Goal: Task Accomplishment & Management: Use online tool/utility

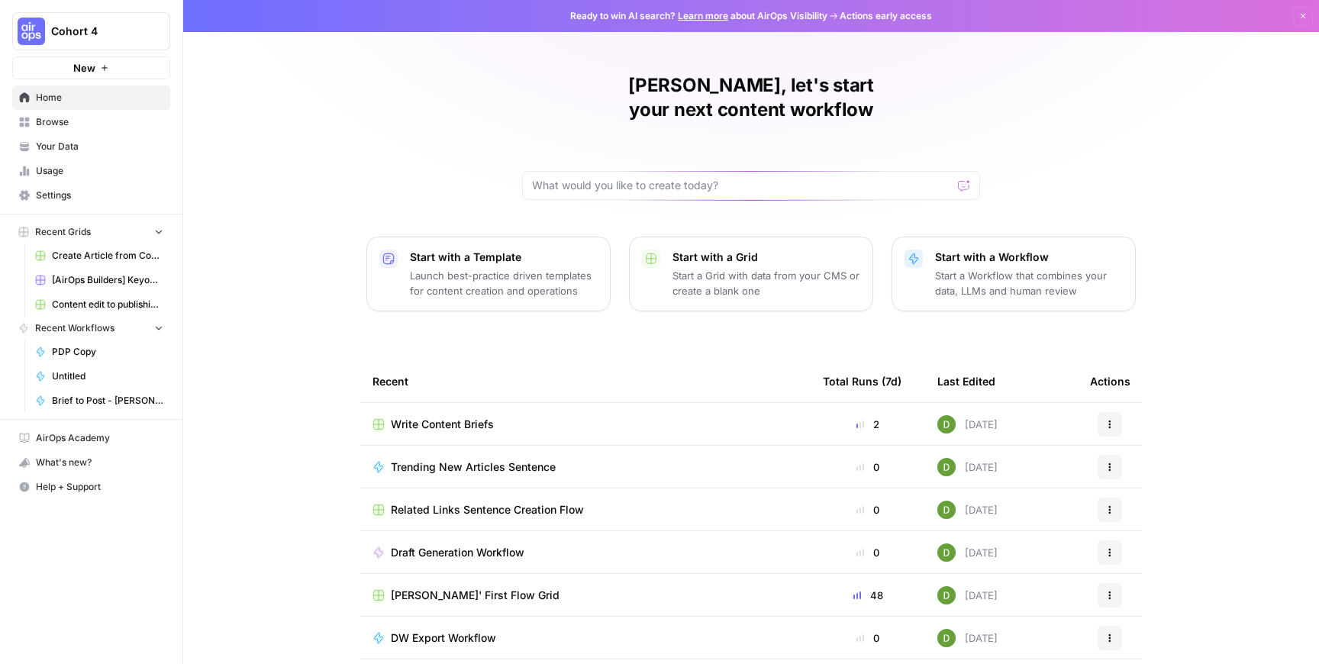
click at [482, 588] on span "[PERSON_NAME]' First Flow Grid" at bounding box center [475, 595] width 169 height 15
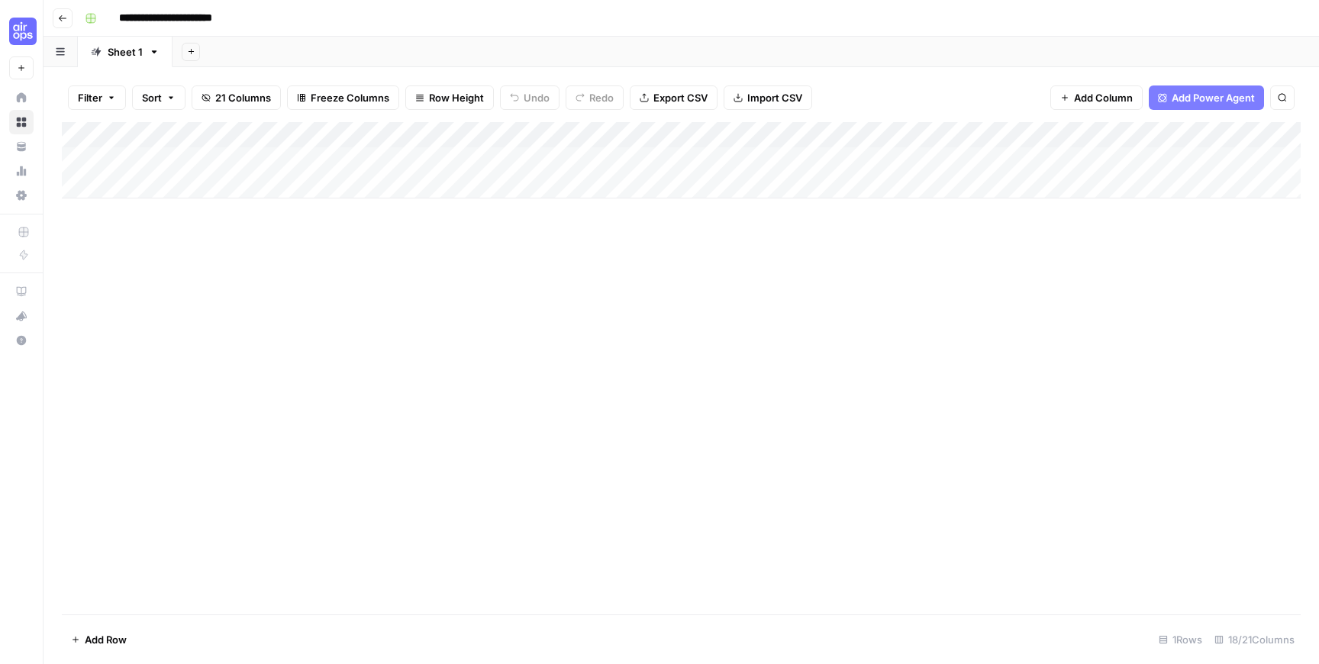
click at [138, 186] on div "Add Column" at bounding box center [681, 160] width 1239 height 76
click at [140, 221] on div "Add Column" at bounding box center [681, 173] width 1239 height 102
click at [275, 180] on div "Add Column" at bounding box center [681, 186] width 1239 height 128
click at [298, 157] on div "Add Column" at bounding box center [681, 186] width 1239 height 128
click at [297, 187] on div "Add Column" at bounding box center [681, 186] width 1239 height 128
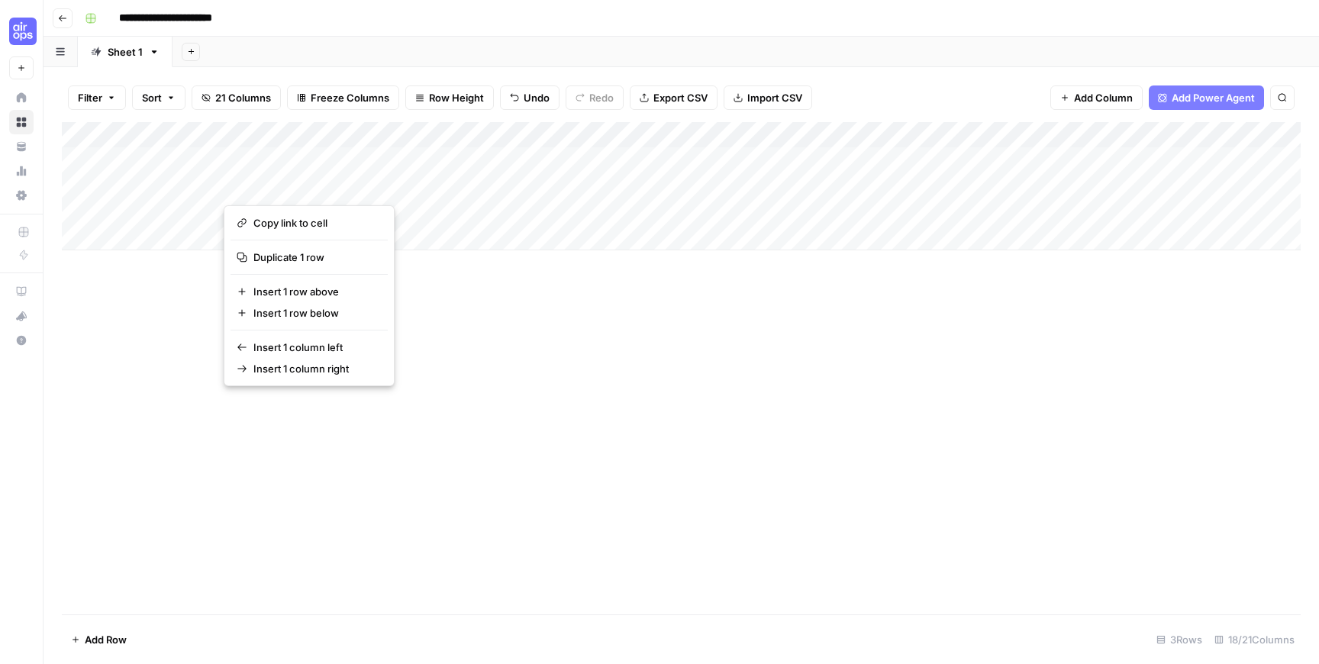
click at [190, 182] on div "Add Column" at bounding box center [681, 186] width 1239 height 128
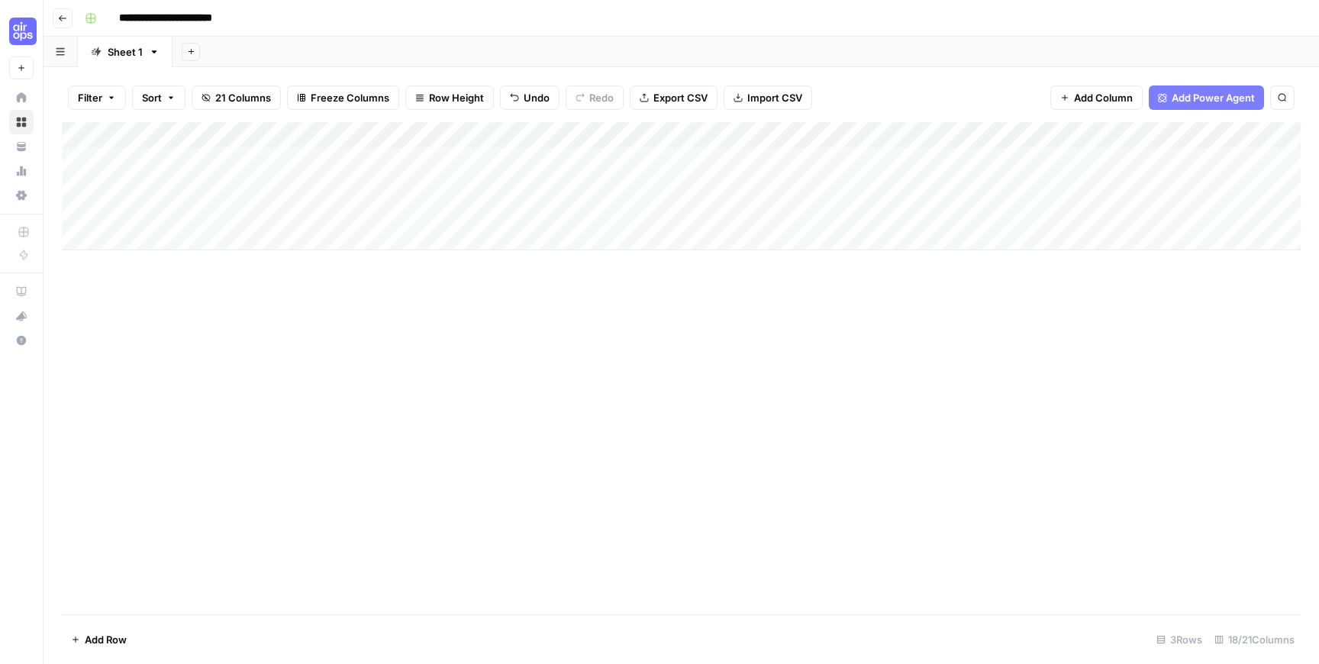
click at [246, 188] on div "Add Column" at bounding box center [681, 186] width 1239 height 128
click at [136, 56] on div "Sheet 1" at bounding box center [125, 51] width 35 height 15
click at [155, 58] on link "Sheet 1" at bounding box center [125, 52] width 95 height 31
drag, startPoint x: 92, startPoint y: 130, endPoint x: 191, endPoint y: 193, distance: 117.7
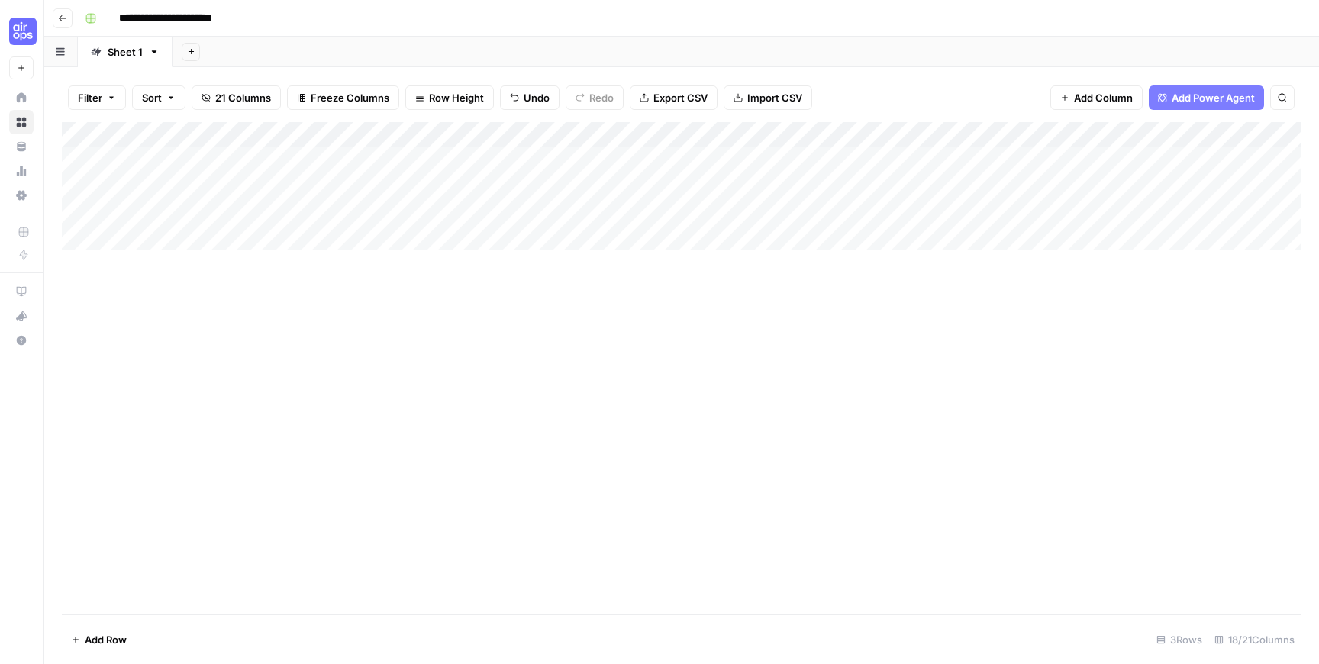
click at [191, 193] on div "Add Column" at bounding box center [681, 186] width 1239 height 128
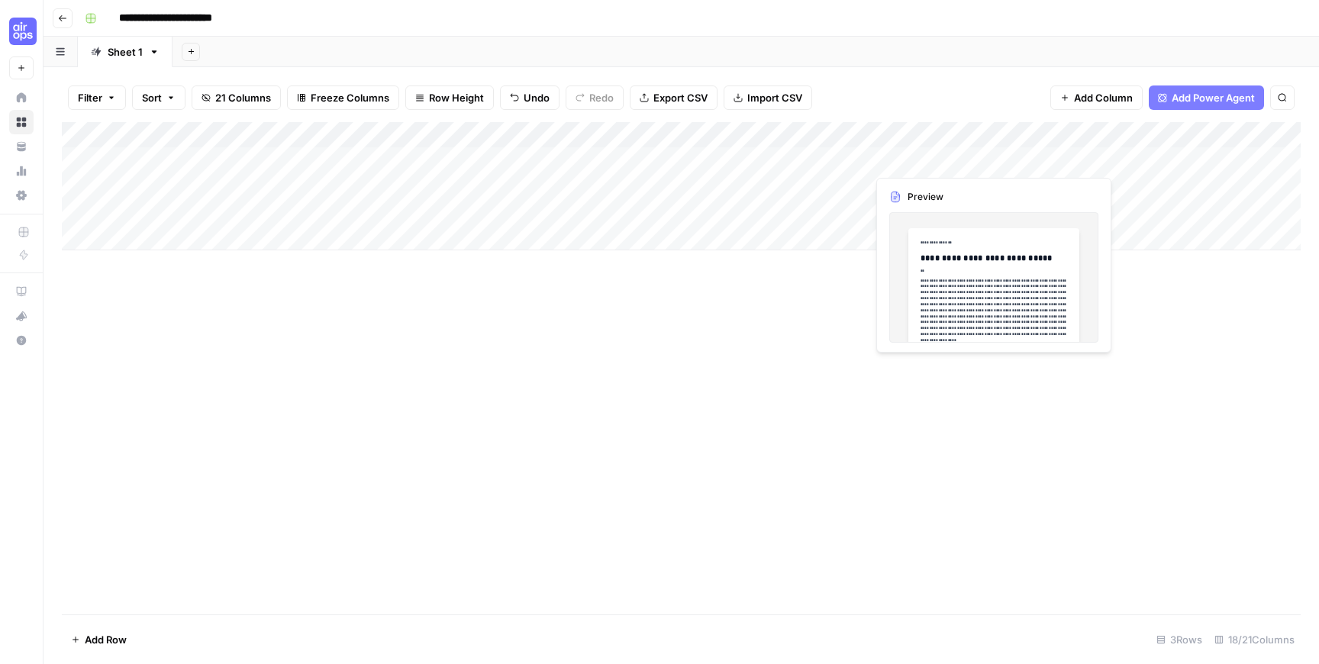
drag, startPoint x: 156, startPoint y: 156, endPoint x: 991, endPoint y: 164, distance: 834.1
click at [991, 164] on div "Add Column" at bounding box center [681, 186] width 1239 height 128
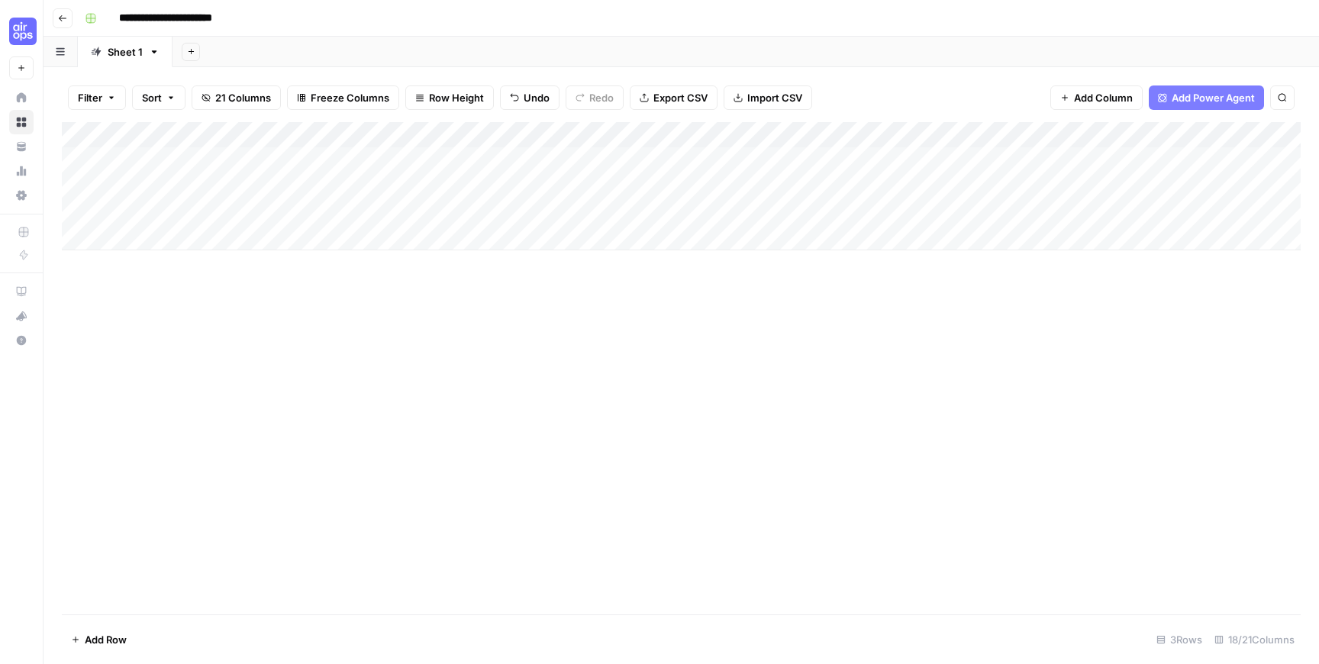
click at [552, 213] on div "Add Column" at bounding box center [681, 186] width 1239 height 128
click at [671, 101] on span "Export CSV" at bounding box center [680, 97] width 54 height 15
click at [840, 133] on div "Add Column" at bounding box center [681, 160] width 1239 height 76
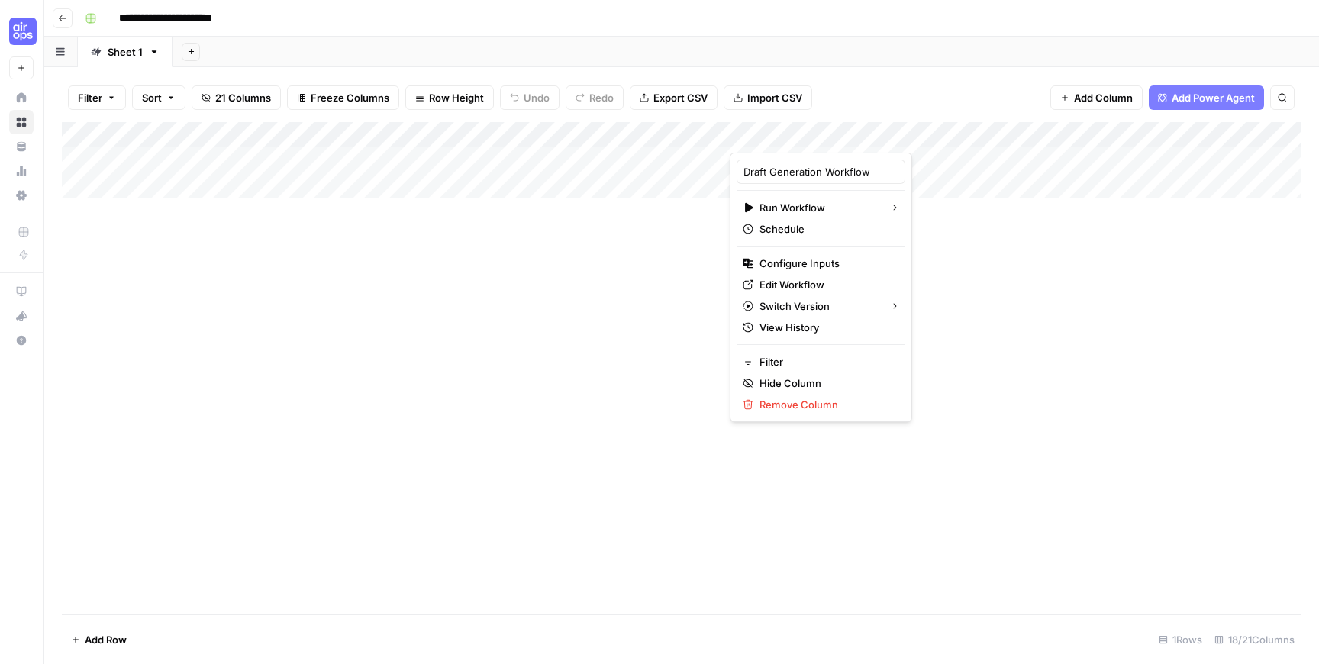
click at [311, 156] on div "Add Column" at bounding box center [681, 160] width 1239 height 76
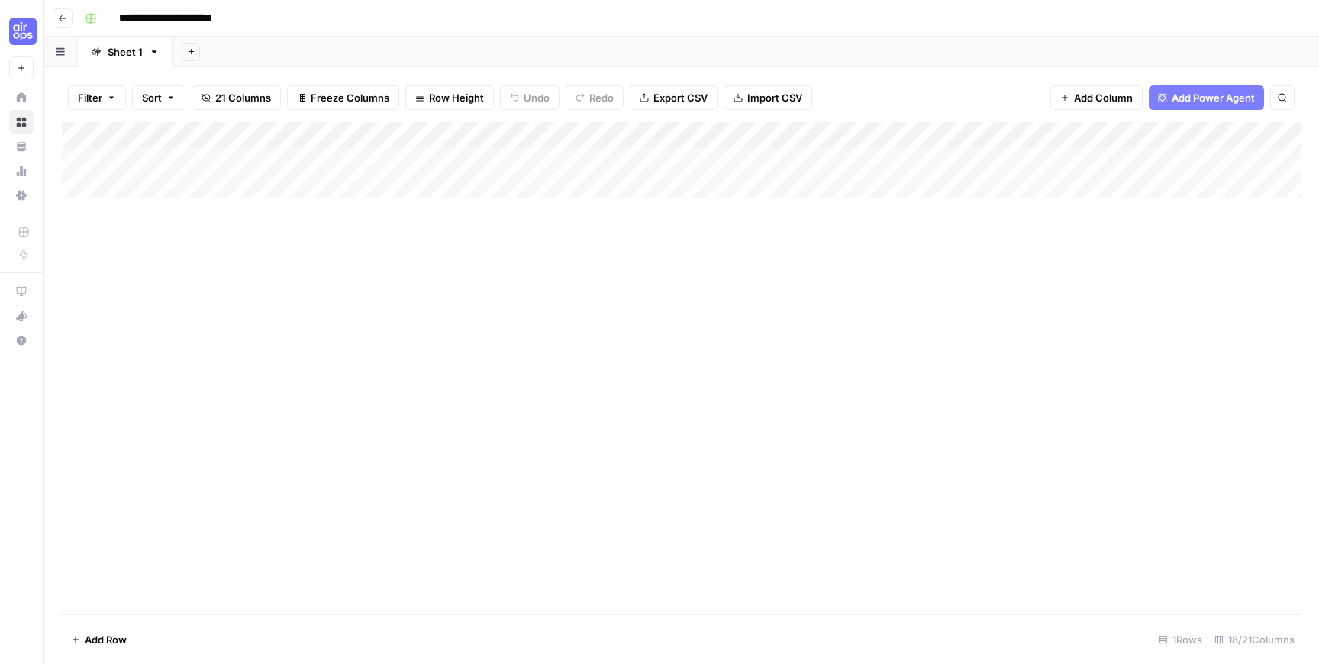
click at [311, 156] on div "Add Column" at bounding box center [681, 160] width 1239 height 76
click at [618, 291] on div "Add Column" at bounding box center [681, 368] width 1239 height 492
click at [164, 192] on div "Add Column" at bounding box center [681, 160] width 1239 height 76
click at [164, 192] on textarea at bounding box center [207, 186] width 244 height 21
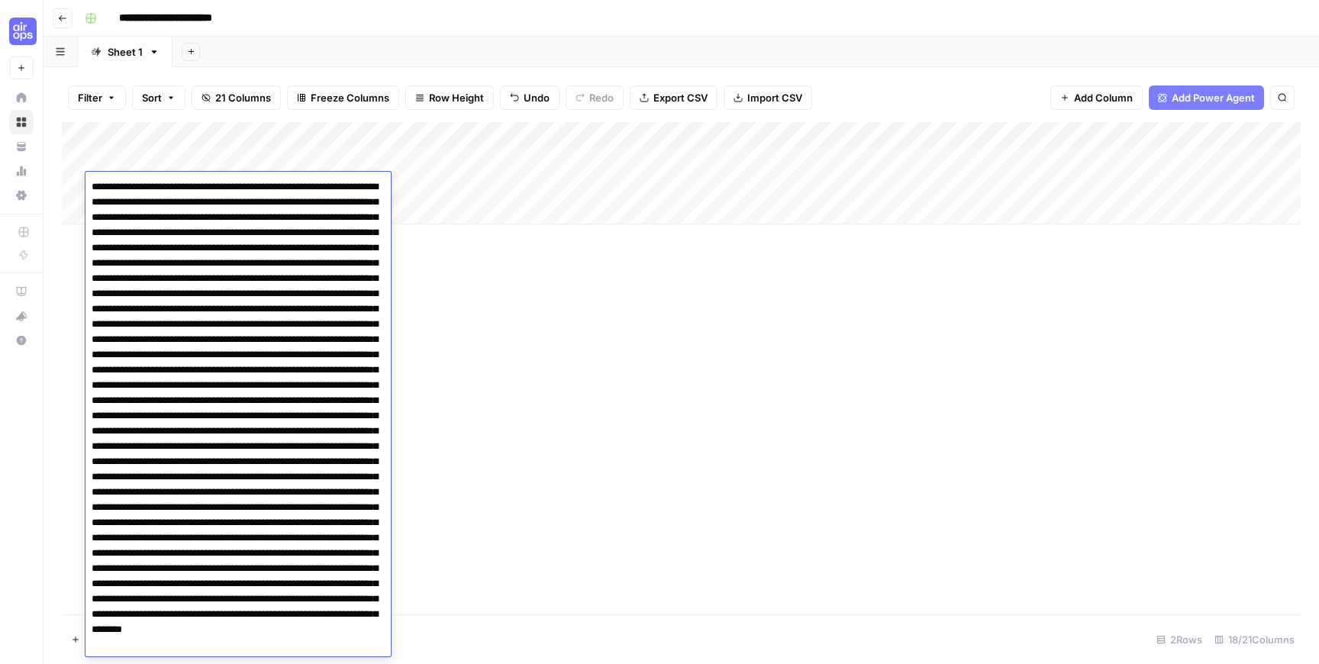
type textarea "**********"
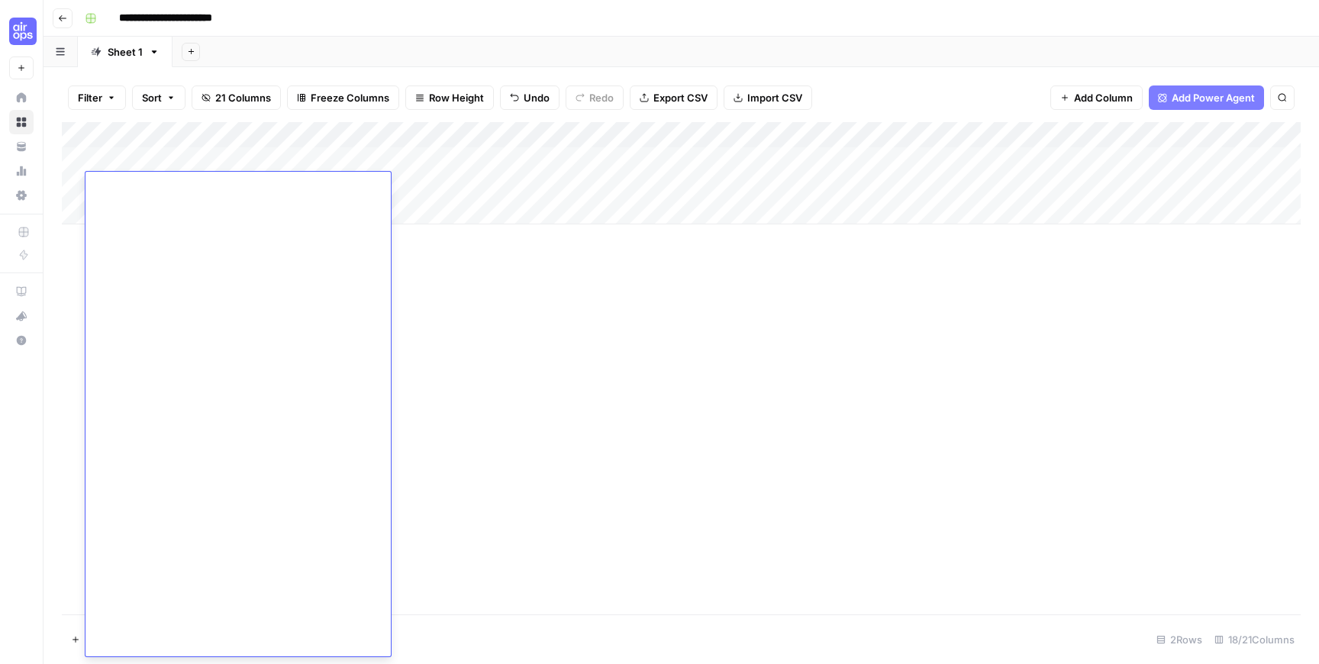
click at [488, 298] on div "Add Column" at bounding box center [681, 368] width 1239 height 492
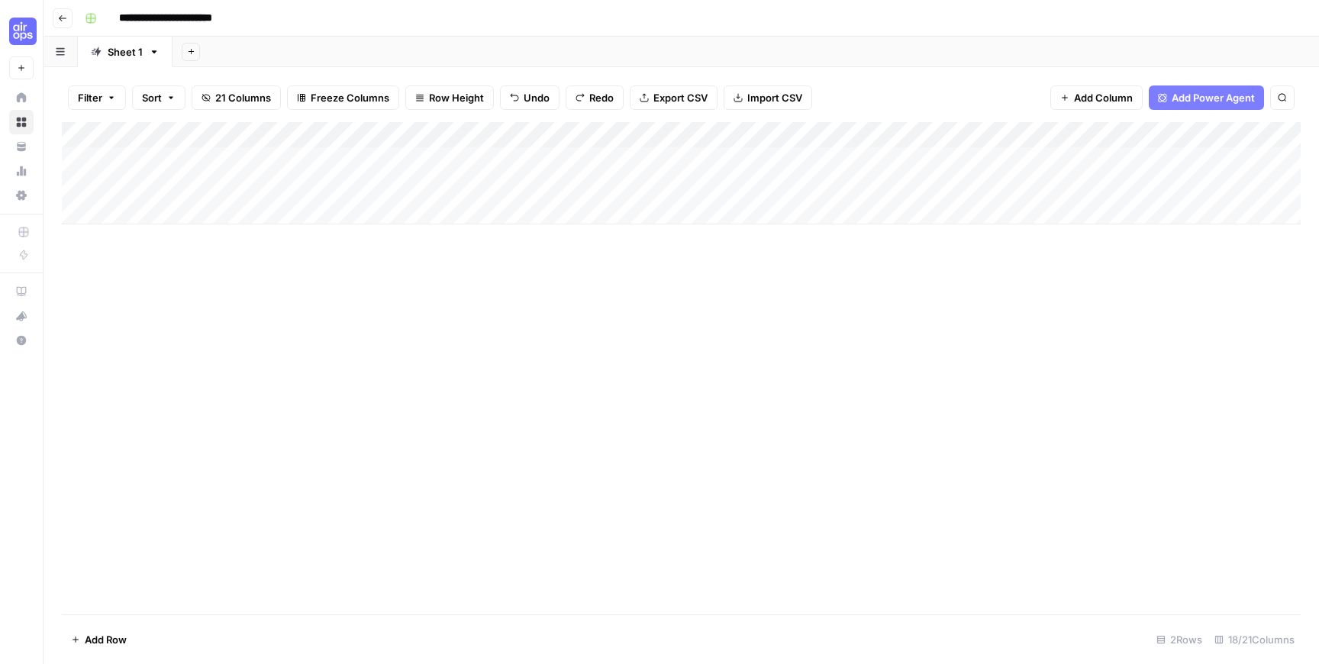
click at [287, 188] on div "Add Column" at bounding box center [681, 173] width 1239 height 102
click at [167, 188] on div "Add Column" at bounding box center [681, 173] width 1239 height 102
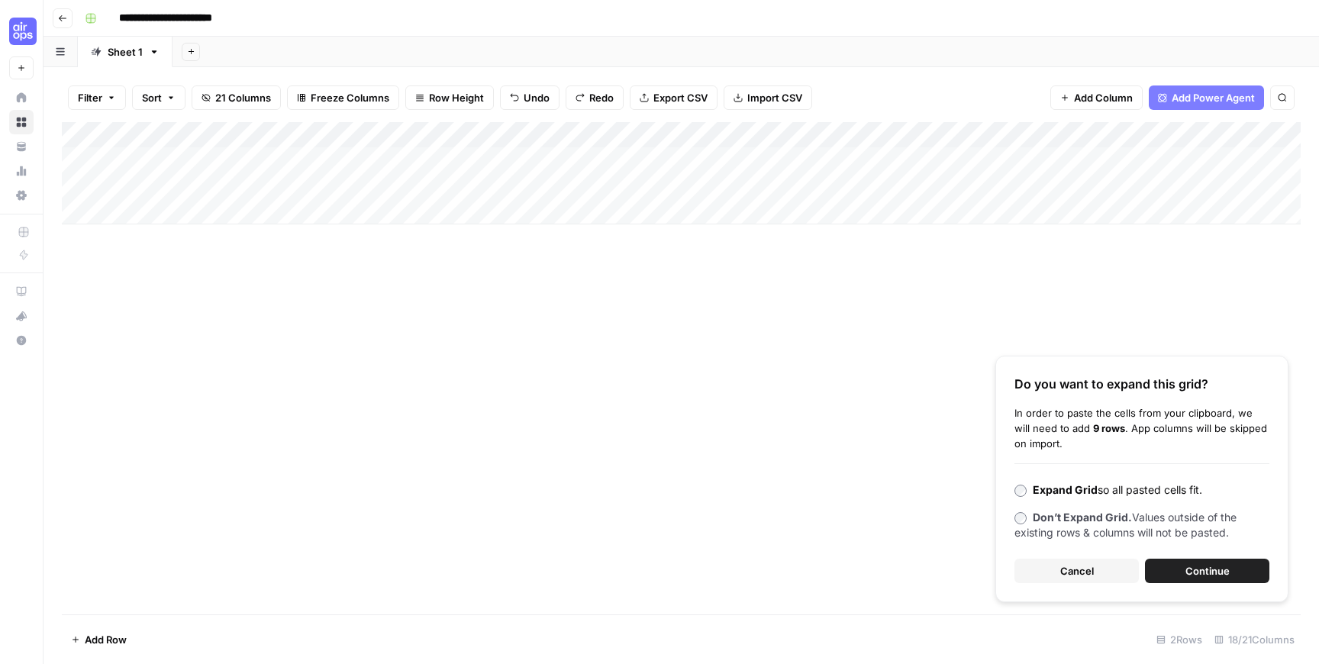
click at [1185, 572] on span "Continue" at bounding box center [1207, 570] width 44 height 15
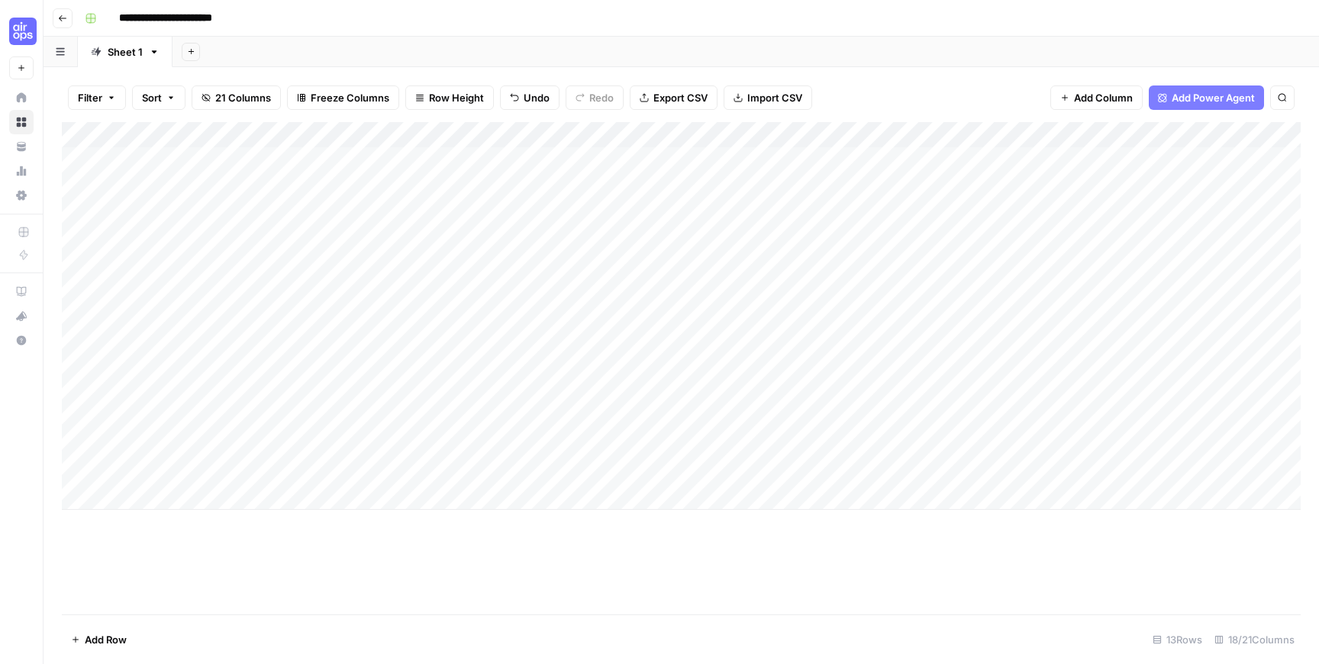
click at [855, 137] on div "Add Column" at bounding box center [681, 316] width 1239 height 388
click at [909, 224] on span "Remaining Rows" at bounding box center [908, 224] width 96 height 15
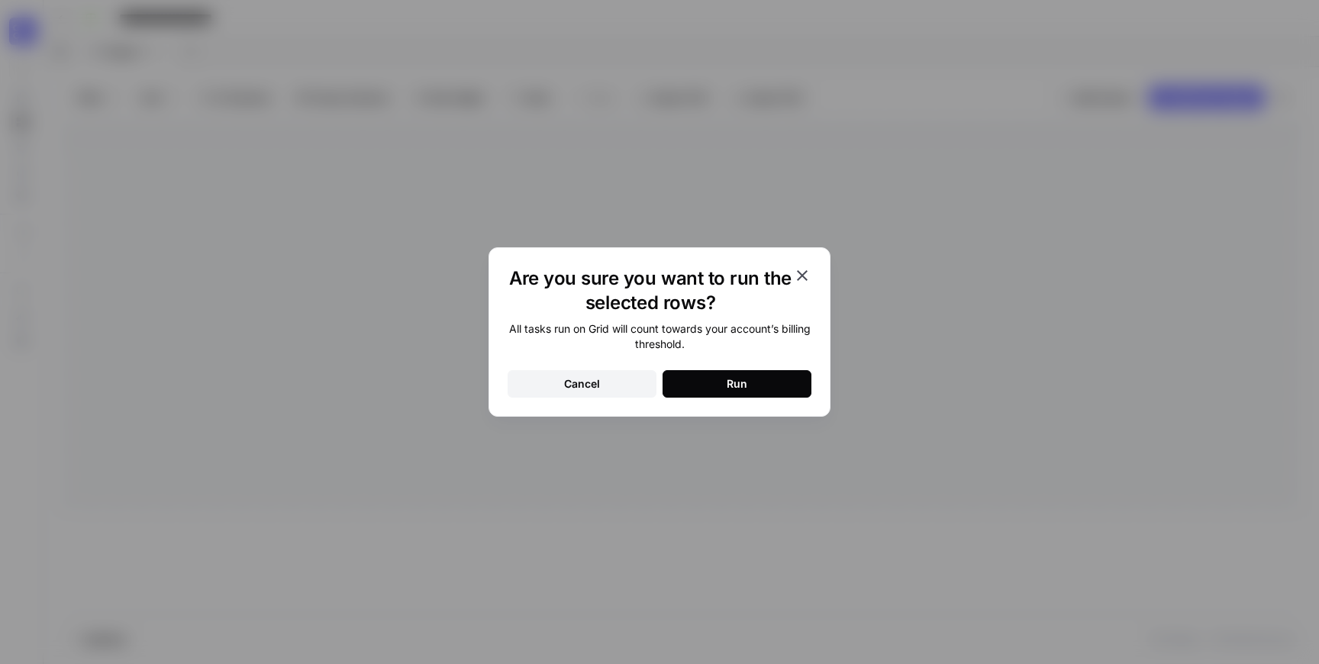
click at [739, 393] on button "Run" at bounding box center [736, 383] width 149 height 27
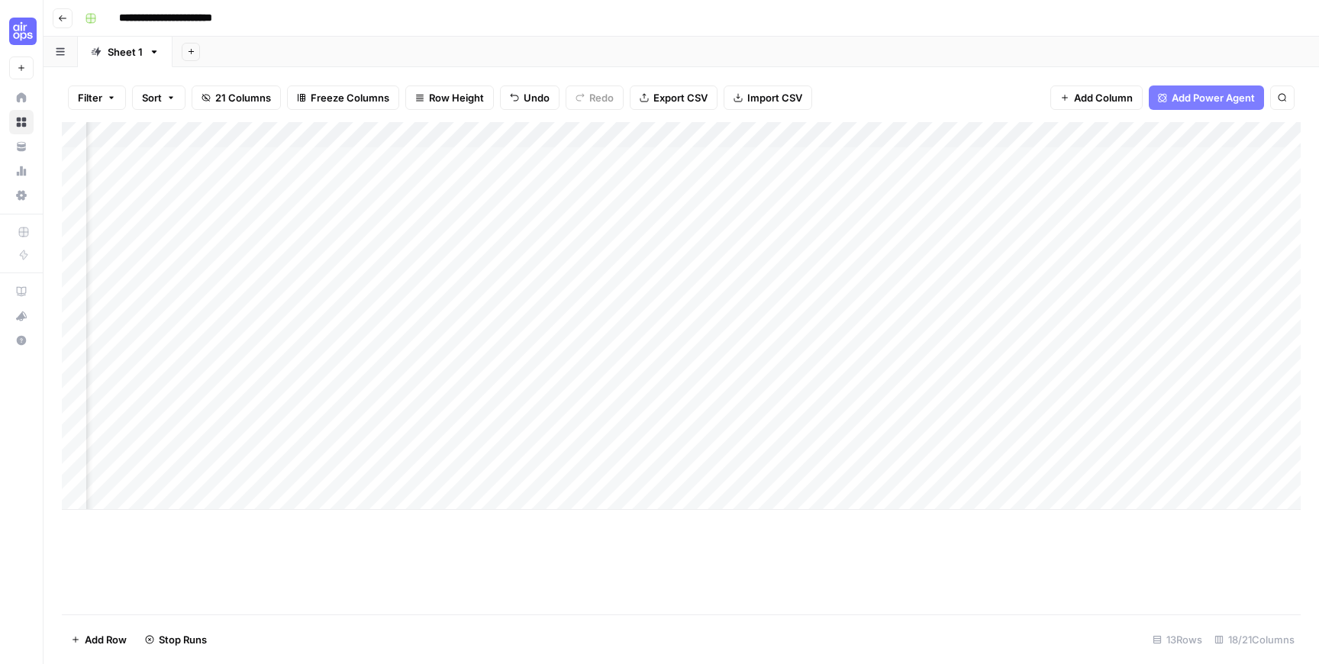
scroll to position [0, 636]
drag, startPoint x: 796, startPoint y: 187, endPoint x: 1080, endPoint y: 464, distance: 396.6
click at [1080, 464] on div "Add Column" at bounding box center [681, 316] width 1239 height 388
click at [937, 192] on div "Add Column" at bounding box center [681, 316] width 1239 height 388
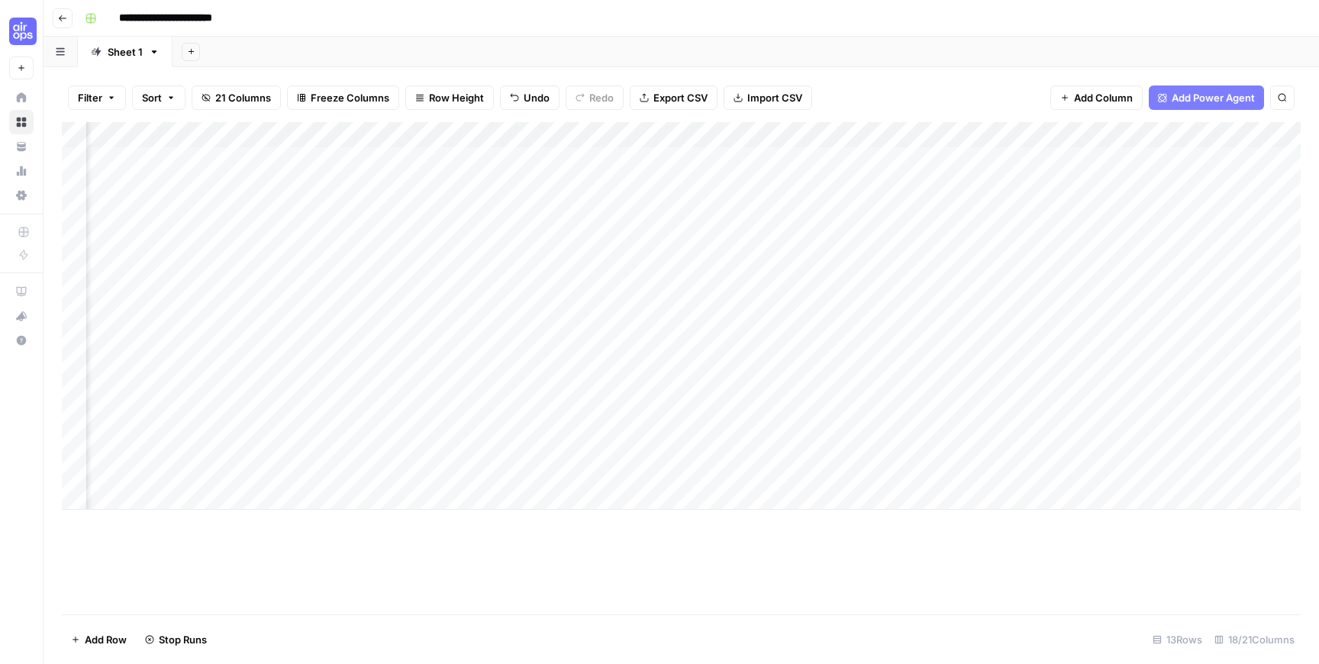
drag, startPoint x: 766, startPoint y: 184, endPoint x: 771, endPoint y: 465, distance: 281.6
click at [771, 465] on div "Add Column" at bounding box center [681, 316] width 1239 height 388
click at [868, 193] on div "Add Column" at bounding box center [681, 316] width 1239 height 388
click at [1004, 184] on div "Add Column" at bounding box center [681, 316] width 1239 height 388
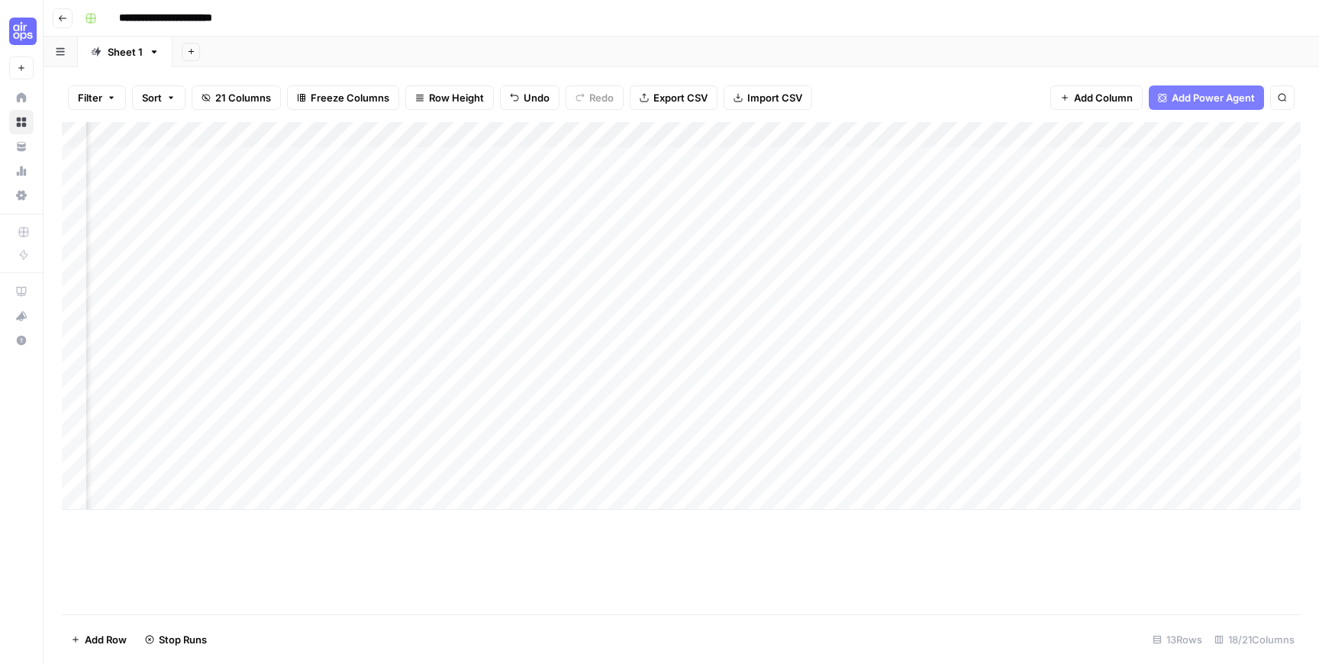
click at [754, 138] on div "Add Column" at bounding box center [681, 316] width 1239 height 388
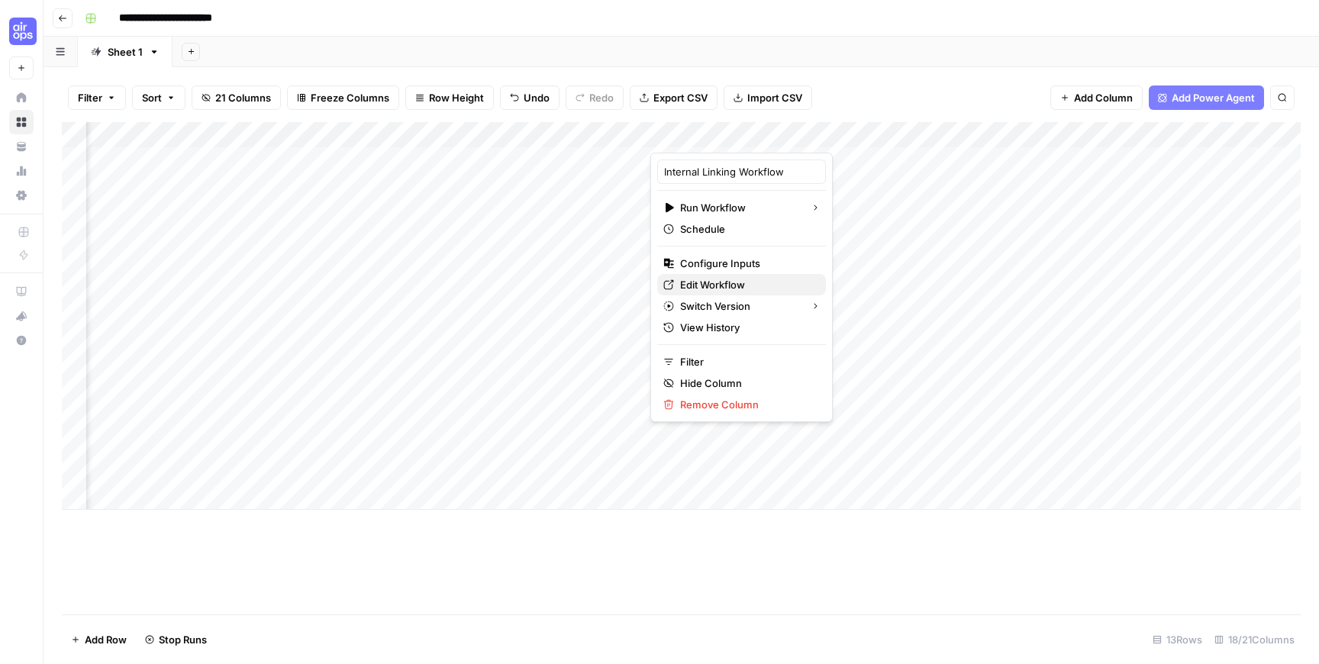
click at [722, 282] on span "Edit Workflow" at bounding box center [747, 284] width 134 height 15
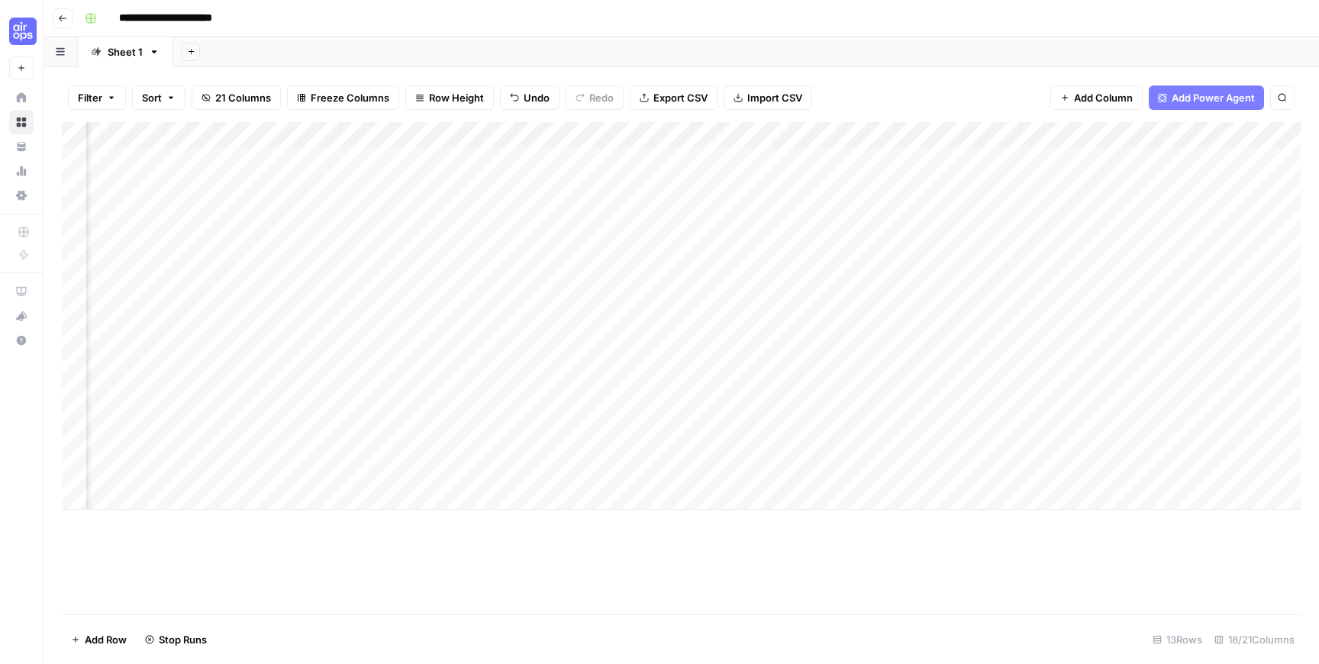
scroll to position [0, 427]
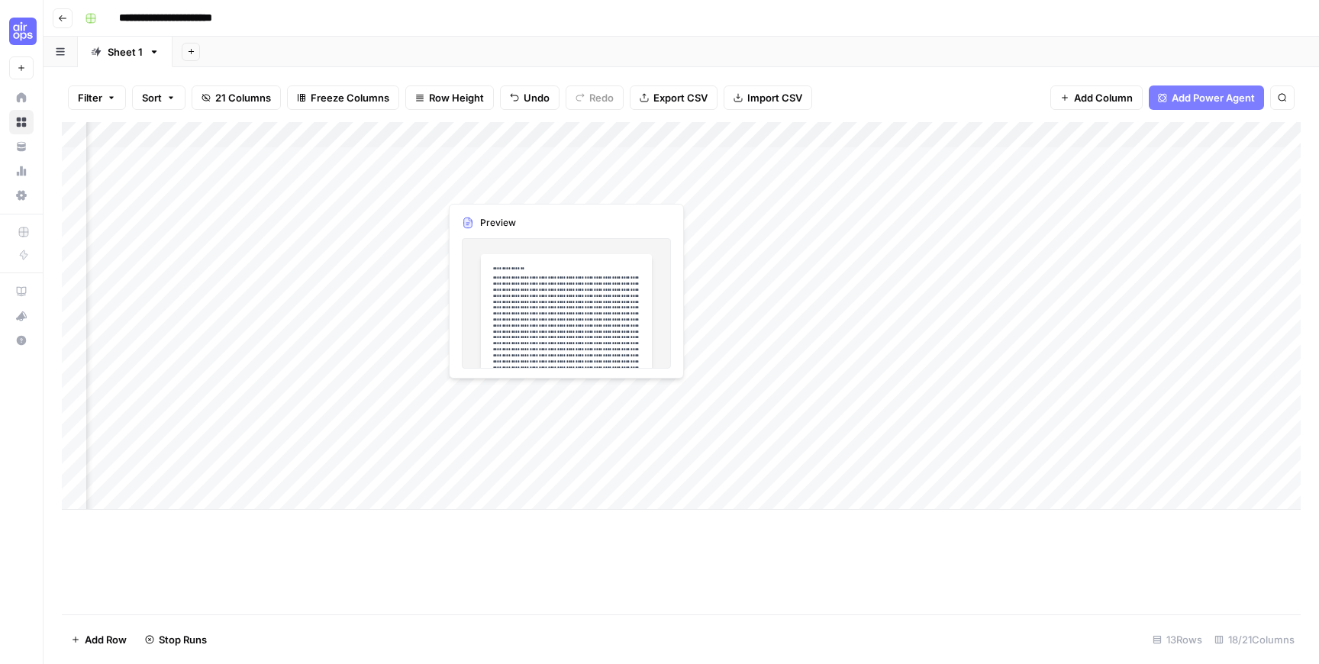
click at [562, 184] on div "Add Column" at bounding box center [681, 316] width 1239 height 388
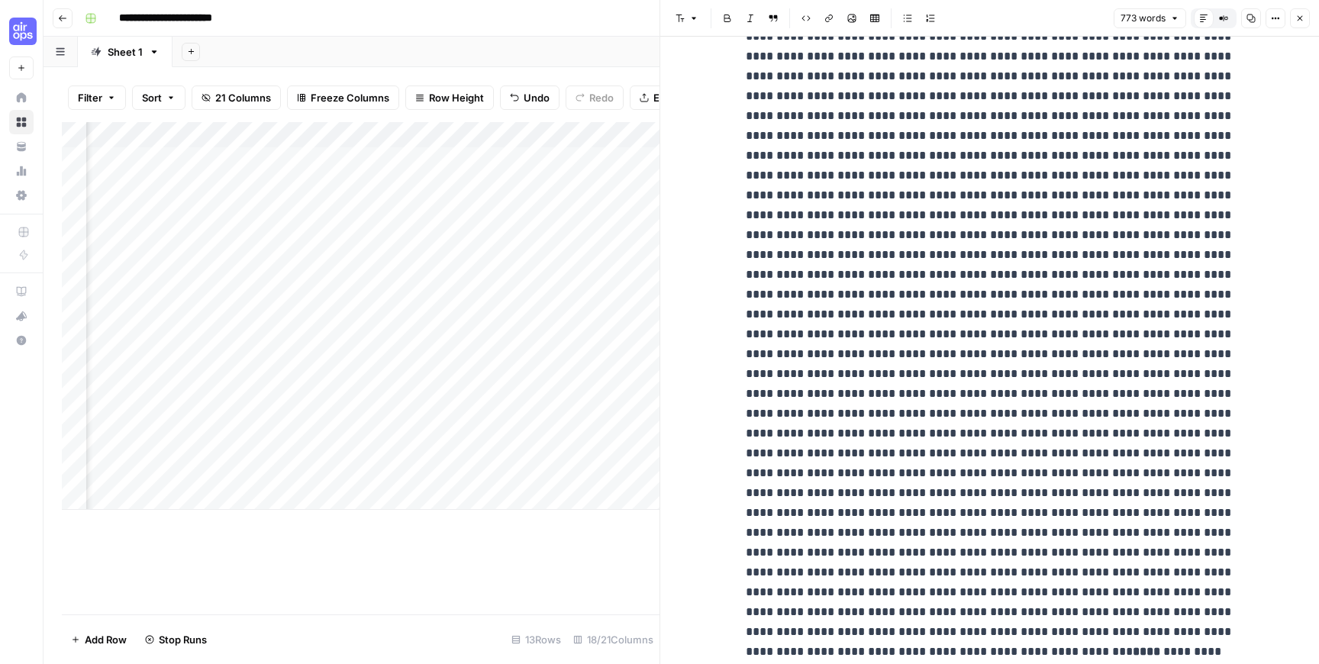
scroll to position [188, 0]
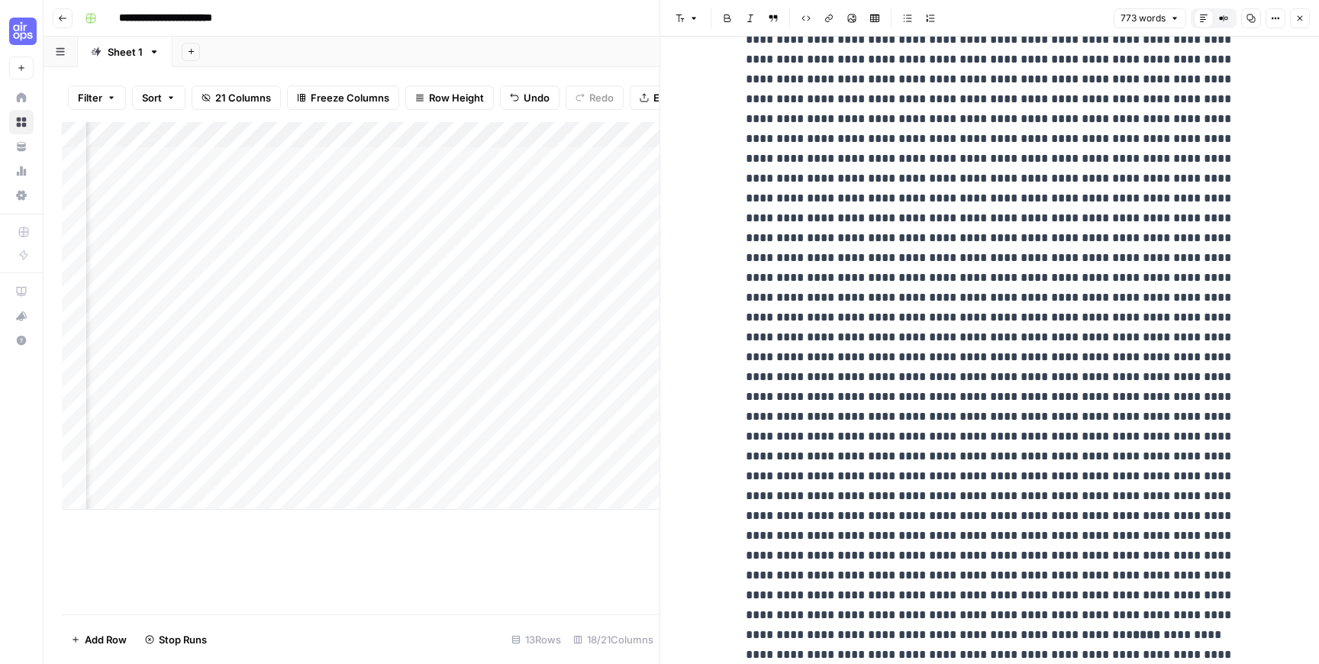
click at [1296, 21] on icon "button" at bounding box center [1299, 18] width 9 height 9
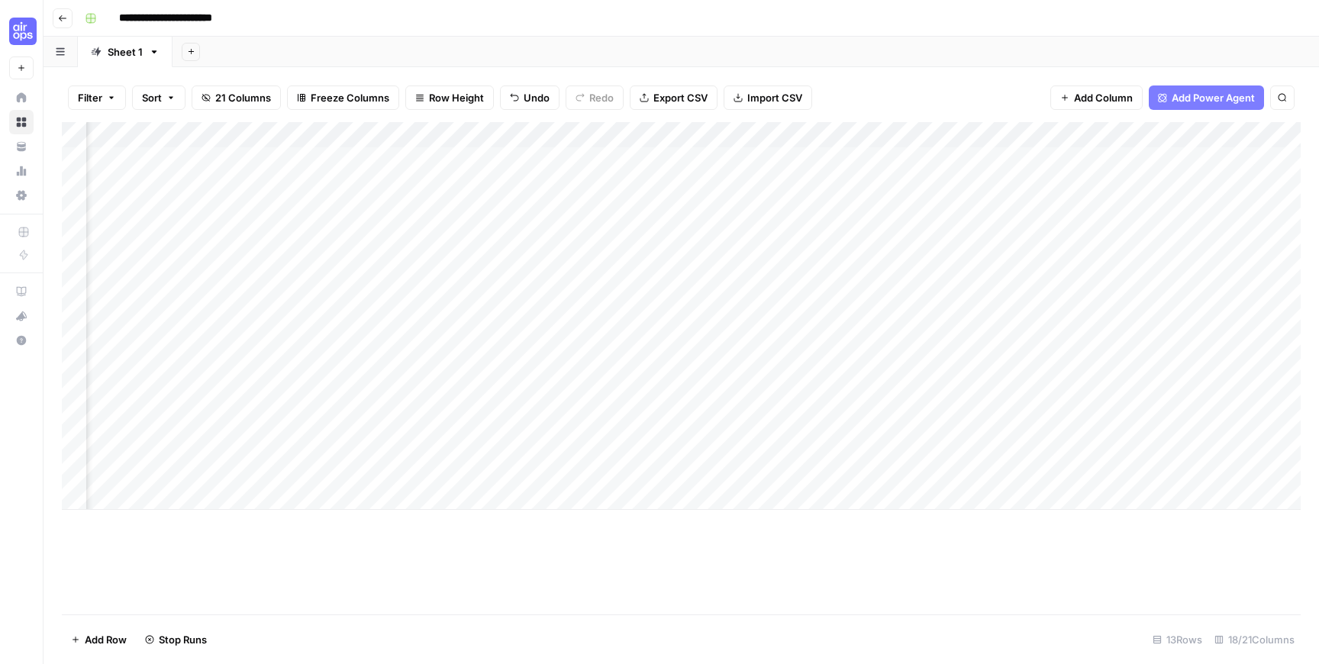
click at [770, 365] on div "Add Column" at bounding box center [681, 316] width 1239 height 388
click at [771, 338] on div "Add Column" at bounding box center [681, 316] width 1239 height 388
click at [771, 314] on div "Add Column" at bounding box center [681, 316] width 1239 height 388
click at [775, 286] on div "Add Column" at bounding box center [681, 316] width 1239 height 388
click at [774, 264] on div "Add Column" at bounding box center [681, 316] width 1239 height 388
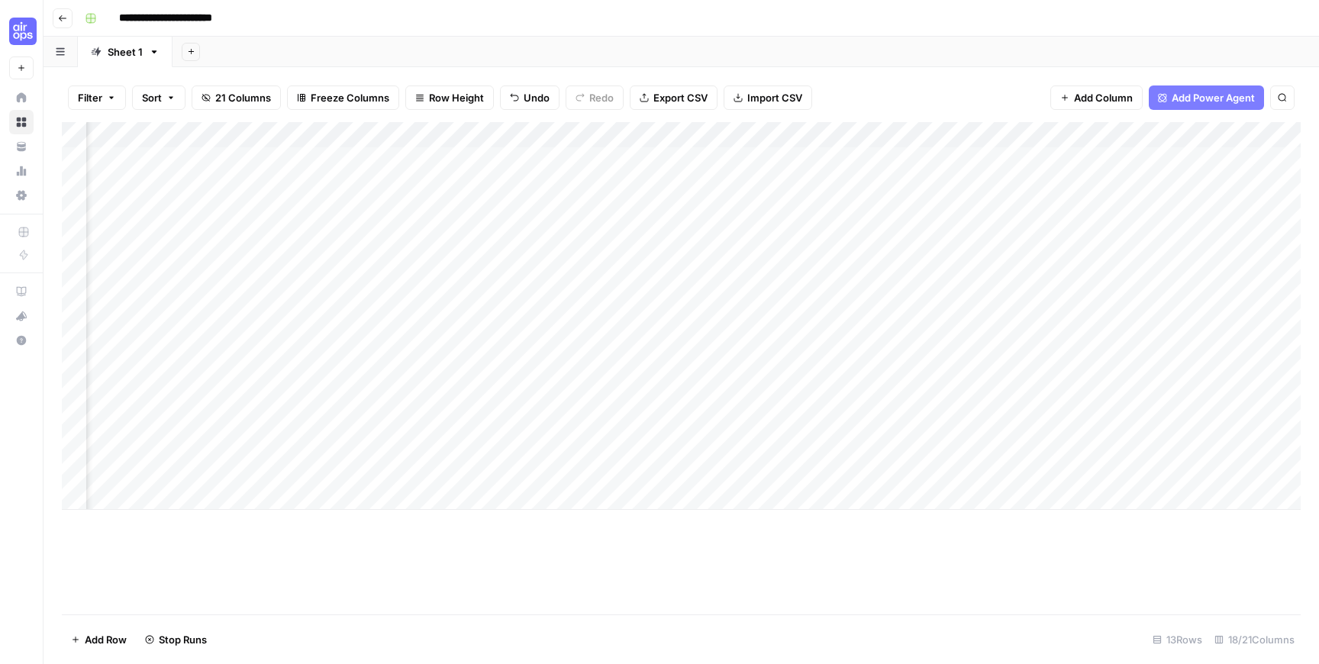
click at [774, 234] on div "Add Column" at bounding box center [681, 316] width 1239 height 388
click at [774, 206] on div "Add Column" at bounding box center [681, 316] width 1239 height 388
click at [773, 182] on div "Add Column" at bounding box center [681, 316] width 1239 height 388
click at [82, 444] on div "Add Column" at bounding box center [681, 316] width 1239 height 388
click at [72, 467] on div "Add Column" at bounding box center [681, 316] width 1239 height 388
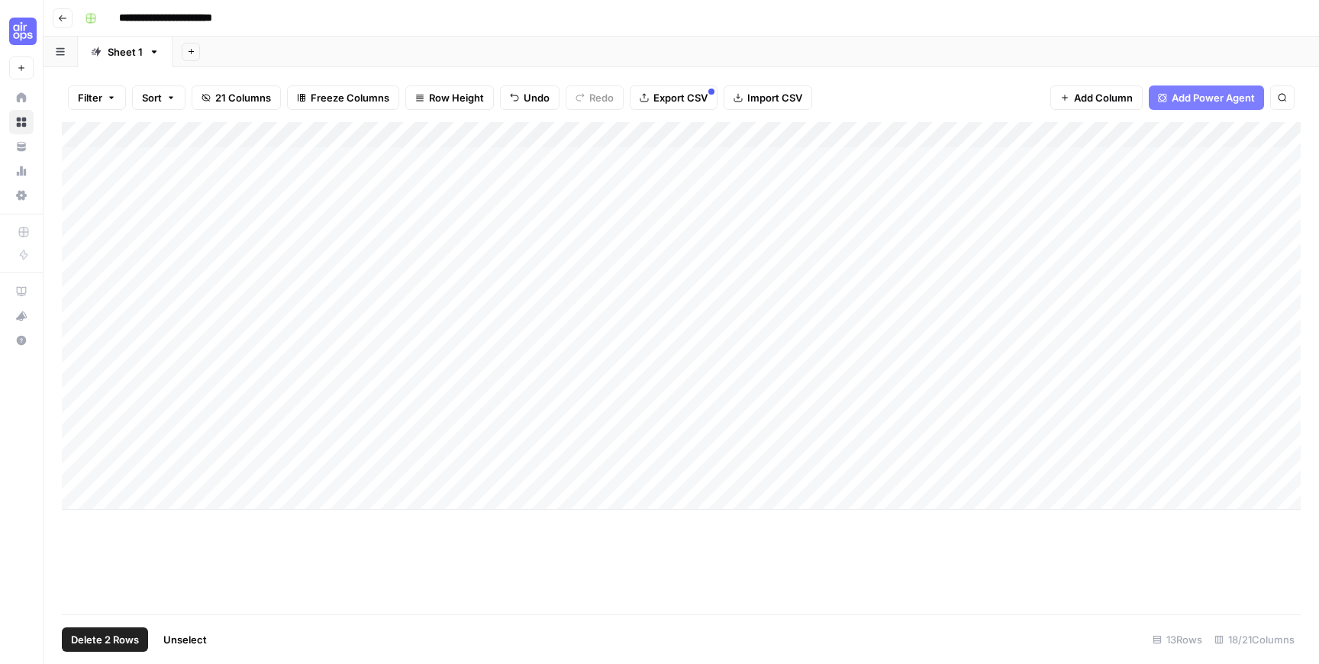
click at [85, 634] on span "Delete 2 Rows" at bounding box center [105, 639] width 68 height 15
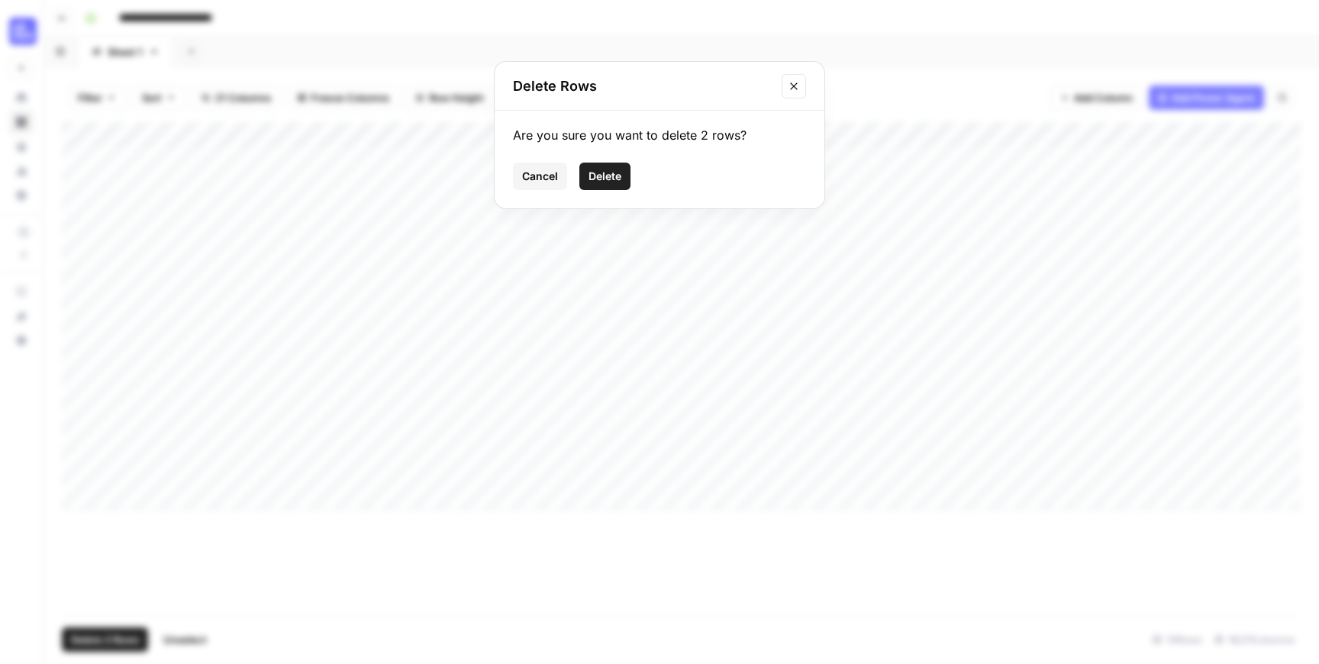
click at [606, 179] on span "Delete" at bounding box center [604, 176] width 33 height 15
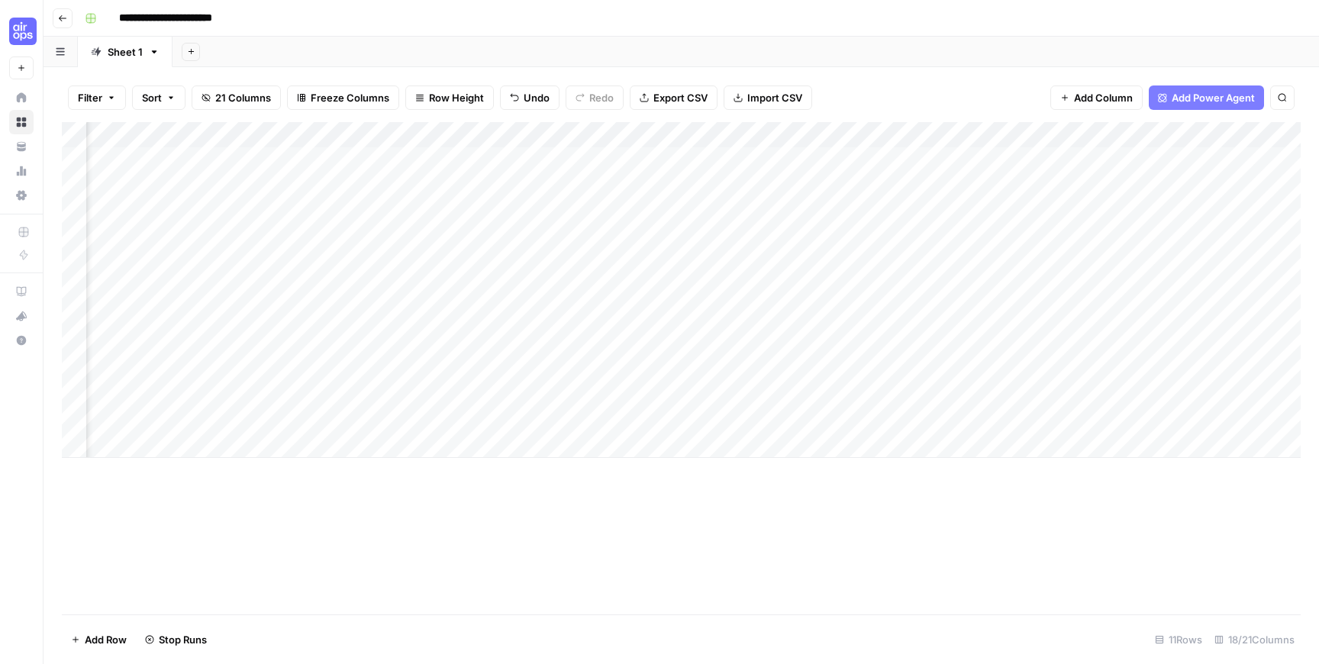
scroll to position [0, 892]
click at [999, 192] on div "Add Column" at bounding box center [681, 290] width 1239 height 336
click at [994, 210] on div "Add Column" at bounding box center [681, 290] width 1239 height 336
click at [1001, 237] on div "Add Column" at bounding box center [681, 290] width 1239 height 336
click at [1000, 262] on div "Add Column" at bounding box center [681, 290] width 1239 height 336
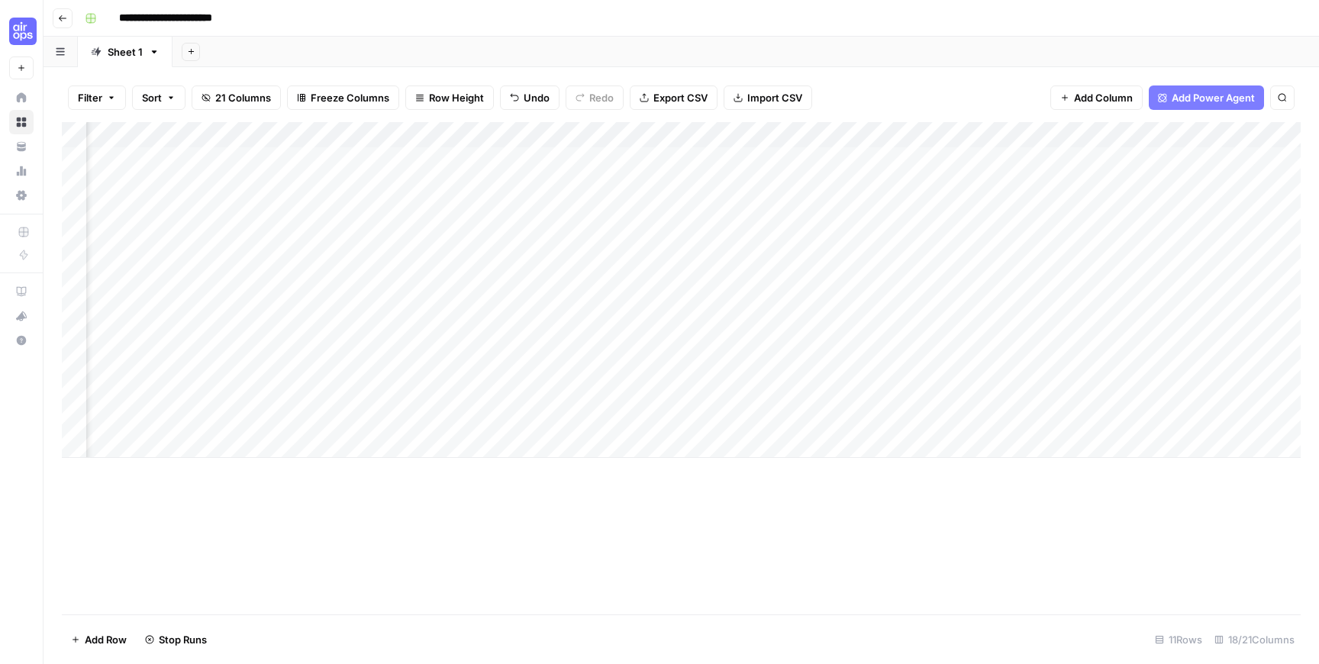
click at [998, 292] on div "Add Column" at bounding box center [681, 290] width 1239 height 336
click at [994, 324] on div "Add Column" at bounding box center [681, 290] width 1239 height 336
click at [987, 342] on div "Add Column" at bounding box center [681, 290] width 1239 height 336
click at [987, 366] on div "Add Column" at bounding box center [681, 290] width 1239 height 336
click at [990, 393] on div "Add Column" at bounding box center [681, 290] width 1239 height 336
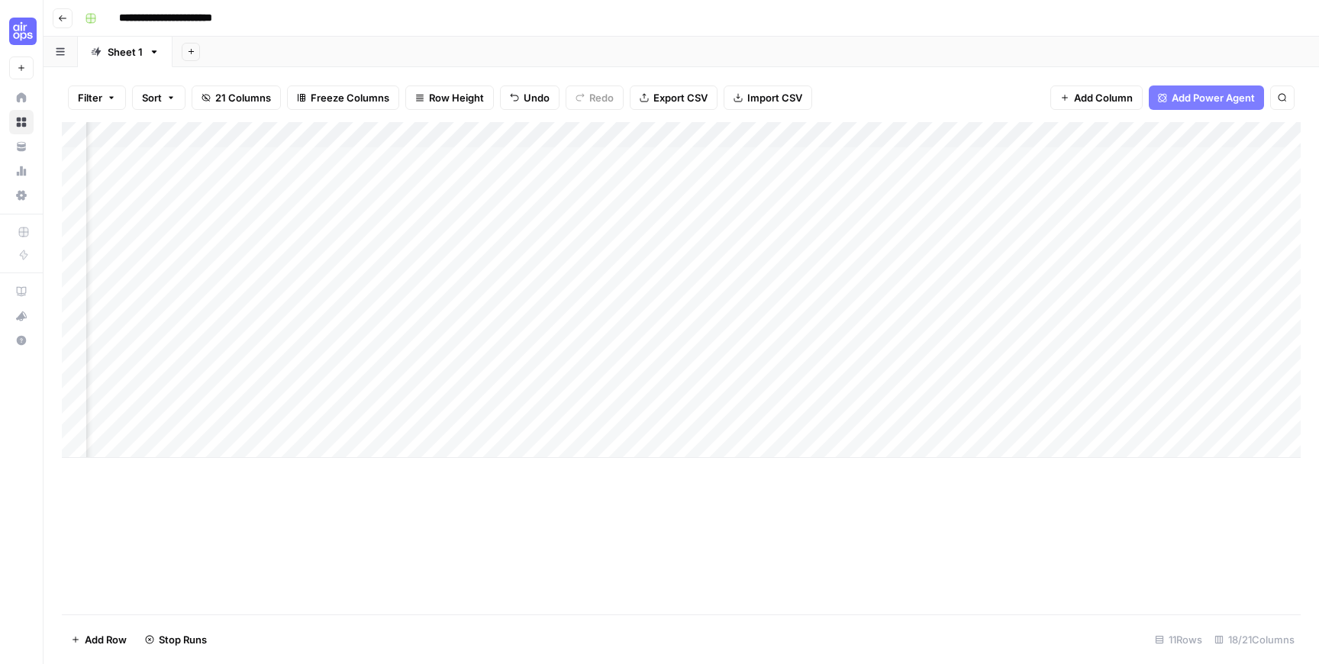
scroll to position [0, 725]
click at [462, 390] on div "Add Column" at bounding box center [681, 290] width 1239 height 336
click at [467, 420] on div "Add Column" at bounding box center [681, 290] width 1239 height 336
click at [702, 185] on div "Add Column" at bounding box center [681, 290] width 1239 height 336
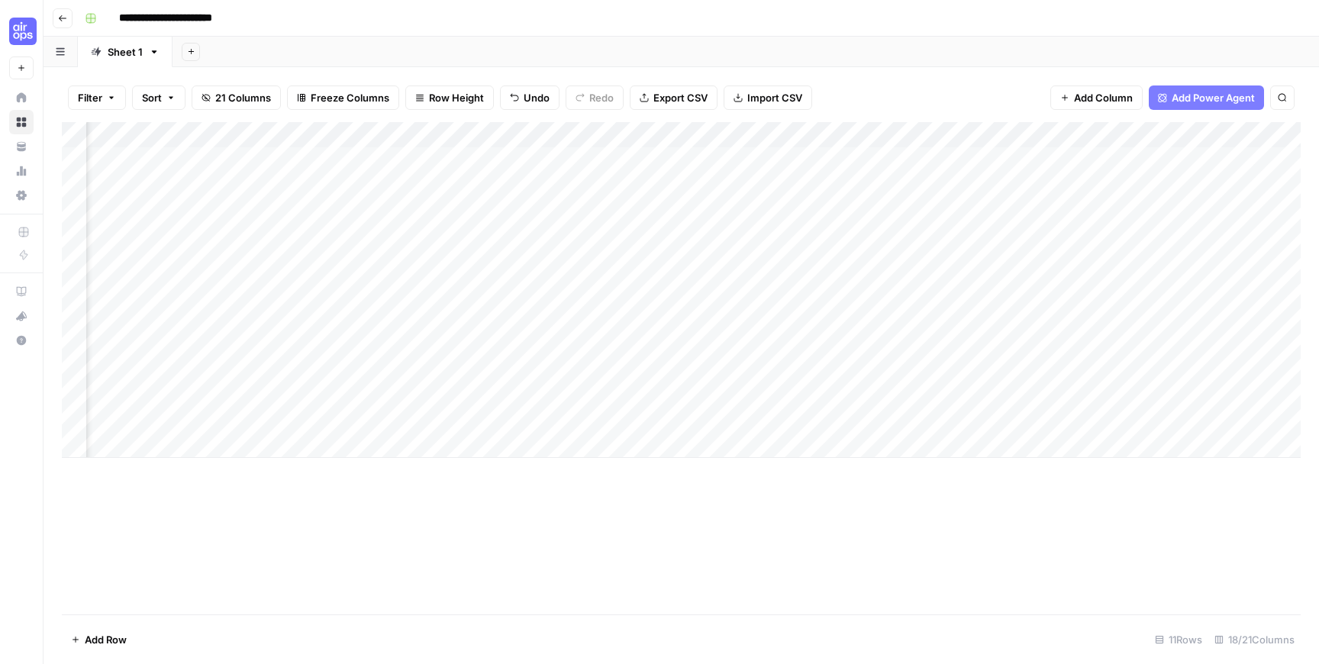
click at [703, 214] on div "Add Column" at bounding box center [681, 290] width 1239 height 336
click at [703, 237] on div "Add Column" at bounding box center [681, 290] width 1239 height 336
click at [703, 258] on div "Add Column" at bounding box center [681, 290] width 1239 height 336
click at [704, 295] on div "Add Column" at bounding box center [681, 290] width 1239 height 336
click at [689, 362] on div "Add Column" at bounding box center [681, 290] width 1239 height 336
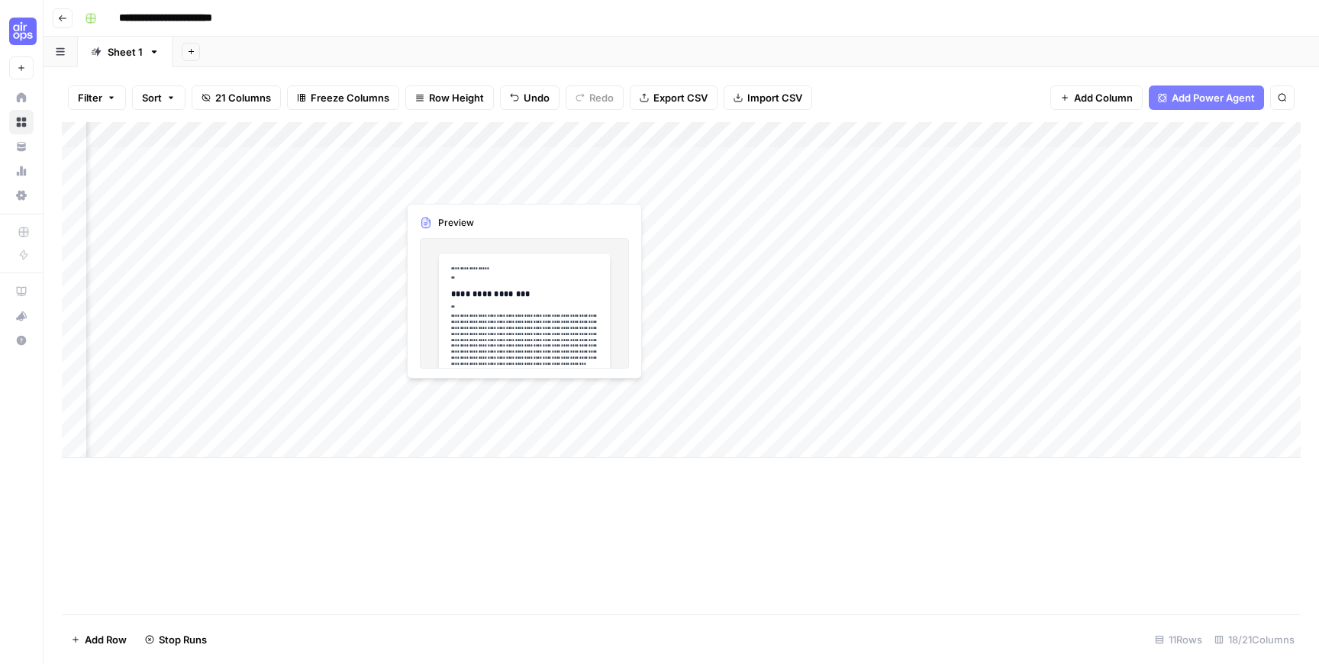
click at [511, 183] on div "Add Column" at bounding box center [681, 290] width 1239 height 336
click at [513, 188] on div "Add Column" at bounding box center [681, 290] width 1239 height 336
click at [513, 188] on div at bounding box center [518, 186] width 242 height 28
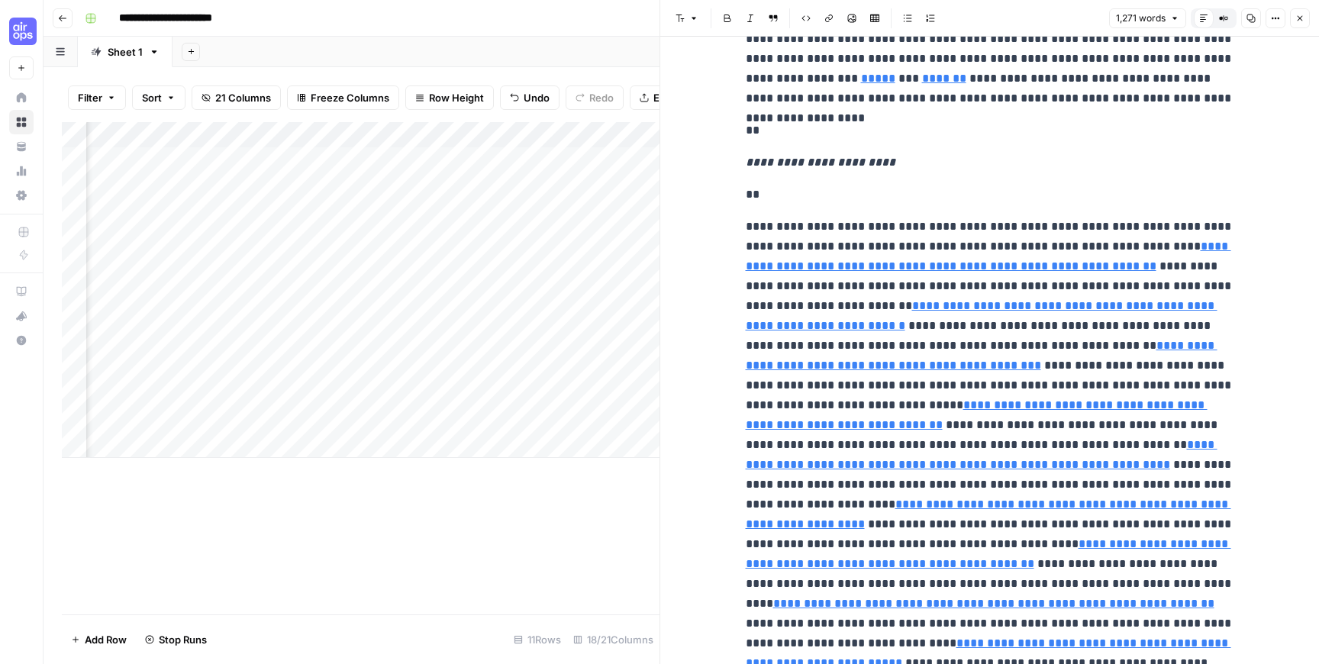
scroll to position [3383, 0]
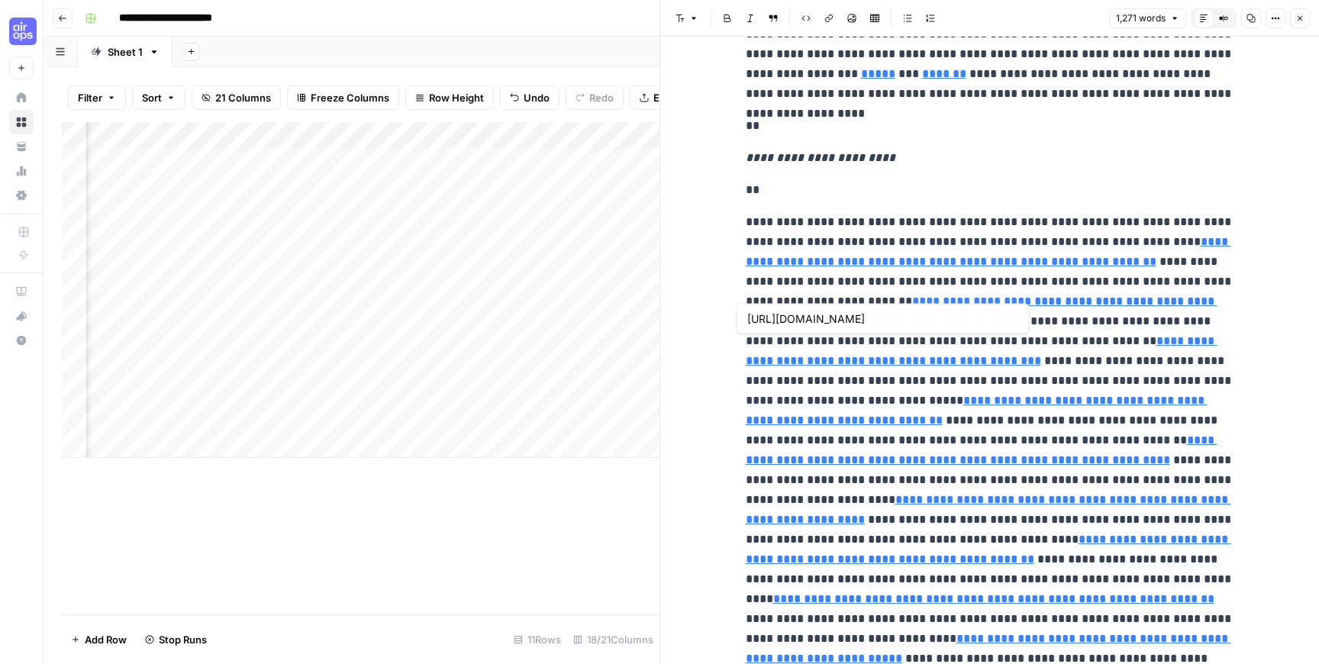
type input "[URL][DOMAIN_NAME]"
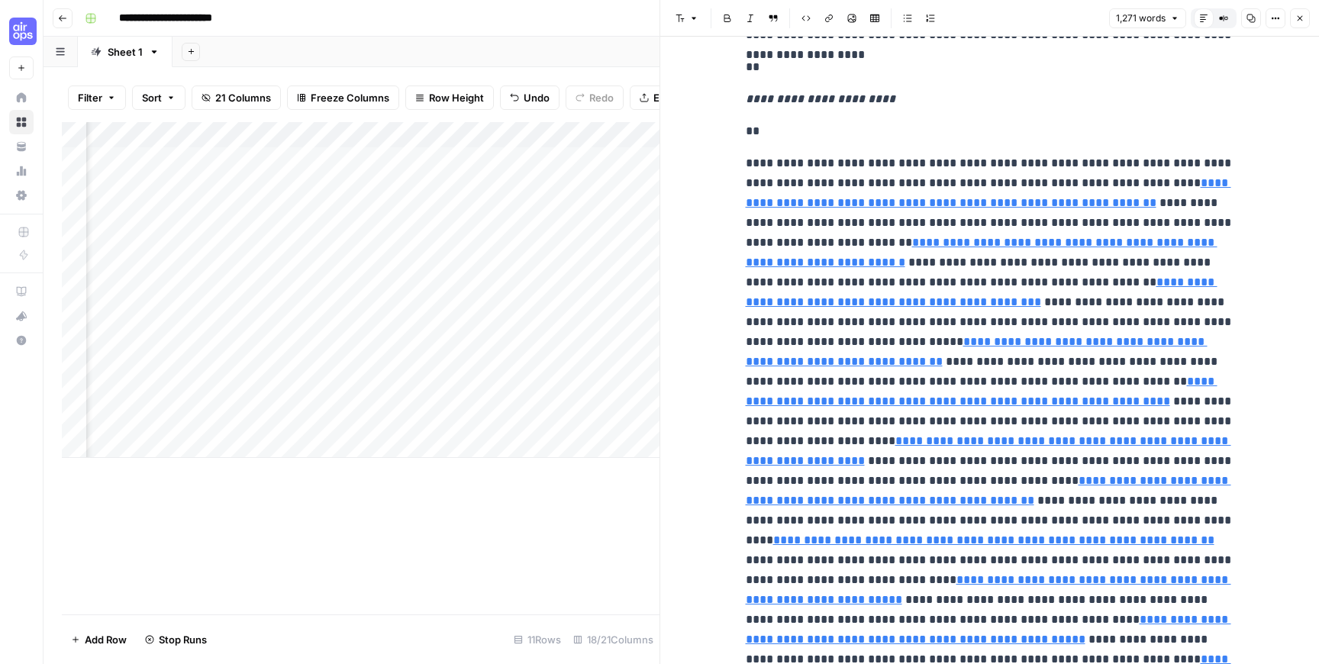
scroll to position [3446, 0]
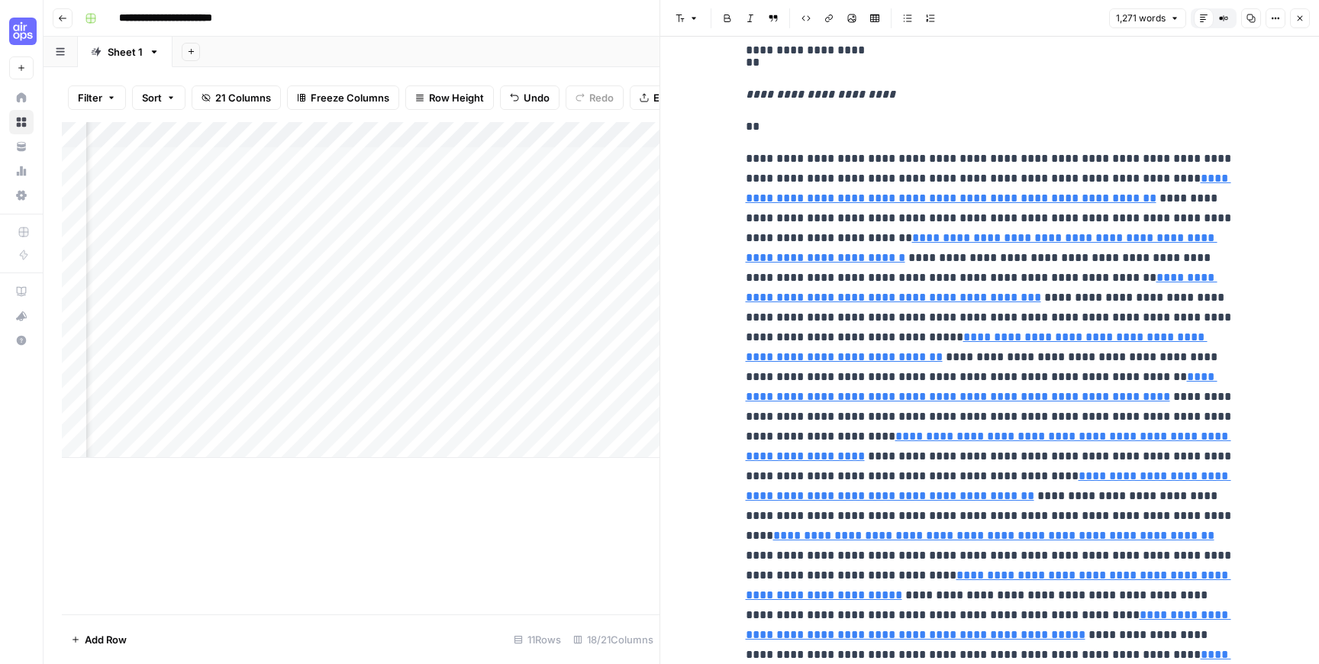
click at [1303, 21] on icon "button" at bounding box center [1299, 18] width 9 height 9
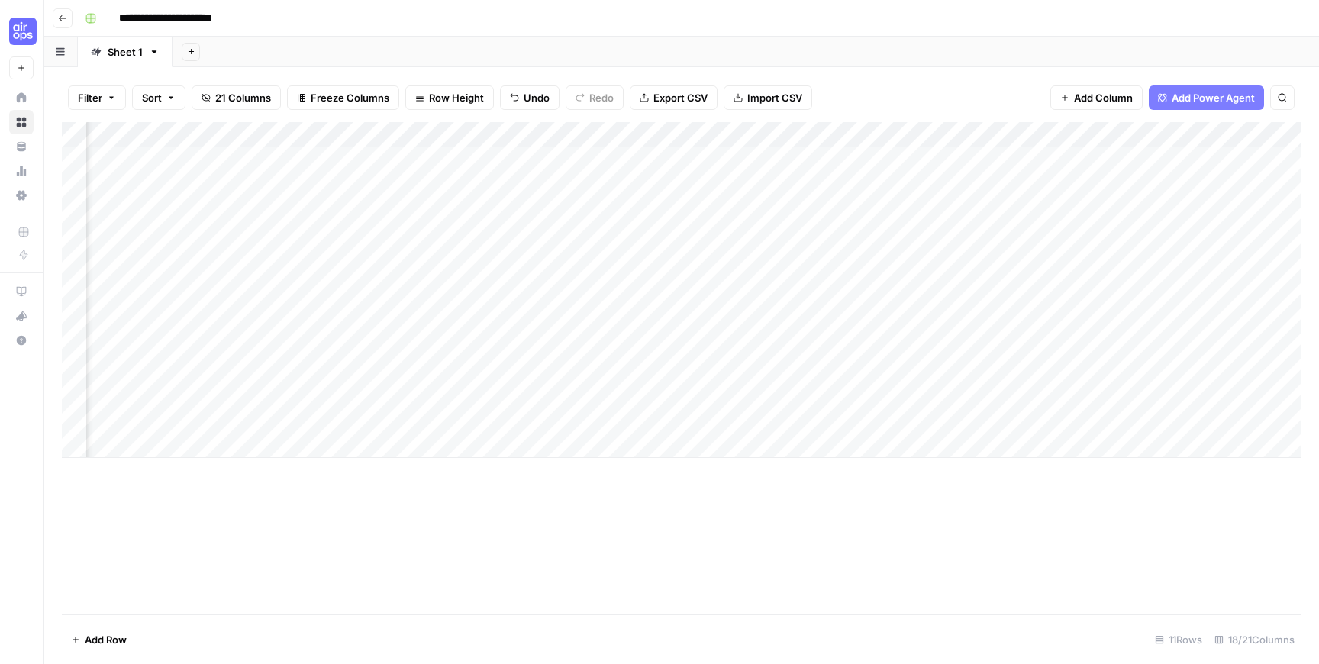
click at [760, 187] on div "Add Column" at bounding box center [681, 290] width 1239 height 336
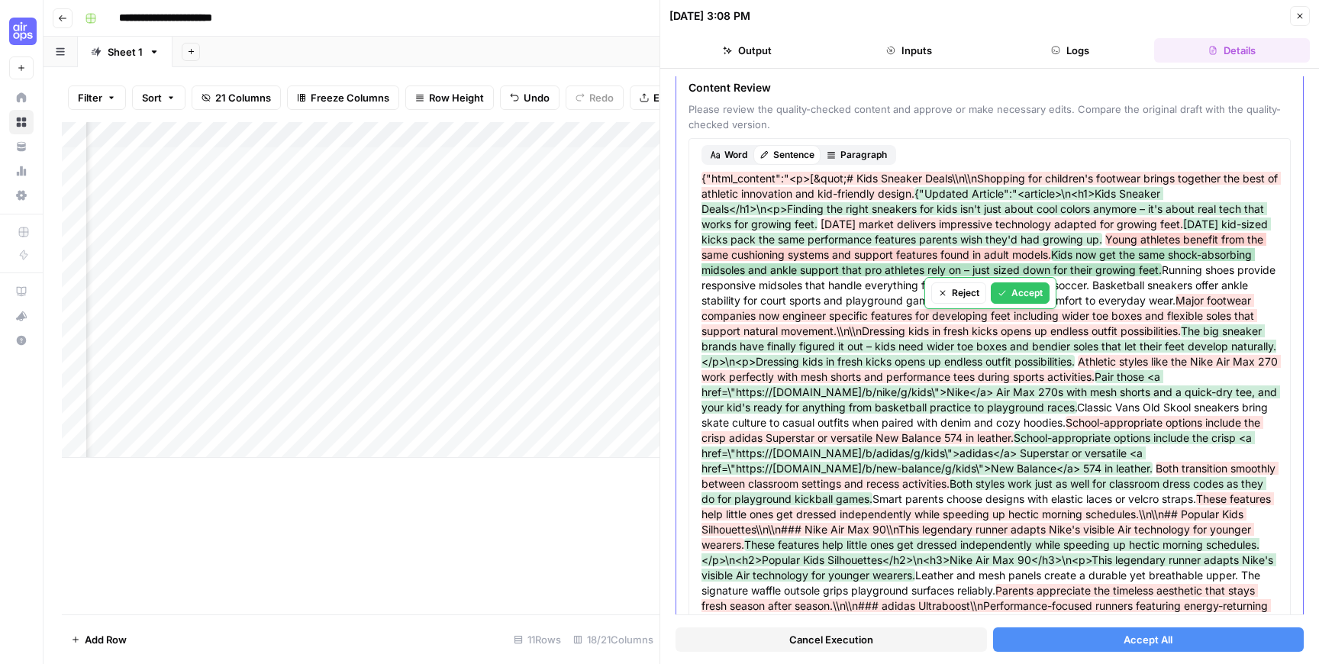
scroll to position [90, 0]
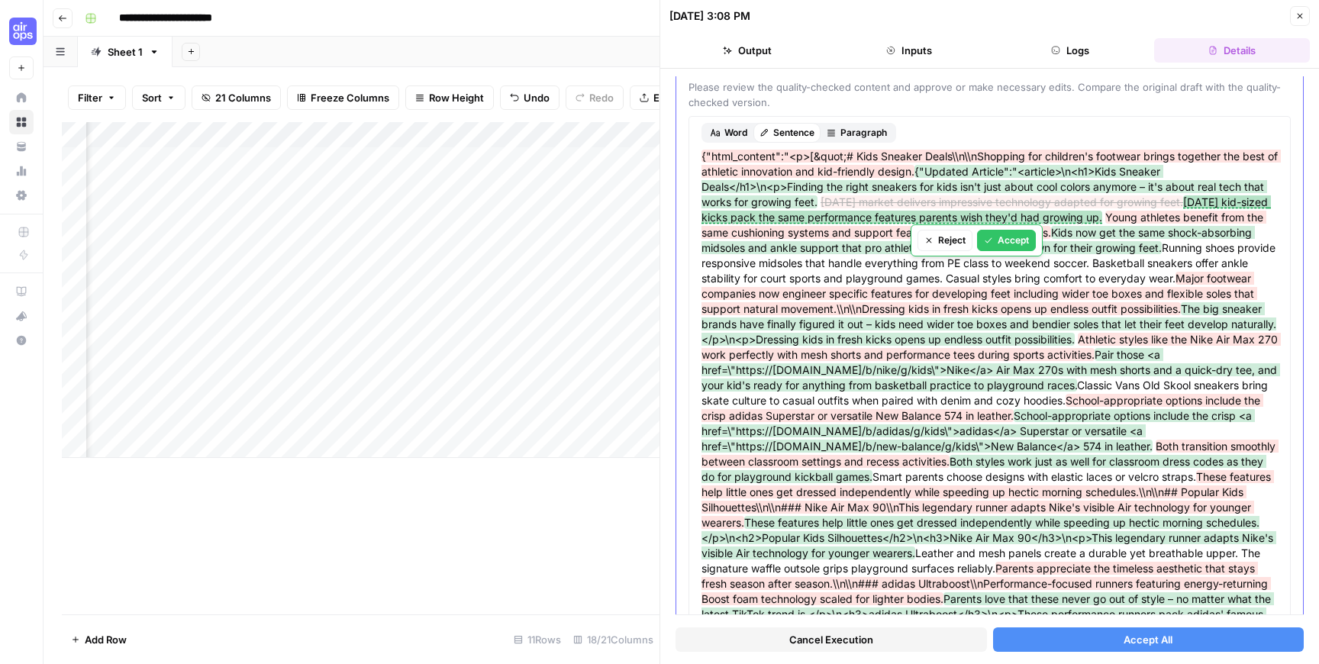
click at [997, 239] on div "Accept" at bounding box center [1006, 241] width 45 height 14
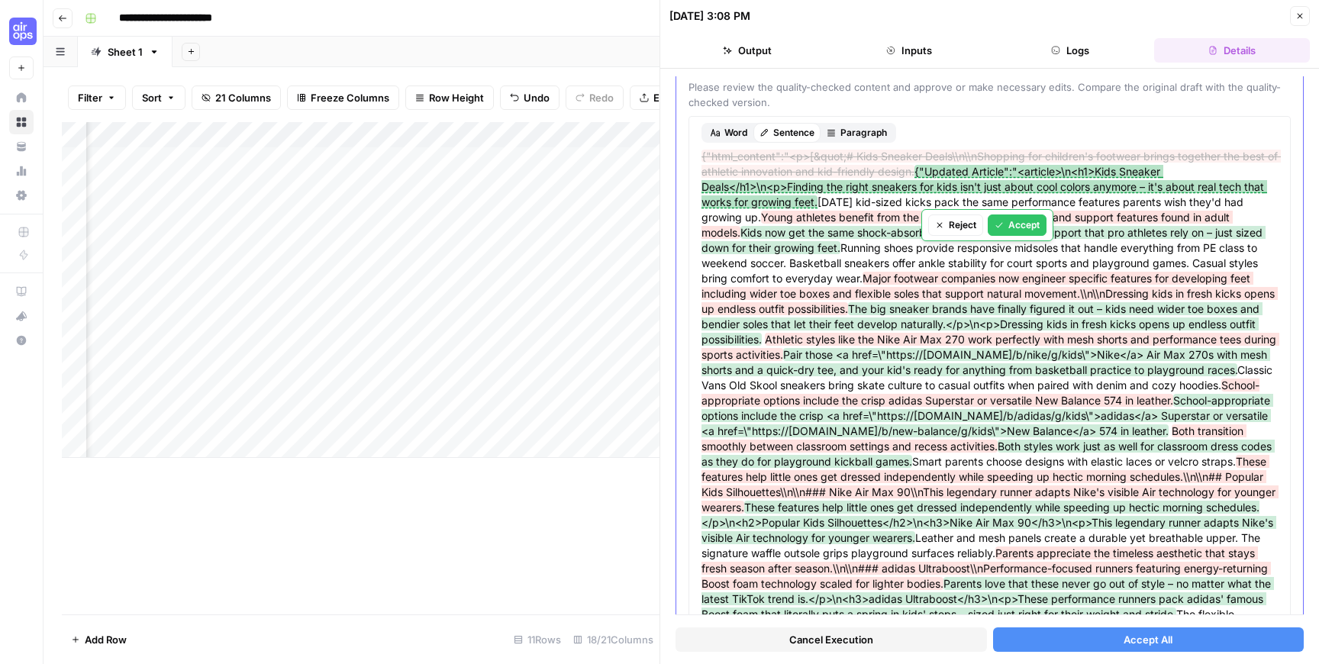
click at [1020, 221] on div "Accept" at bounding box center [1016, 225] width 45 height 14
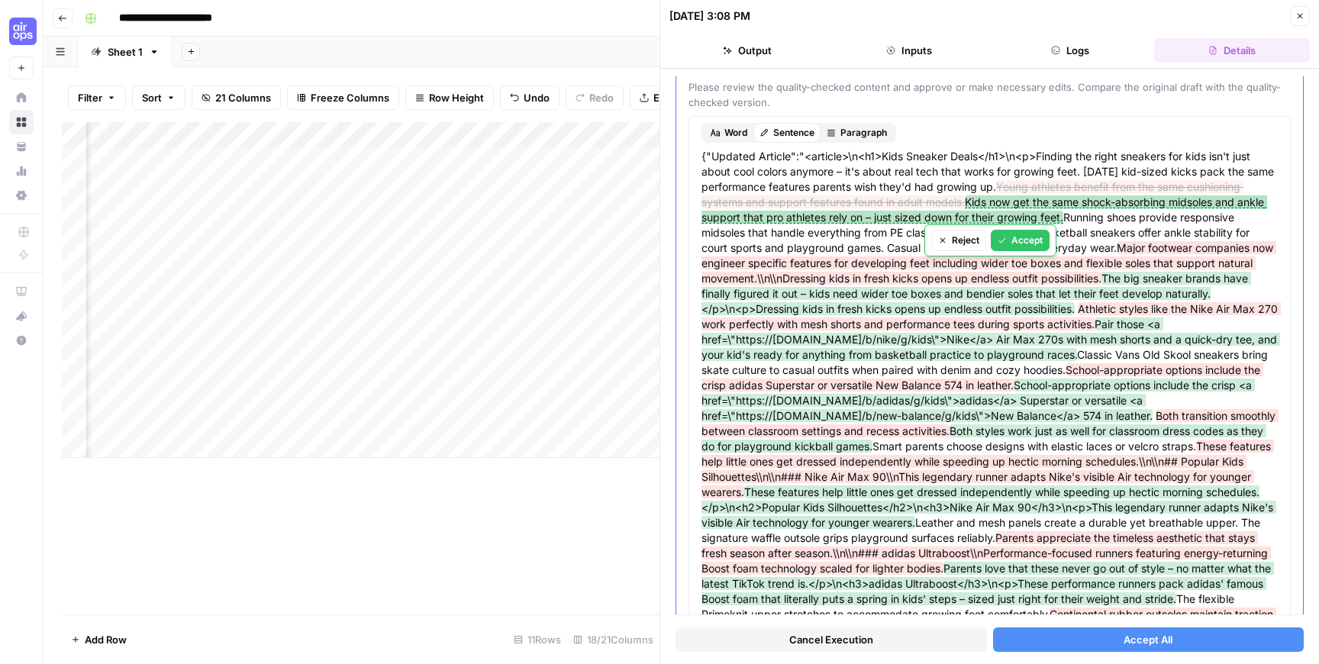
click at [1008, 243] on div "Accept" at bounding box center [1019, 241] width 45 height 14
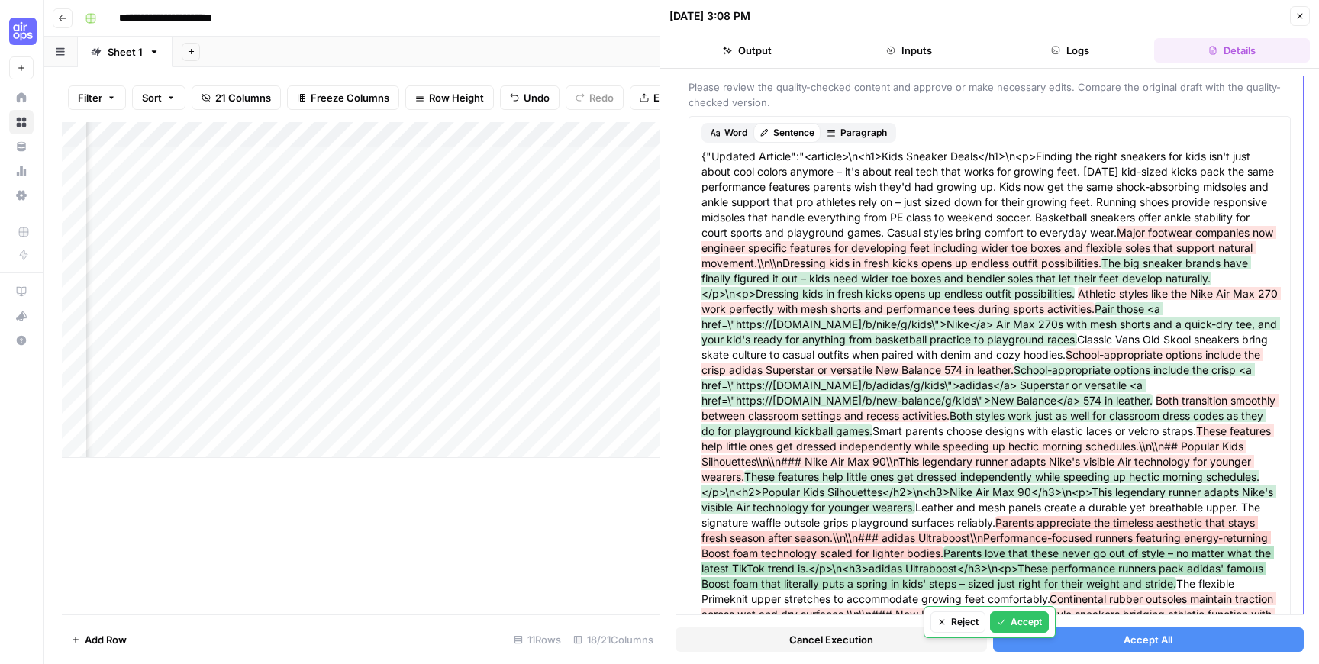
click at [1053, 635] on div "Reject Accept" at bounding box center [989, 622] width 132 height 32
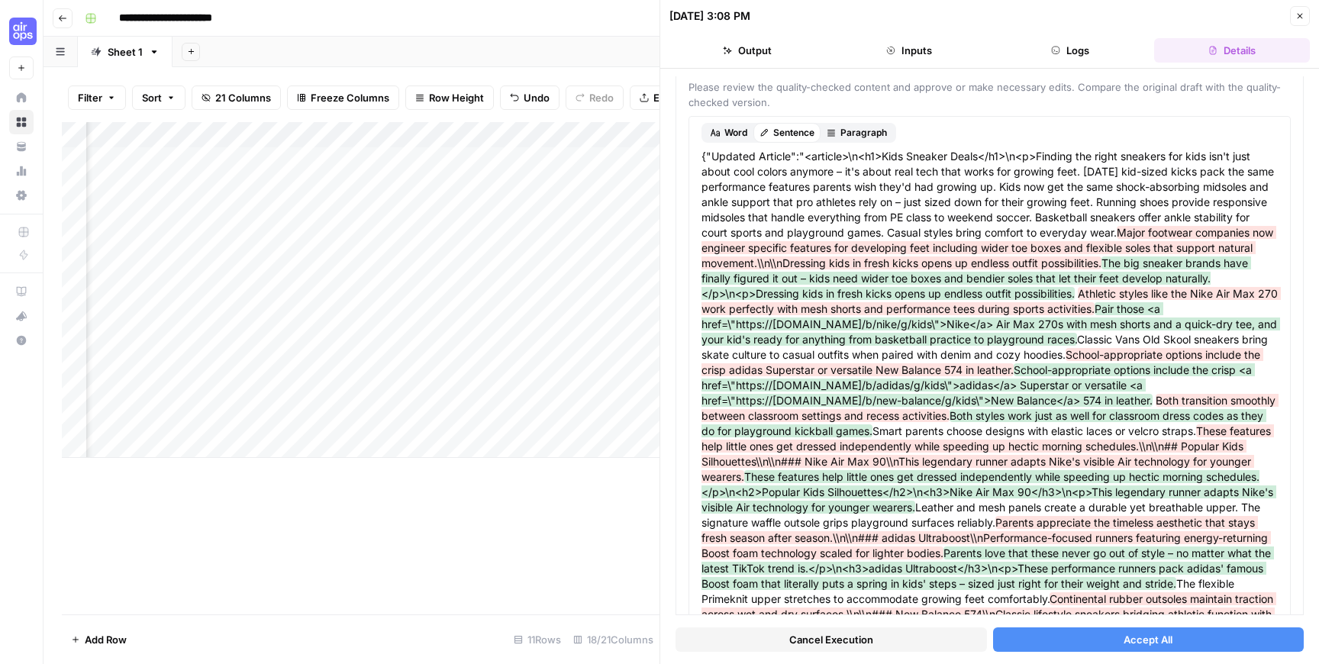
click at [1112, 643] on button "Accept All" at bounding box center [1148, 639] width 311 height 24
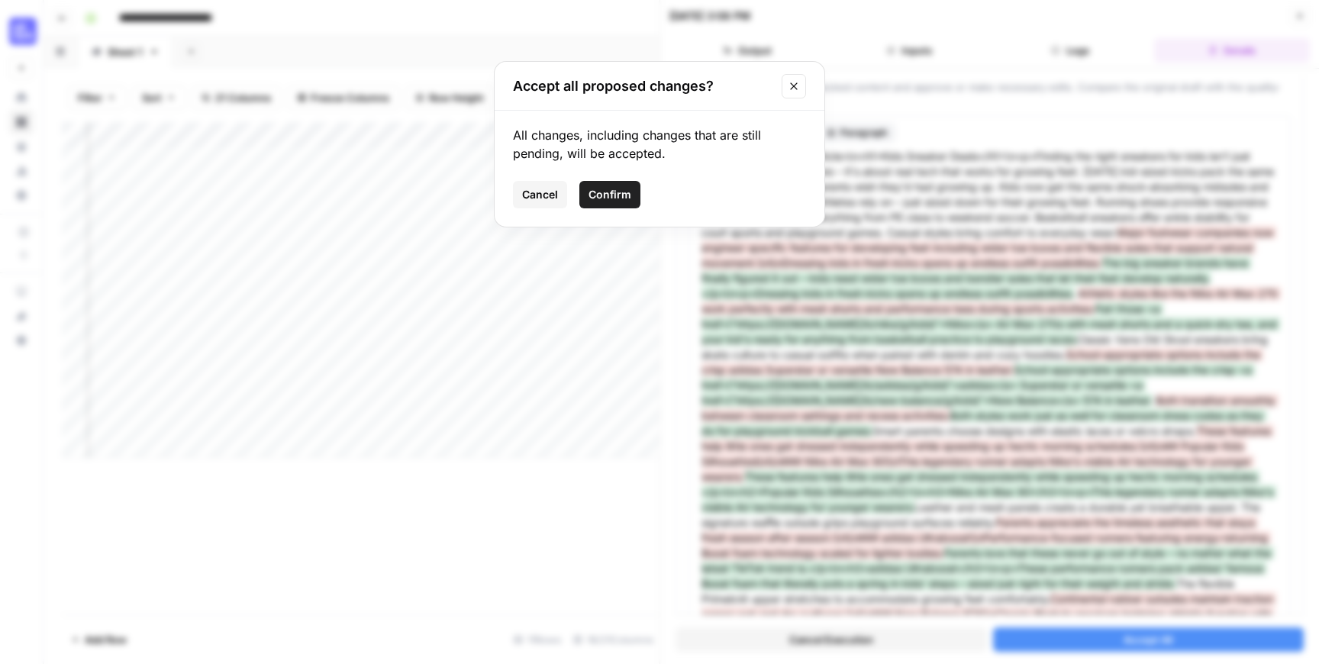
click at [630, 202] on button "Confirm" at bounding box center [609, 194] width 61 height 27
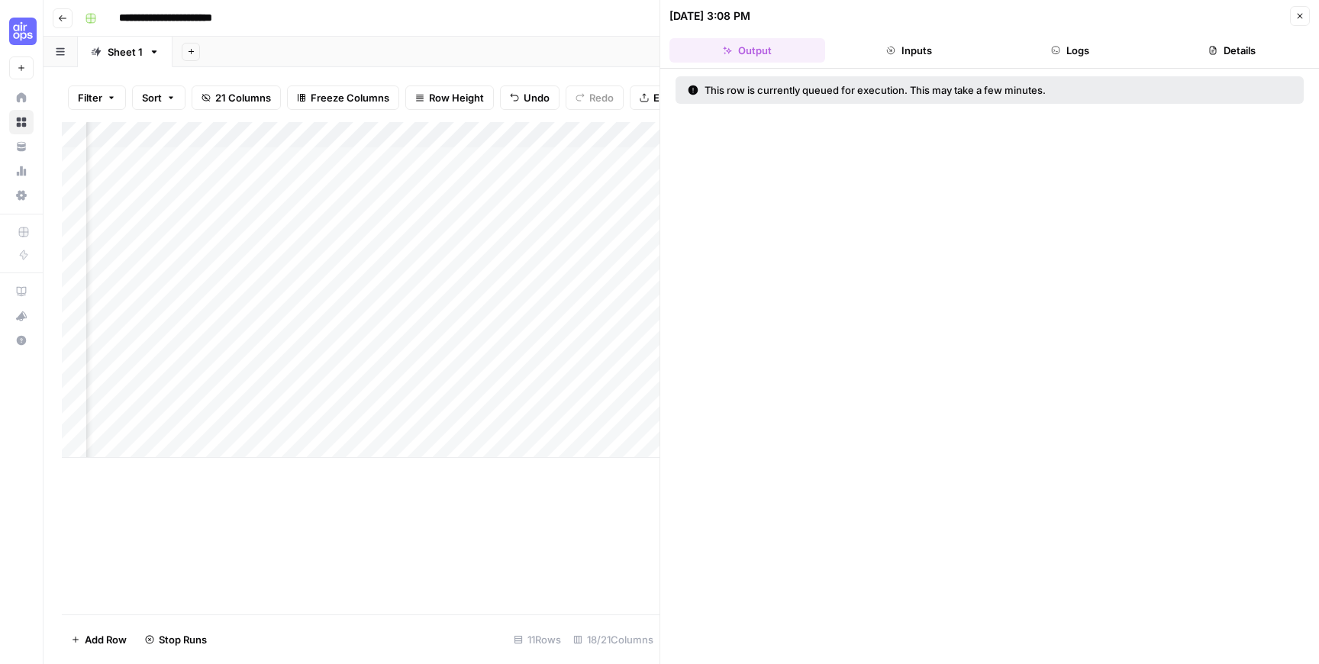
click at [1305, 18] on button "Close" at bounding box center [1300, 16] width 20 height 20
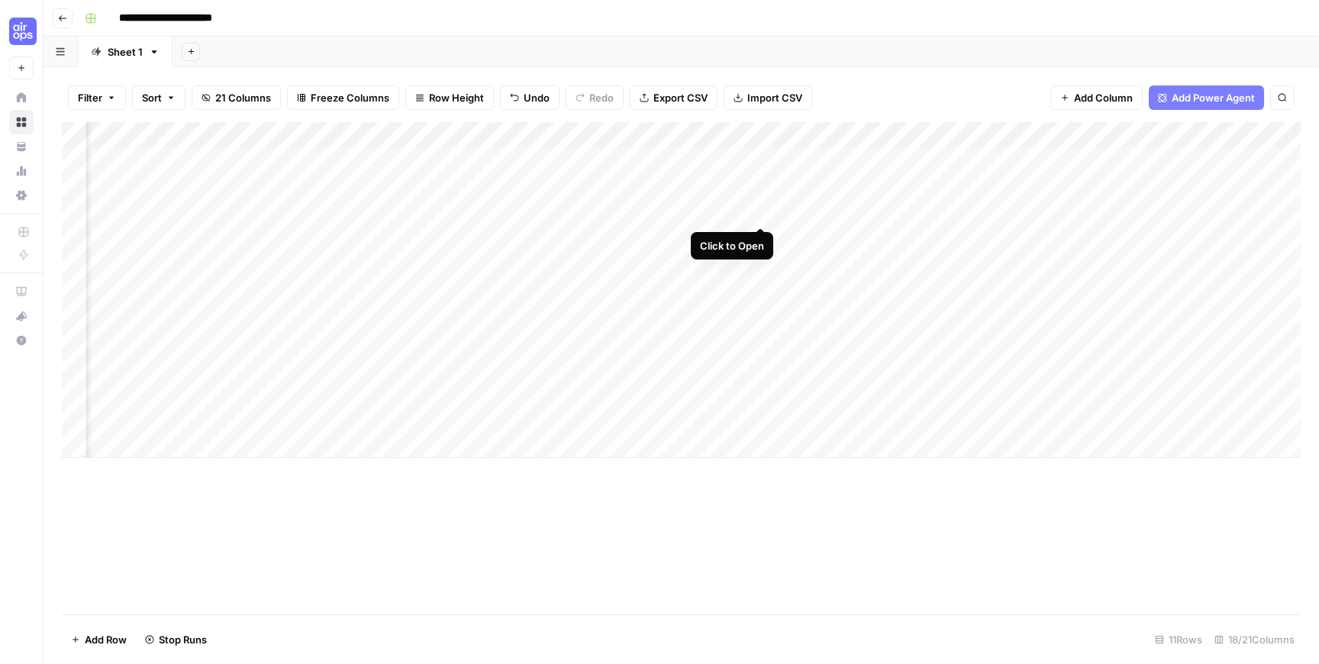
click at [763, 212] on div "Add Column" at bounding box center [681, 290] width 1239 height 336
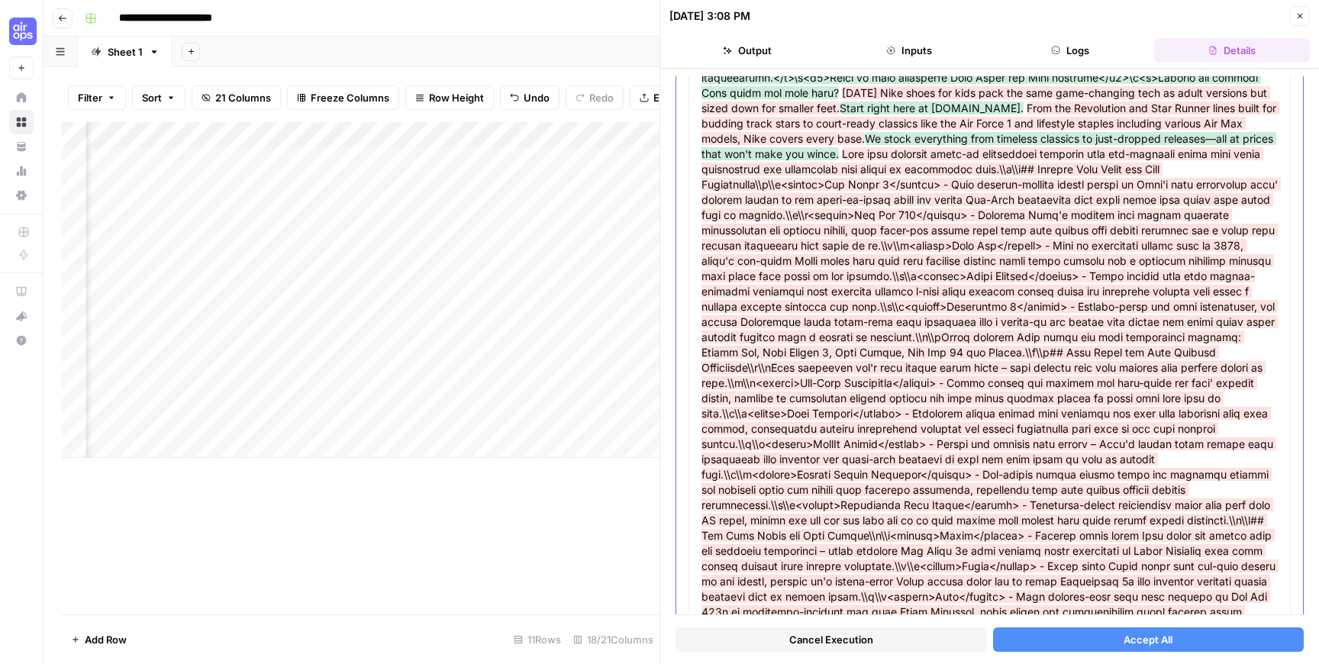
scroll to position [995, 0]
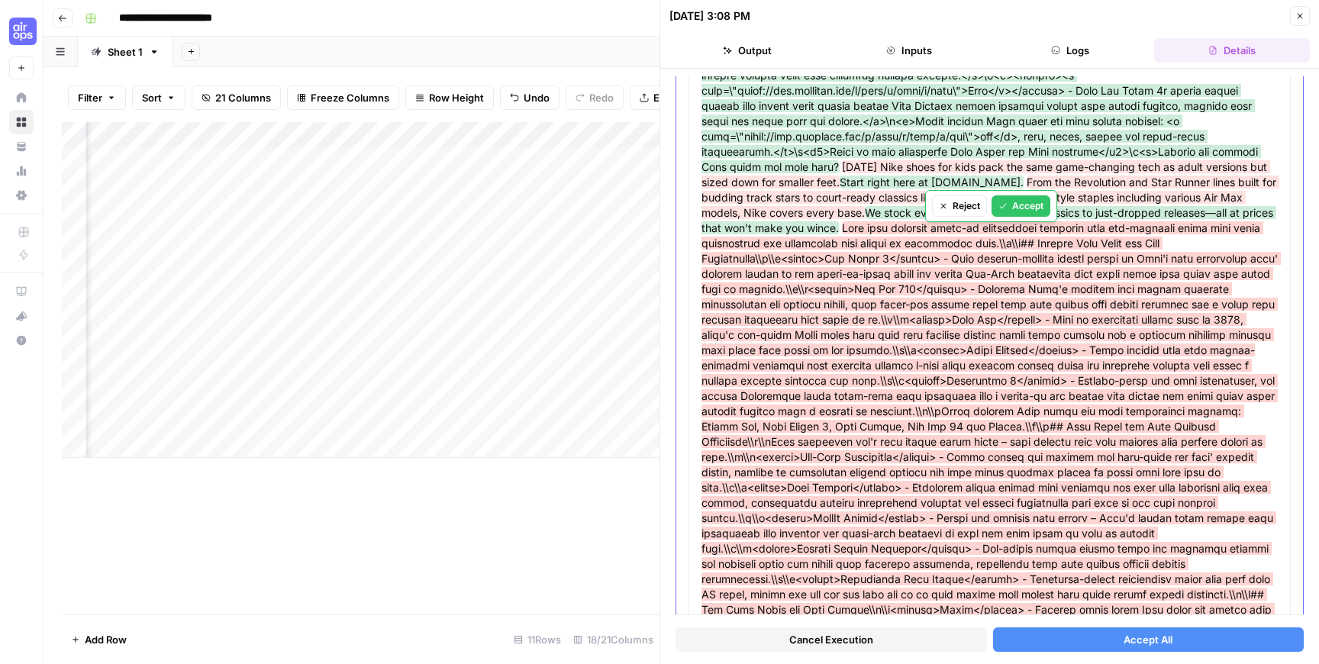
click at [956, 391] on span at bounding box center [990, 502] width 579 height 562
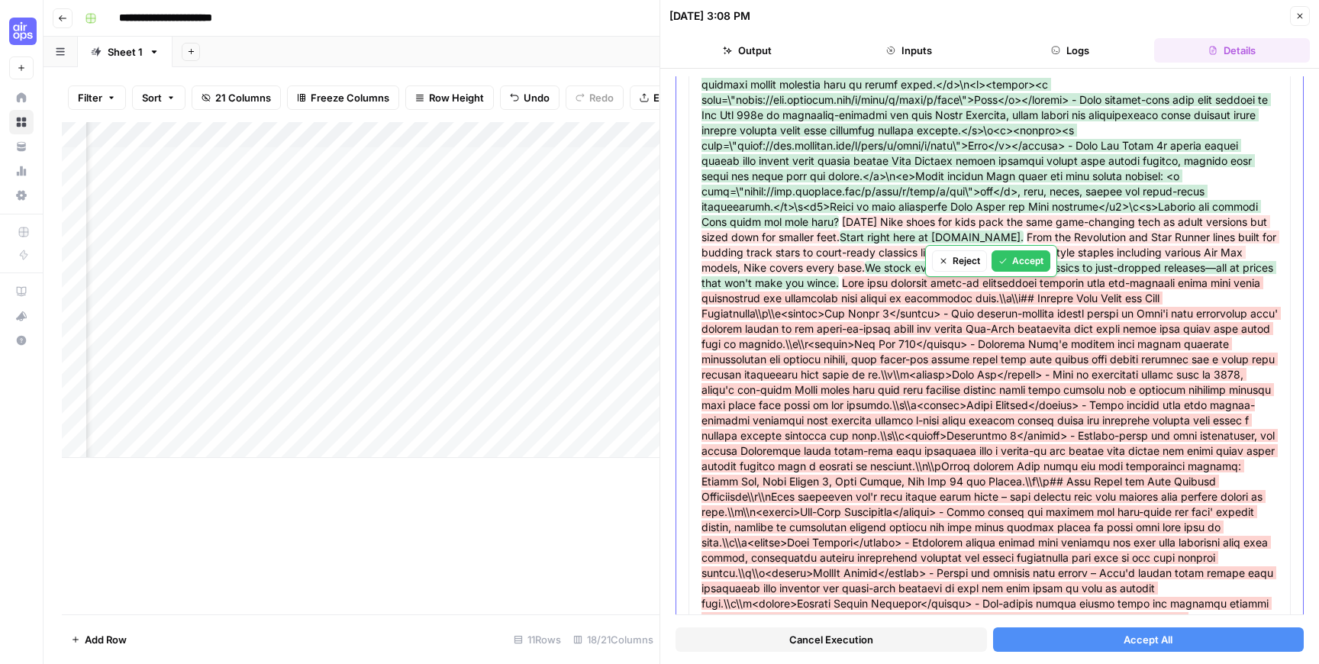
scroll to position [937, 0]
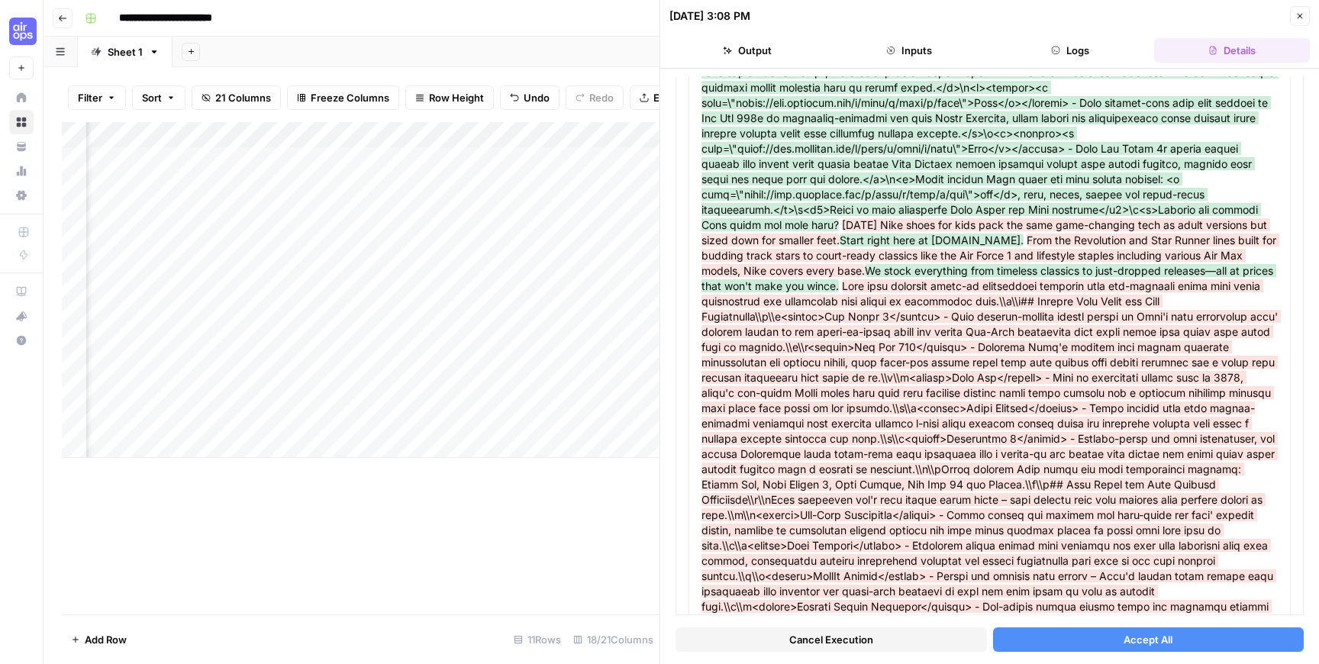
click at [1087, 640] on button "Accept All" at bounding box center [1148, 639] width 311 height 24
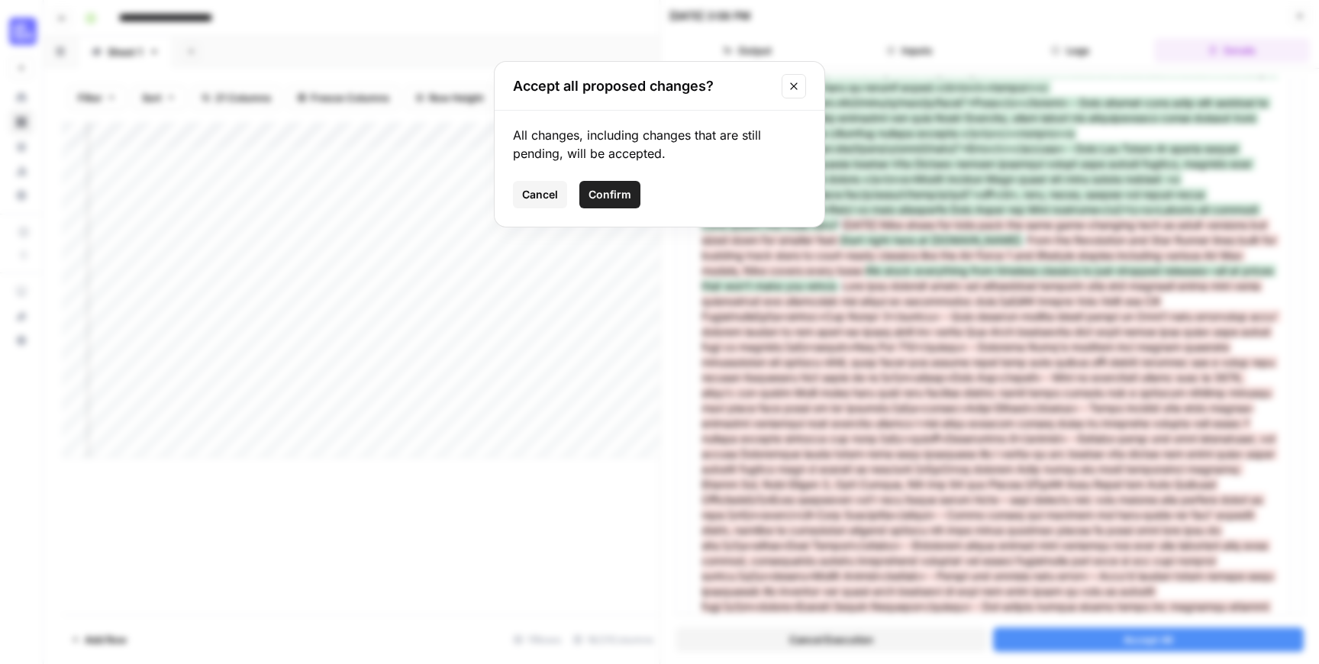
click at [609, 199] on span "Confirm" at bounding box center [609, 194] width 43 height 15
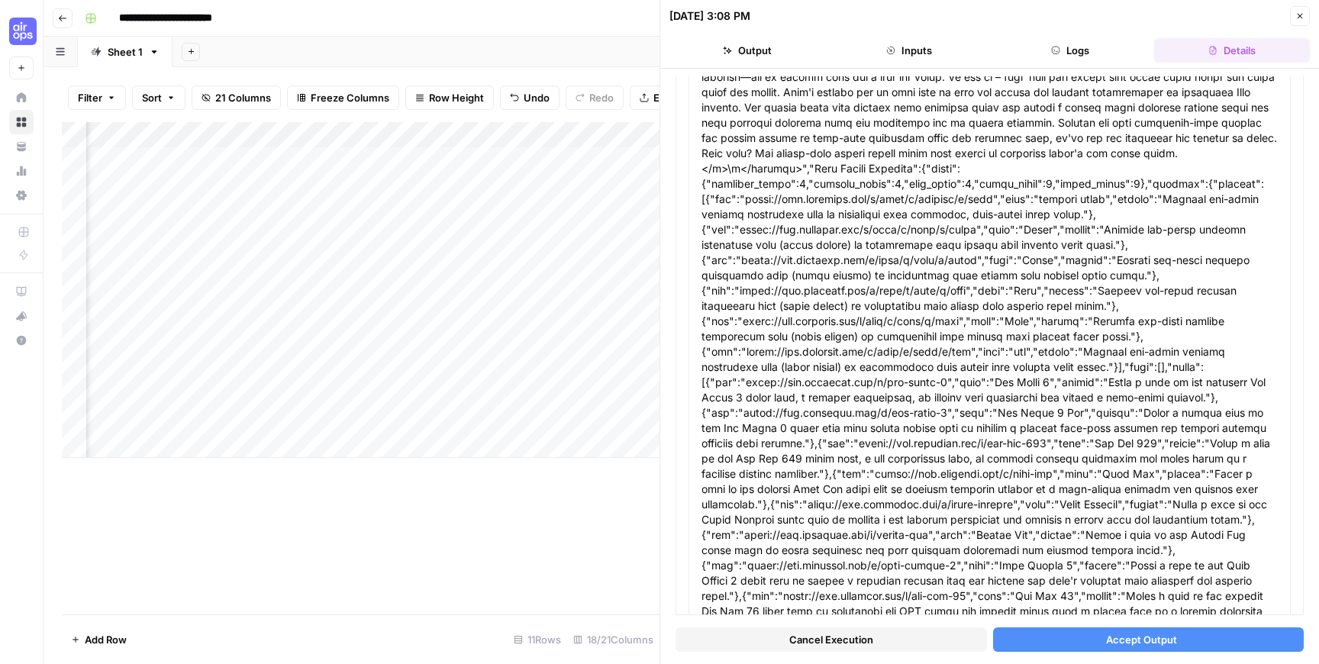
scroll to position [911, 0]
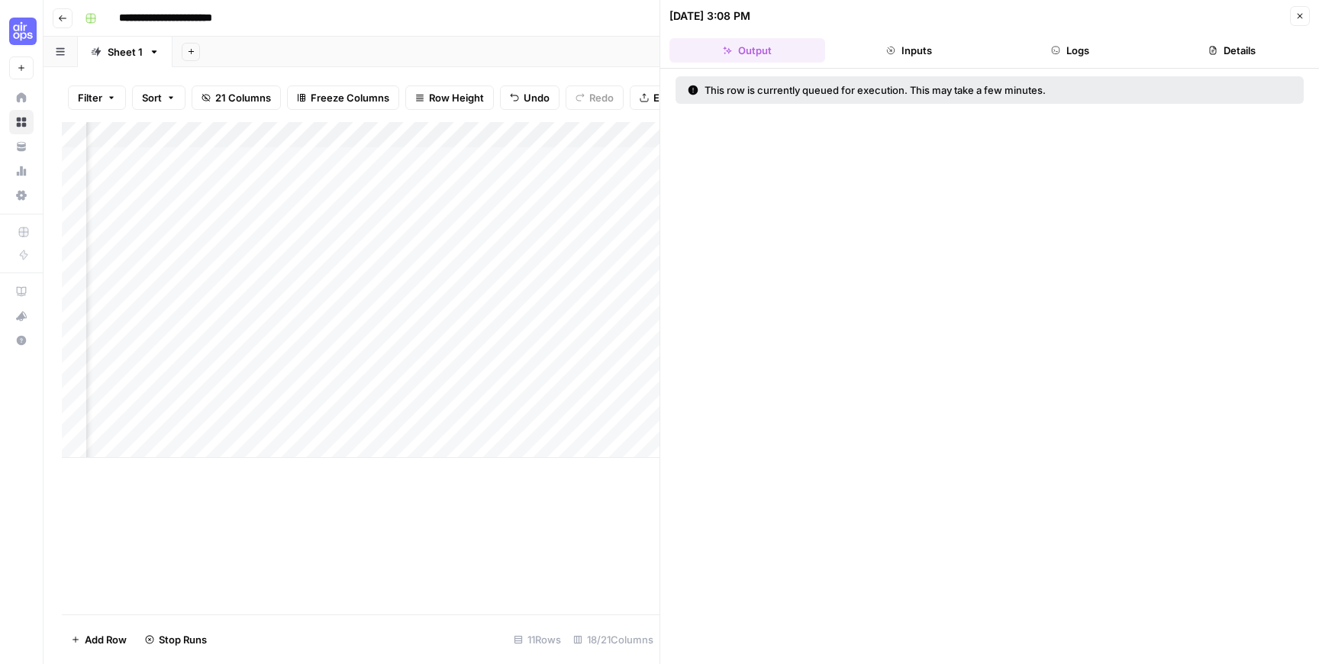
click at [1297, 19] on icon "button" at bounding box center [1299, 15] width 9 height 9
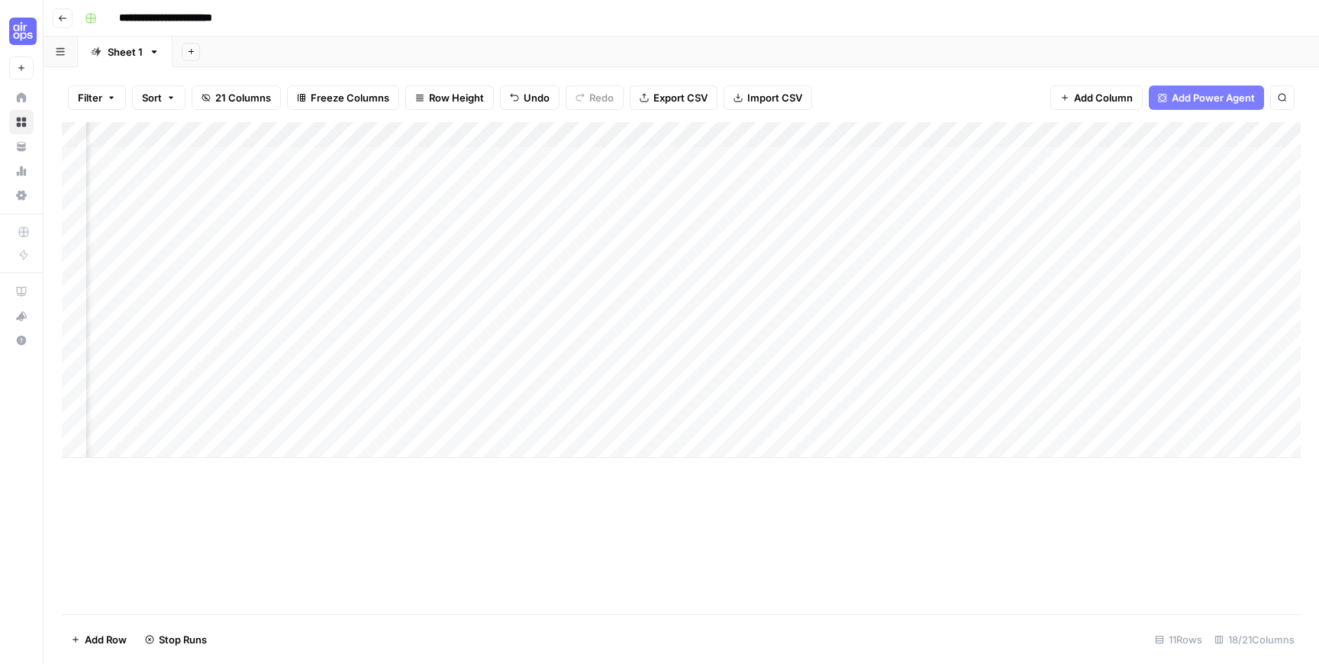
click at [978, 158] on div "Add Column" at bounding box center [681, 290] width 1239 height 336
click at [978, 188] on div "Add Column" at bounding box center [681, 290] width 1239 height 336
click at [974, 210] on div "Add Column" at bounding box center [681, 290] width 1239 height 336
click at [1113, 187] on div "Add Column" at bounding box center [681, 290] width 1239 height 336
click at [1097, 192] on div "Add Column" at bounding box center [681, 290] width 1239 height 336
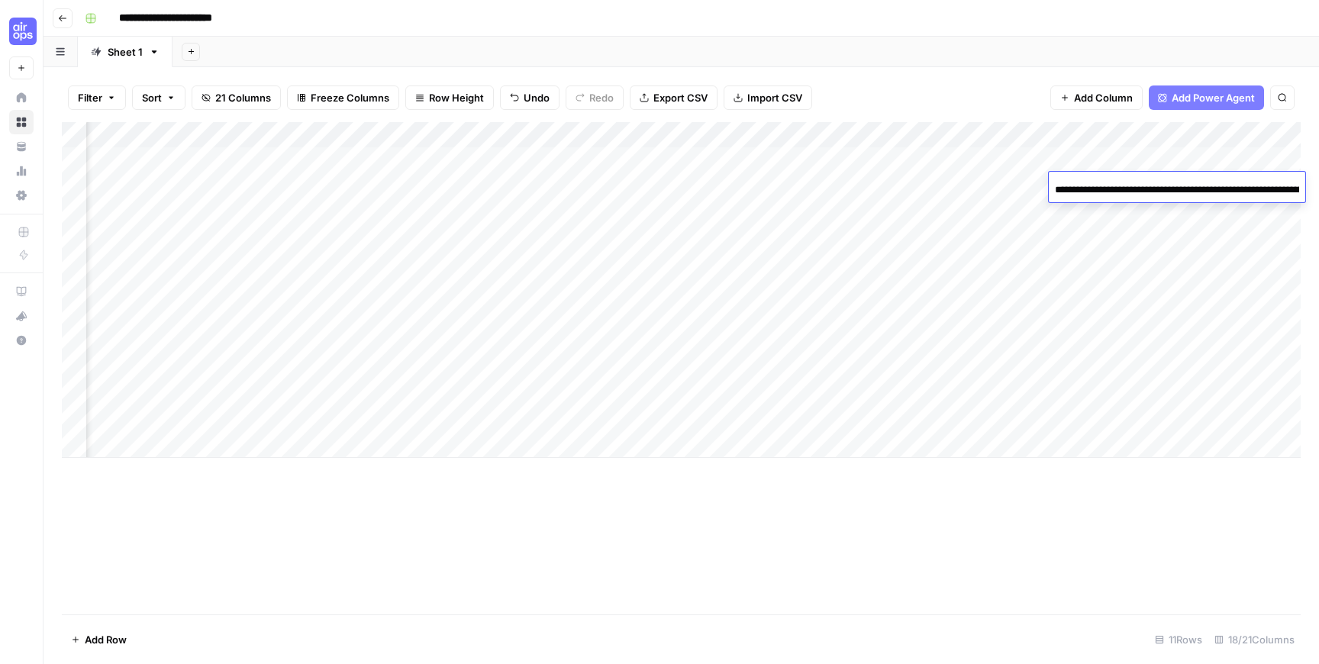
scroll to position [0, 204]
click at [1097, 190] on input "**********" at bounding box center [1177, 190] width 244 height 18
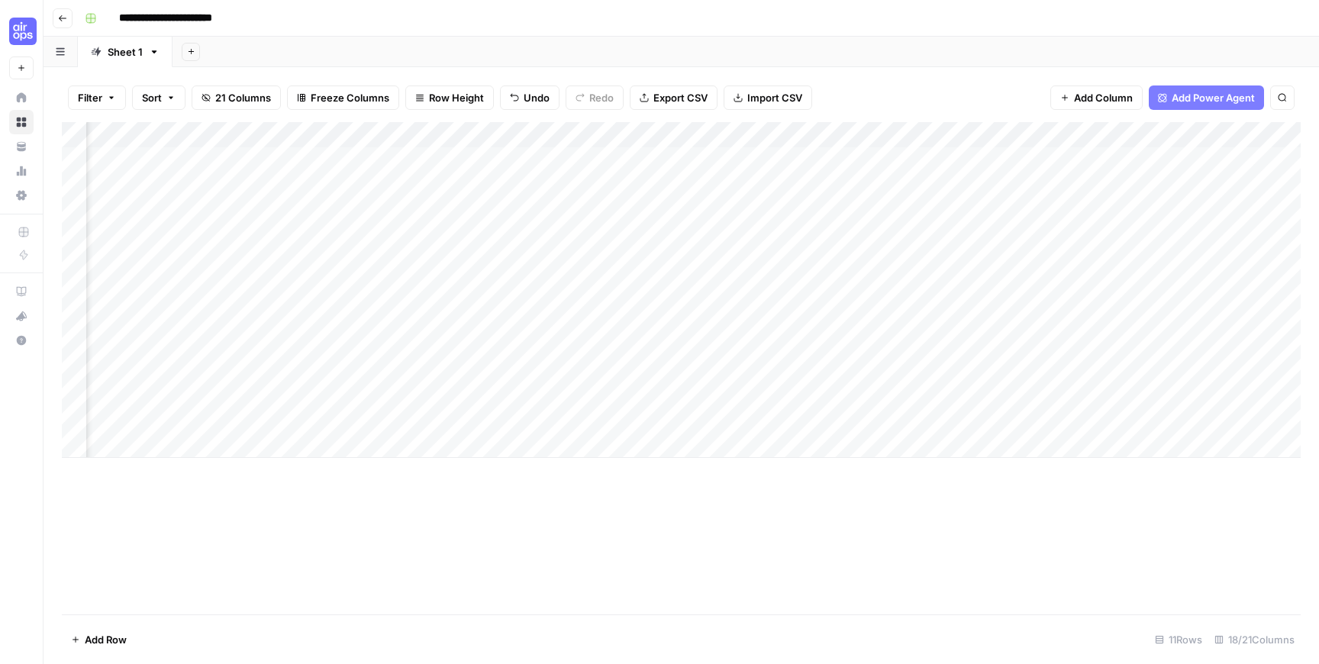
click at [1232, 160] on div "Add Column" at bounding box center [681, 290] width 1239 height 336
click at [1235, 189] on div "Add Column" at bounding box center [681, 290] width 1239 height 336
type textarea "****"
click at [1084, 213] on div "Add Column" at bounding box center [681, 290] width 1239 height 336
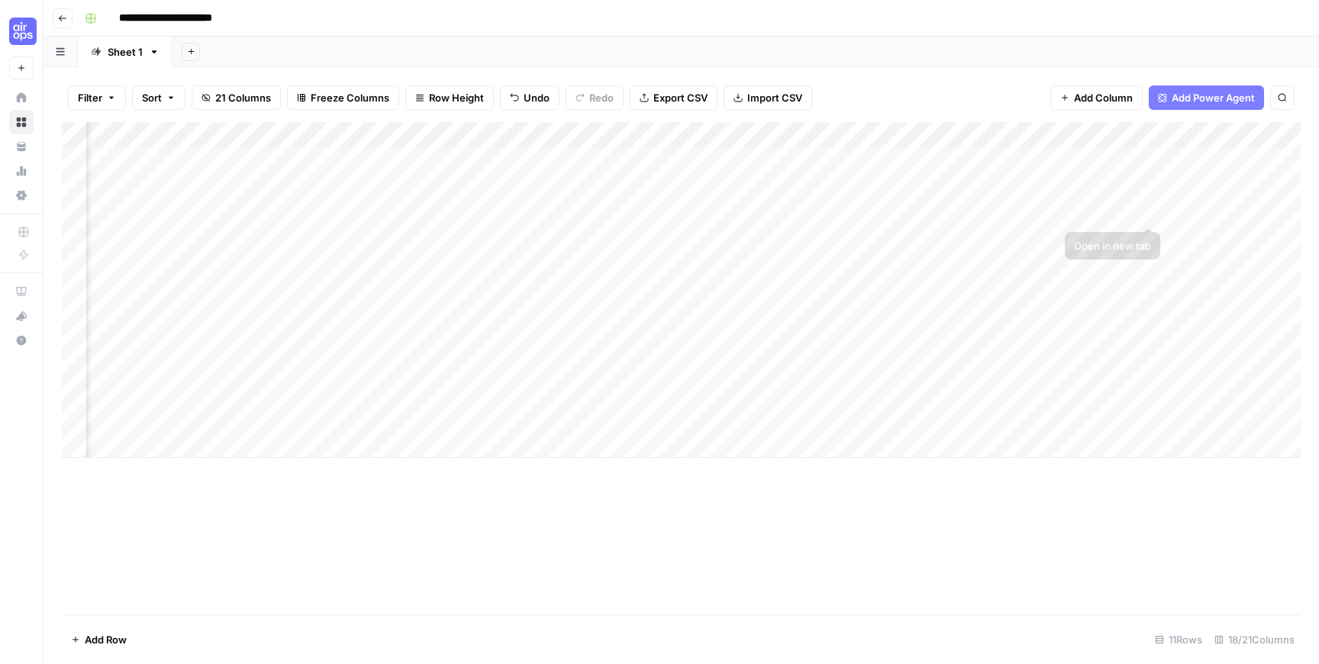
click at [1191, 203] on div "Add Column" at bounding box center [681, 290] width 1239 height 336
type textarea "****"
click at [734, 241] on div "Add Column" at bounding box center [681, 290] width 1239 height 336
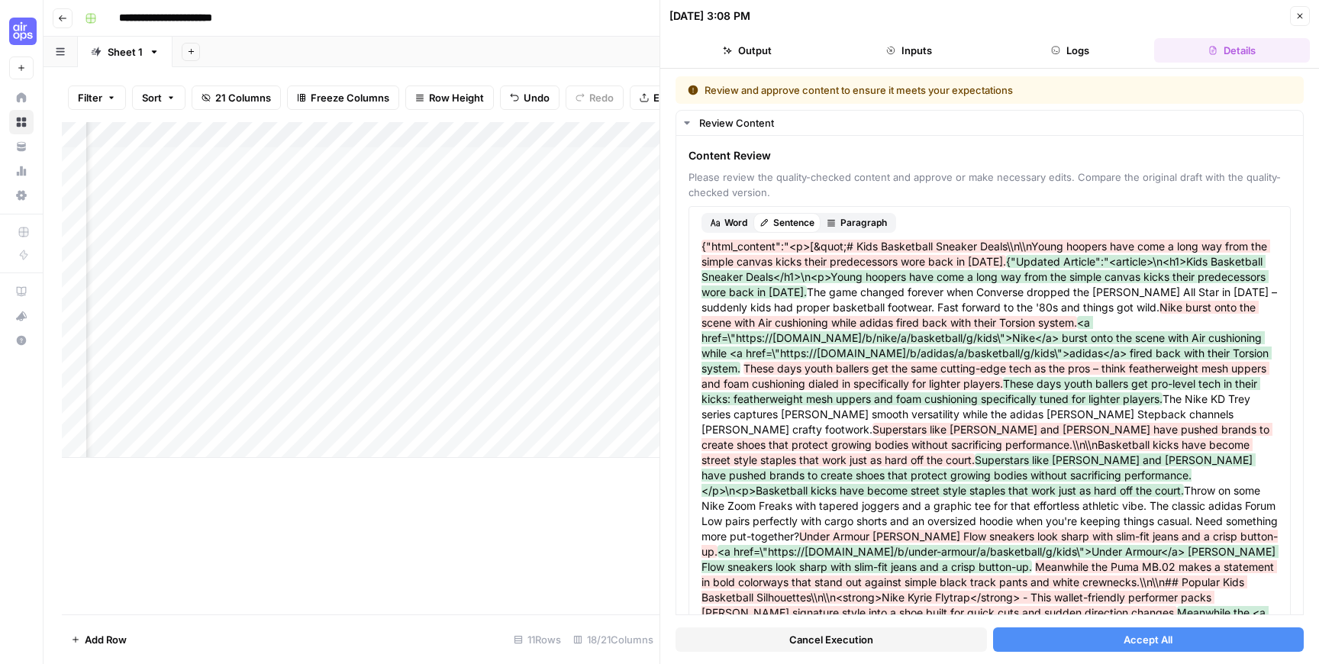
click at [1130, 632] on span "Accept All" at bounding box center [1147, 639] width 49 height 15
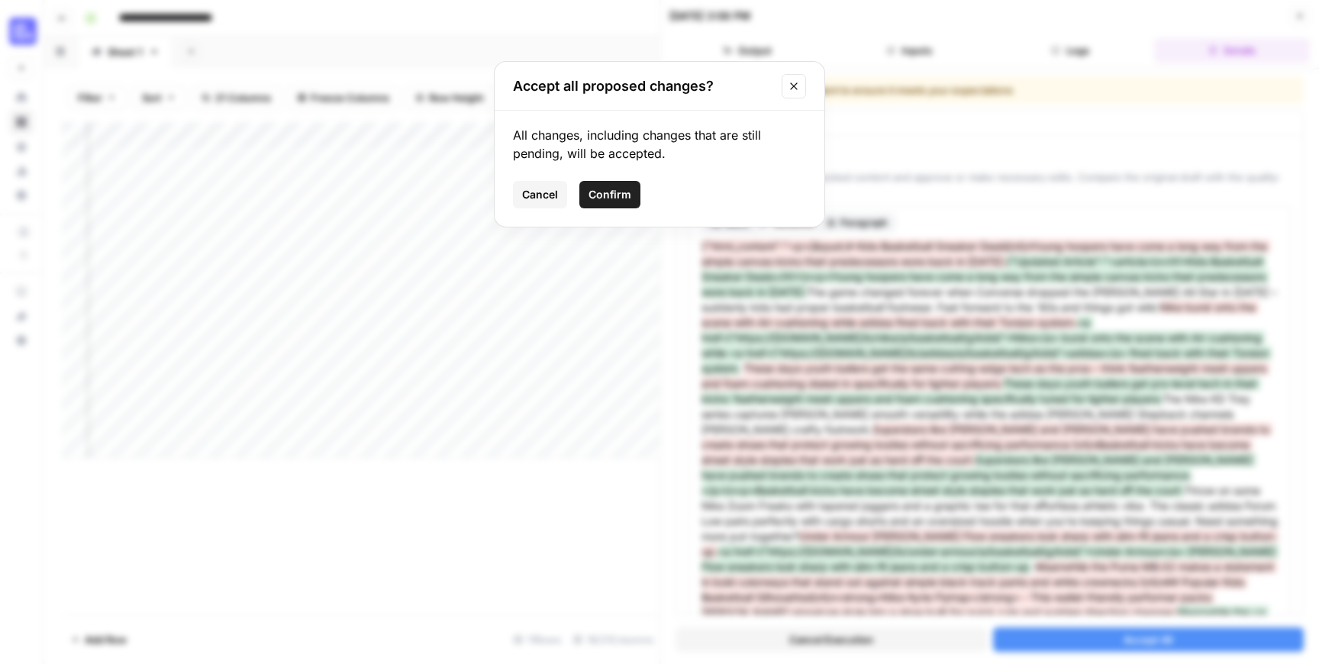
click at [604, 191] on span "Confirm" at bounding box center [609, 194] width 43 height 15
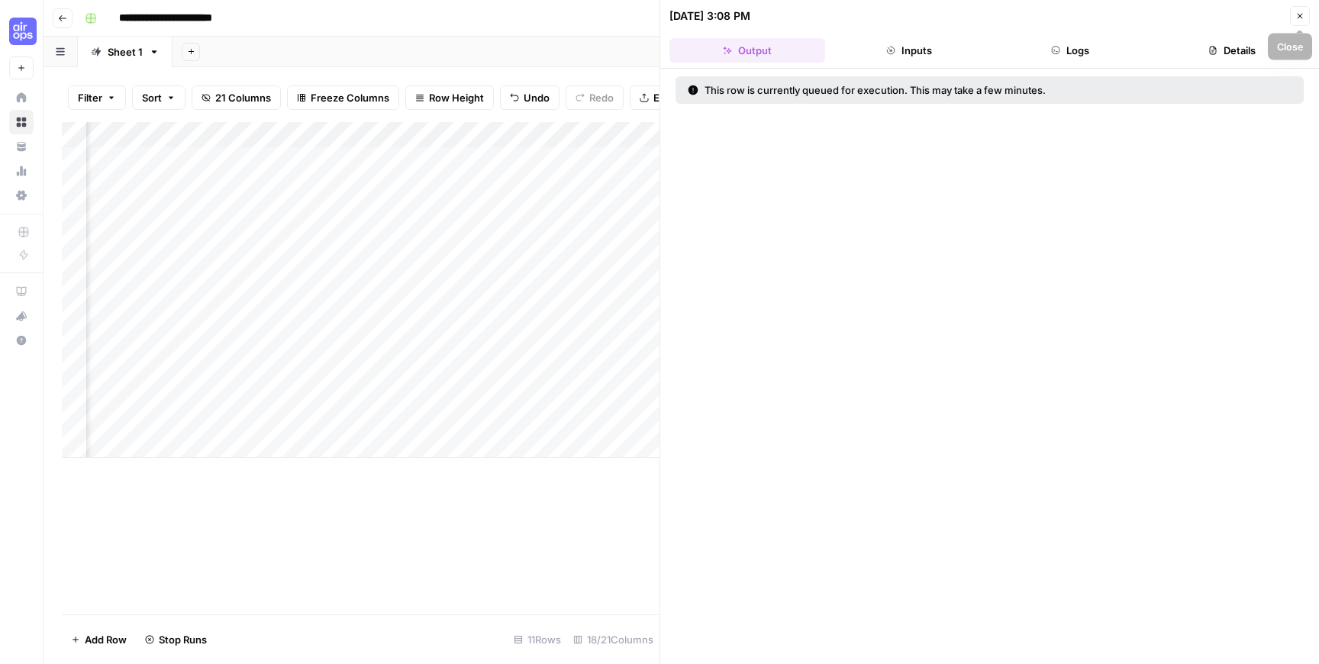
click at [1296, 21] on button "Close" at bounding box center [1300, 16] width 20 height 20
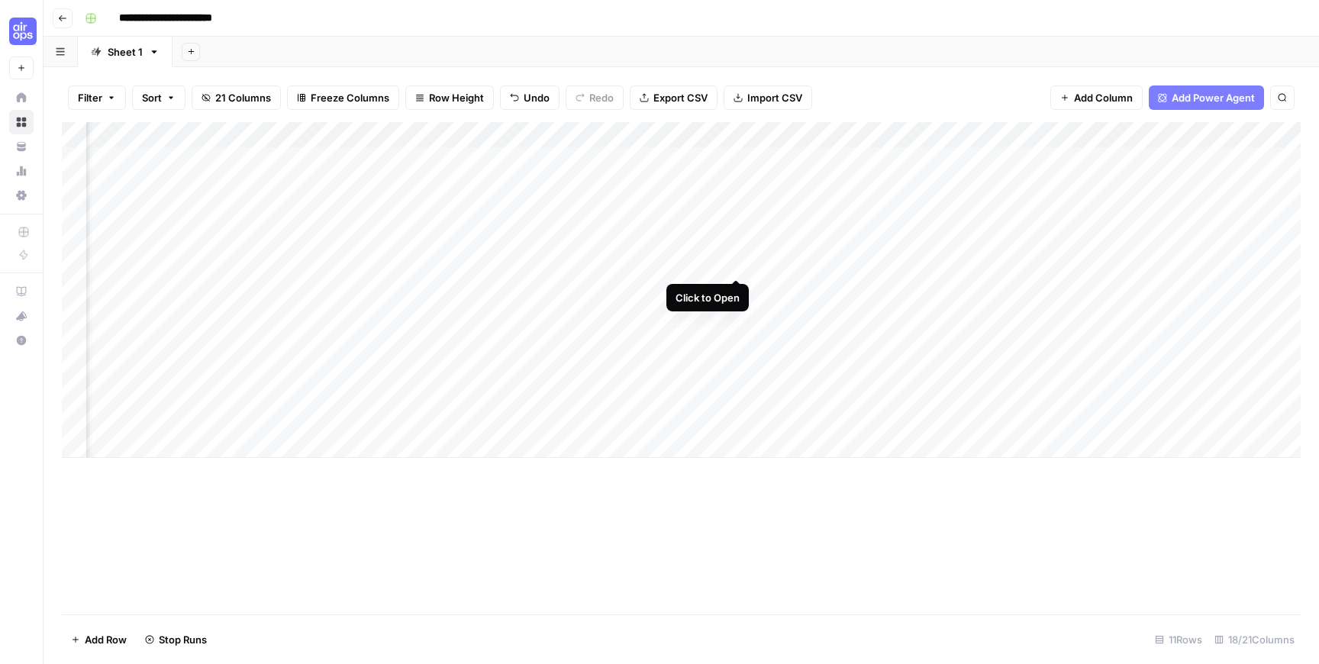
click at [733, 267] on div "Add Column" at bounding box center [681, 290] width 1239 height 336
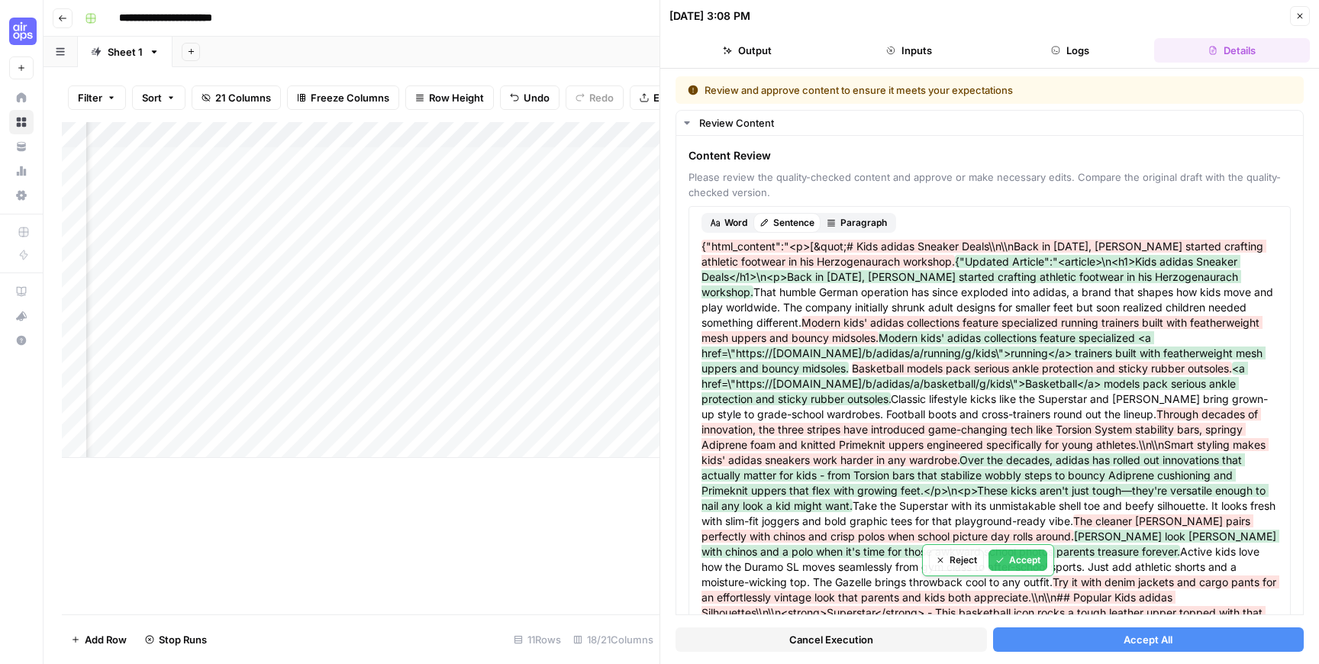
click at [1056, 640] on button "Accept All" at bounding box center [1148, 639] width 311 height 24
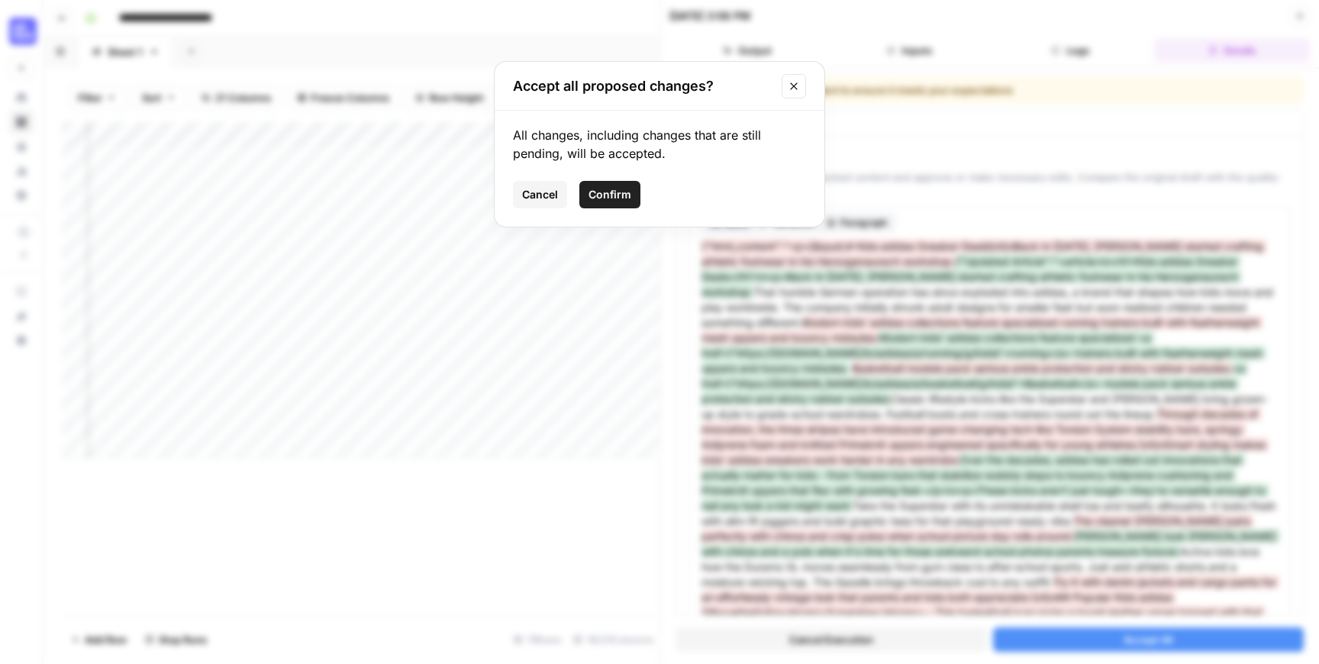
click at [616, 187] on span "Confirm" at bounding box center [609, 194] width 43 height 15
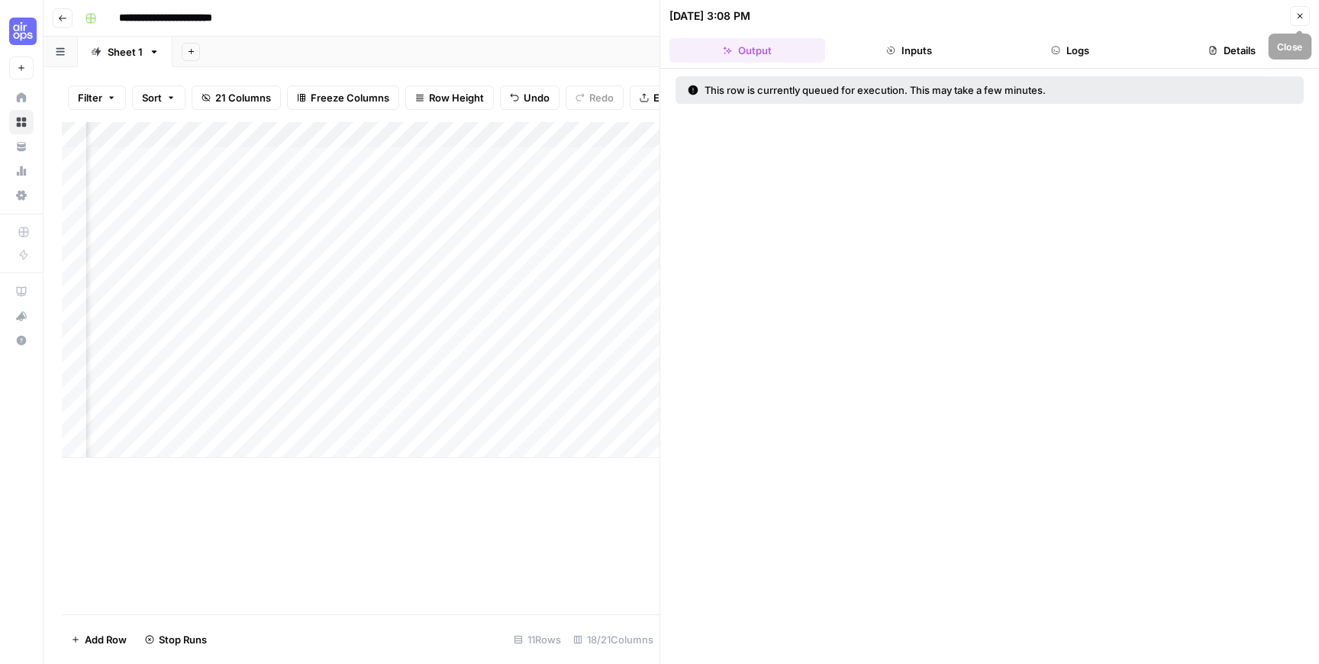
click at [1297, 12] on icon "button" at bounding box center [1299, 15] width 9 height 9
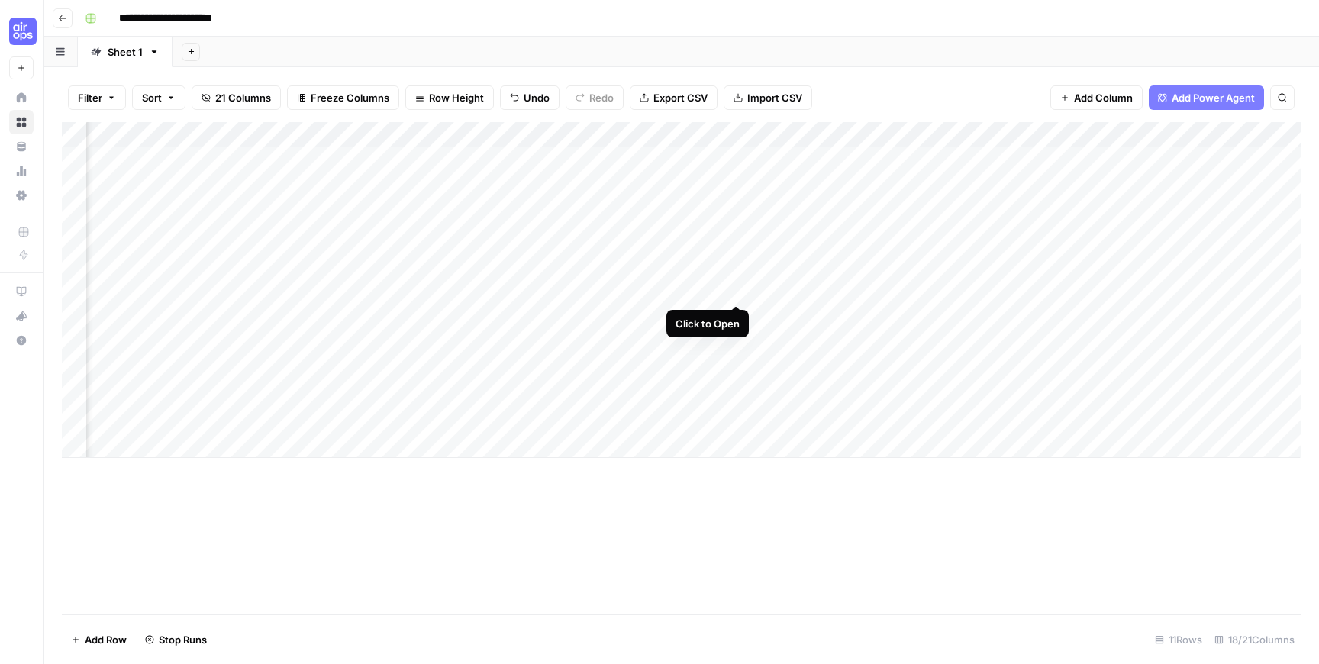
click at [738, 288] on div "Add Column" at bounding box center [681, 290] width 1239 height 336
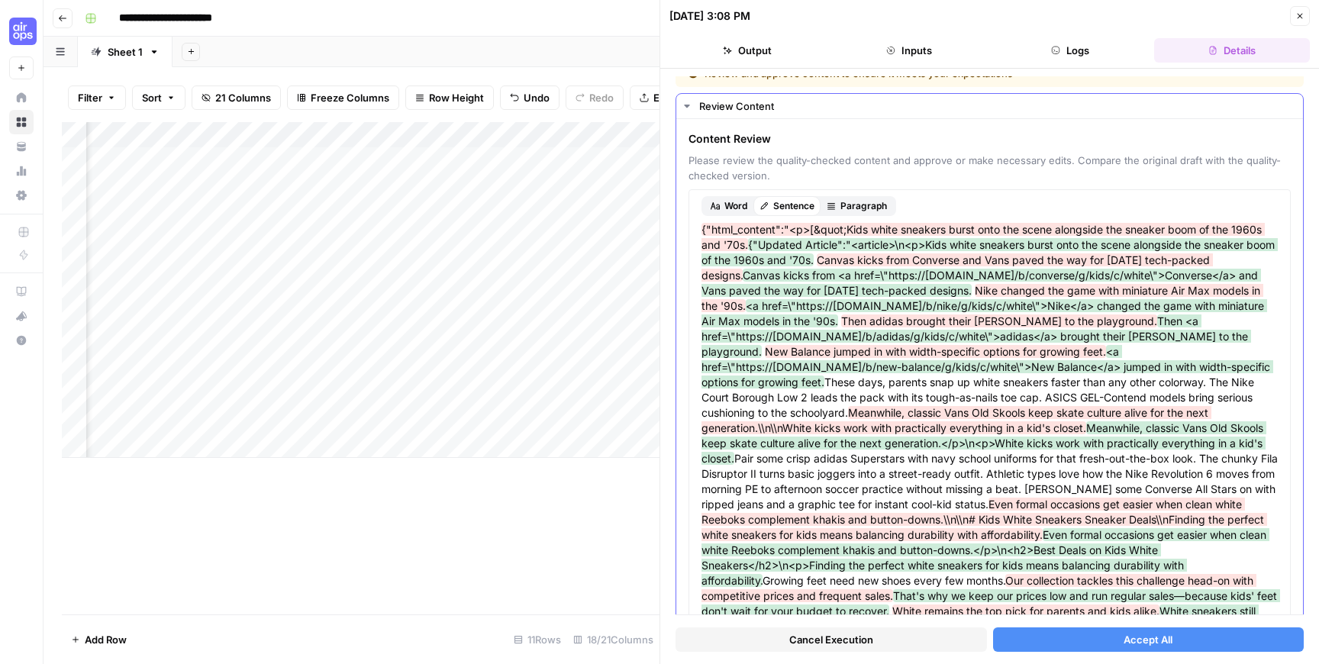
scroll to position [23, 0]
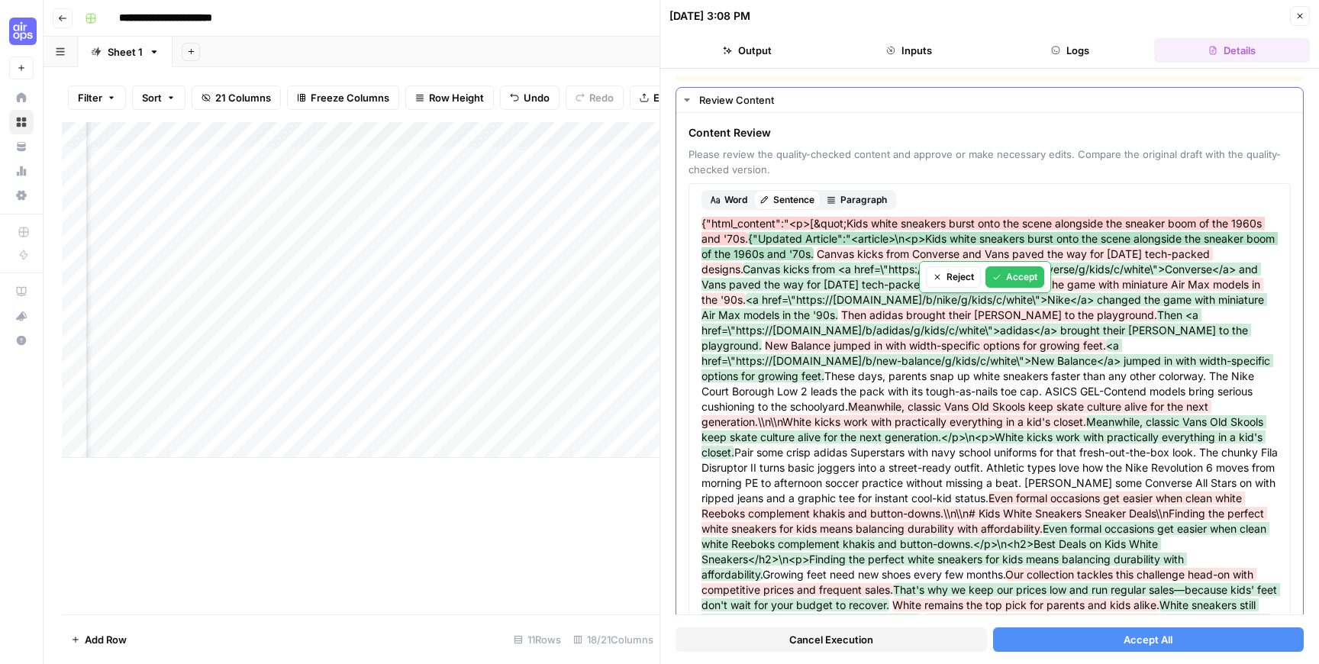
click at [799, 243] on span "{"Updated Article":"<article>\n<p>Kids white sneakers burst onto the scene alon…" at bounding box center [989, 246] width 576 height 28
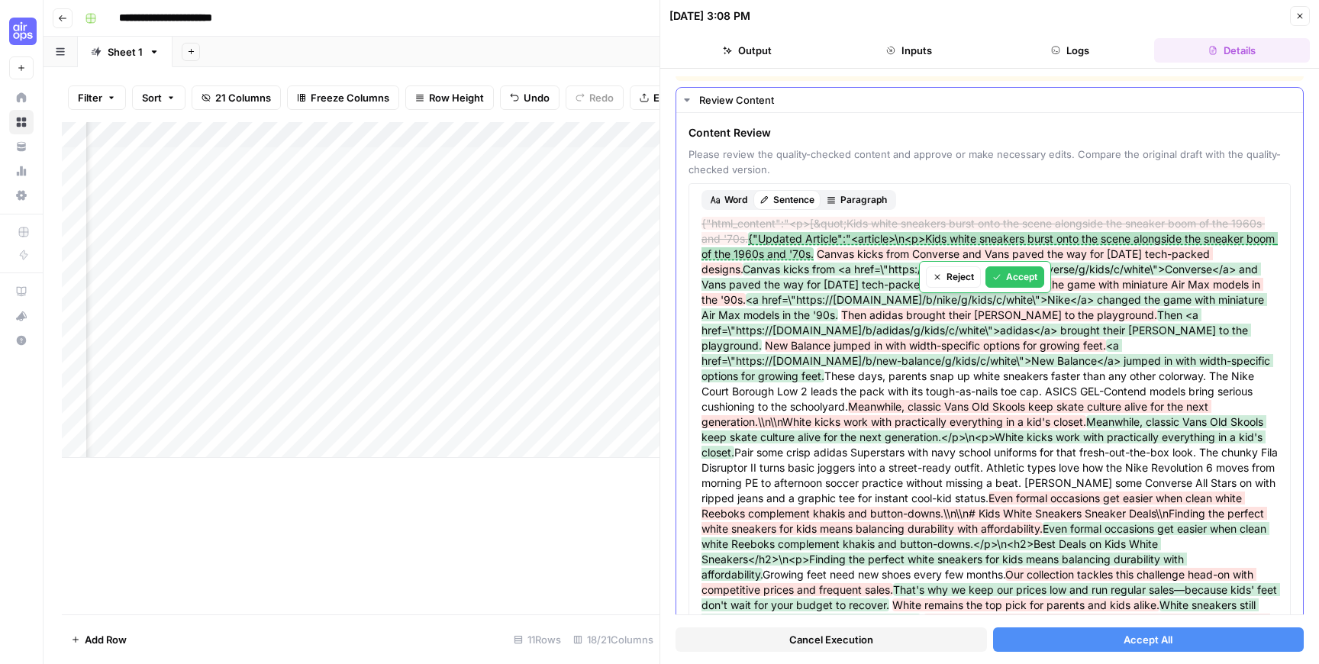
click at [1010, 275] on div "Accept" at bounding box center [1014, 277] width 45 height 14
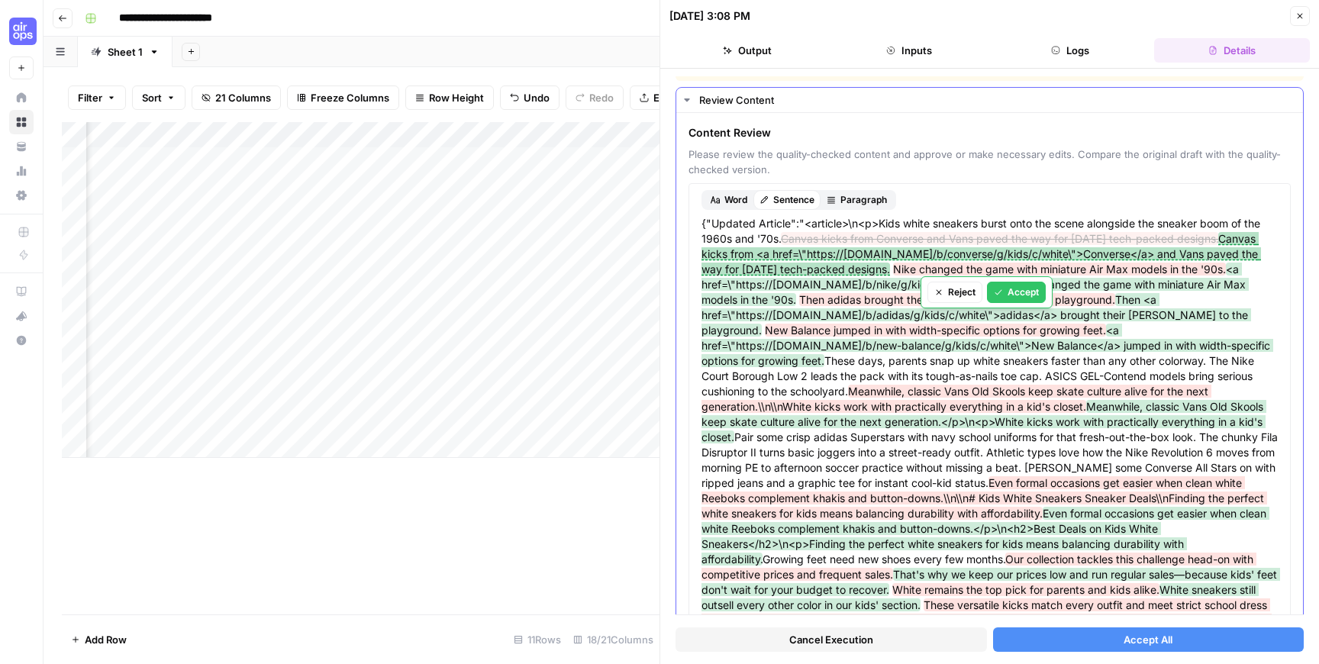
click at [1018, 300] on button "Accept" at bounding box center [1016, 292] width 59 height 21
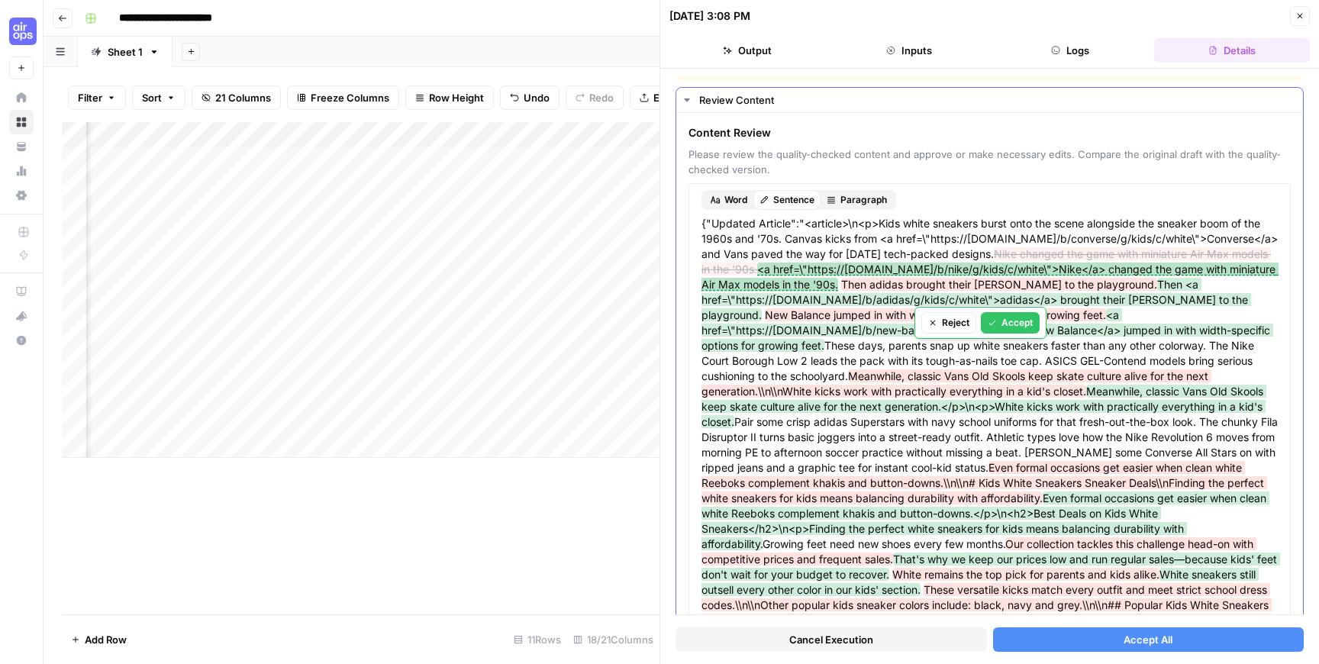
click at [1032, 330] on button "Accept" at bounding box center [1010, 322] width 59 height 21
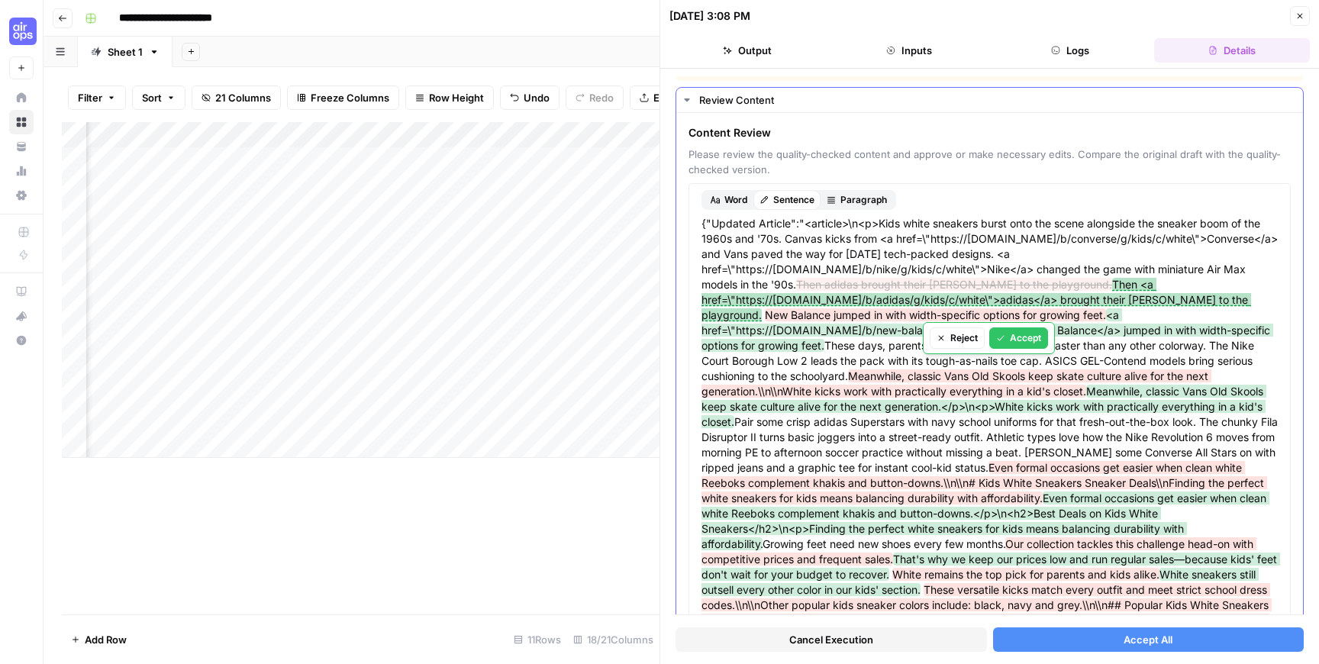
click at [1024, 335] on div "Accept" at bounding box center [1018, 338] width 45 height 14
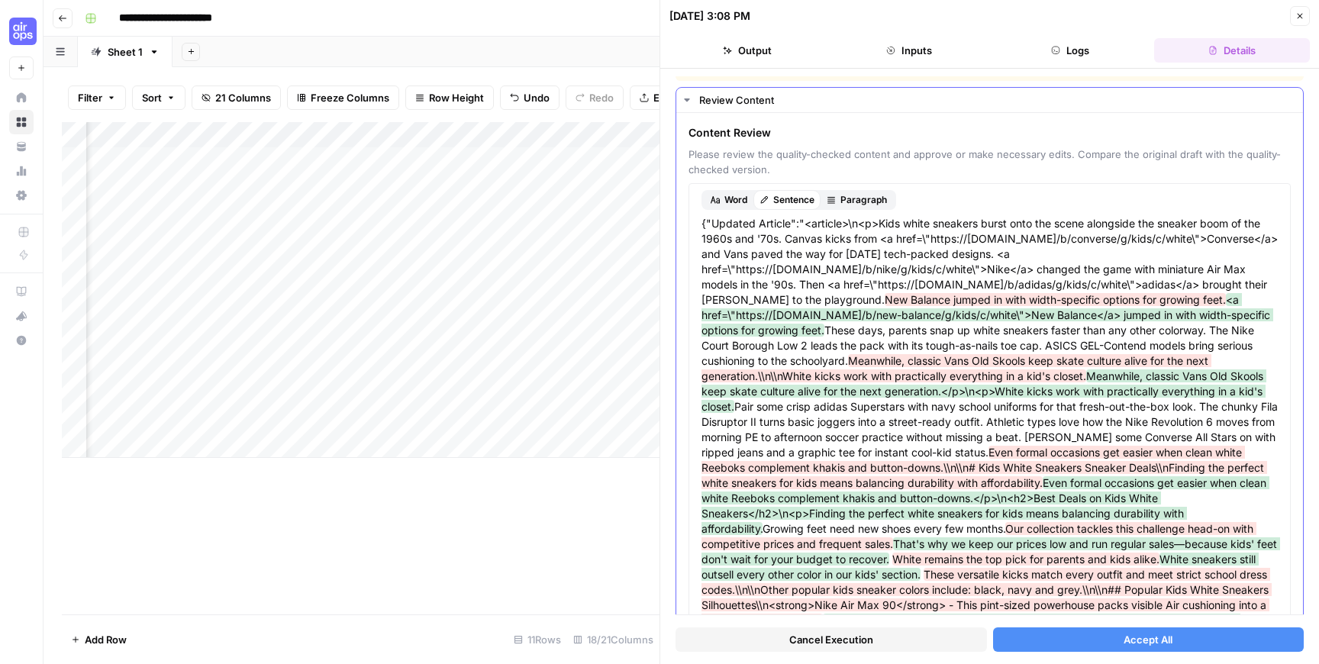
click at [1071, 643] on button "Accept All" at bounding box center [1148, 639] width 311 height 24
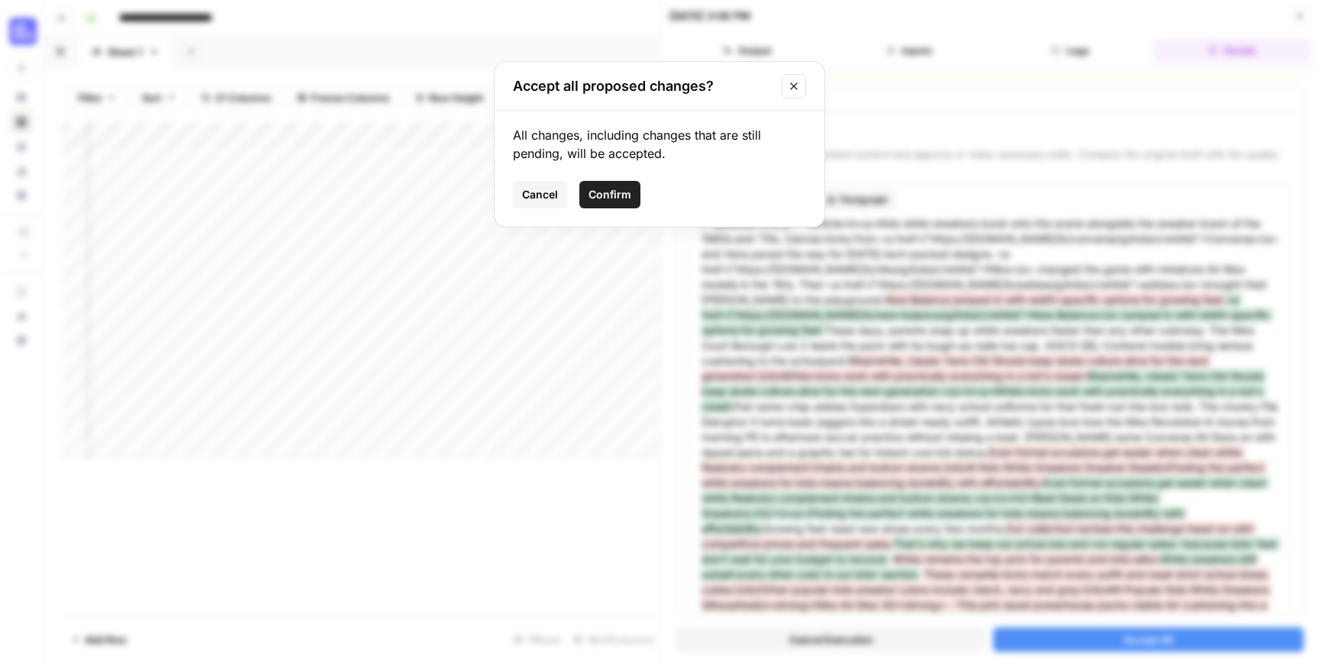
click at [616, 196] on span "Confirm" at bounding box center [609, 194] width 43 height 15
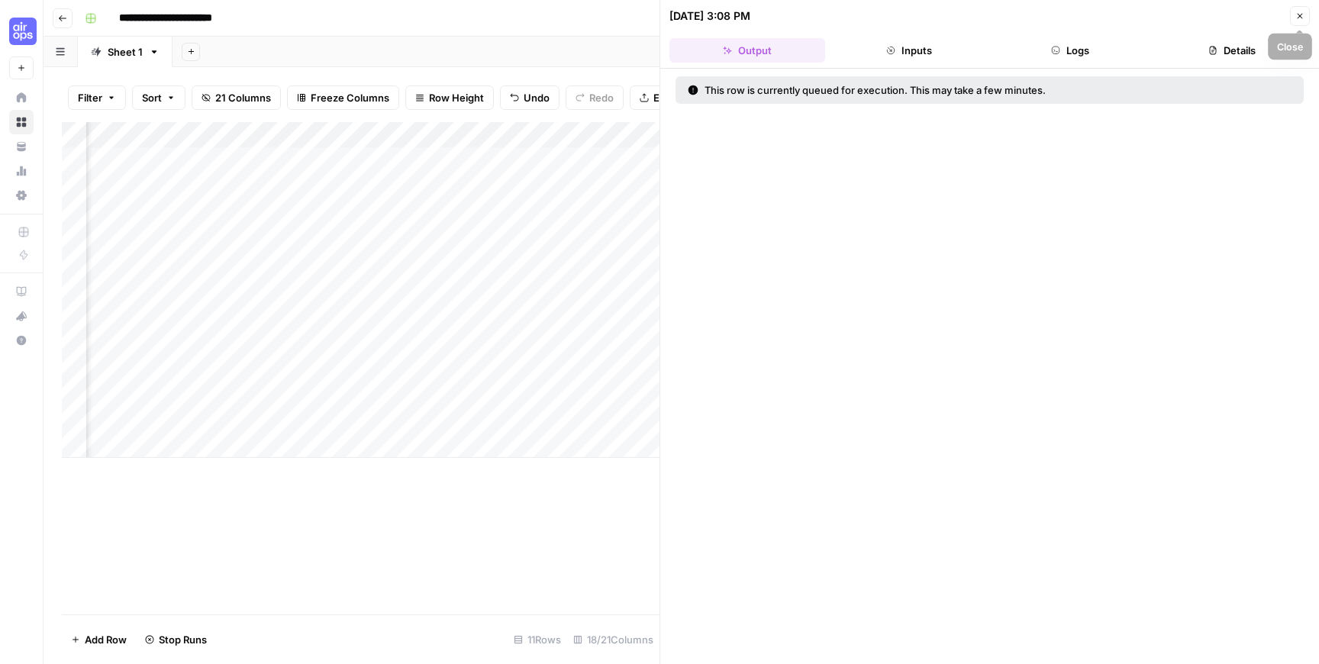
click at [1303, 14] on icon "button" at bounding box center [1299, 15] width 9 height 9
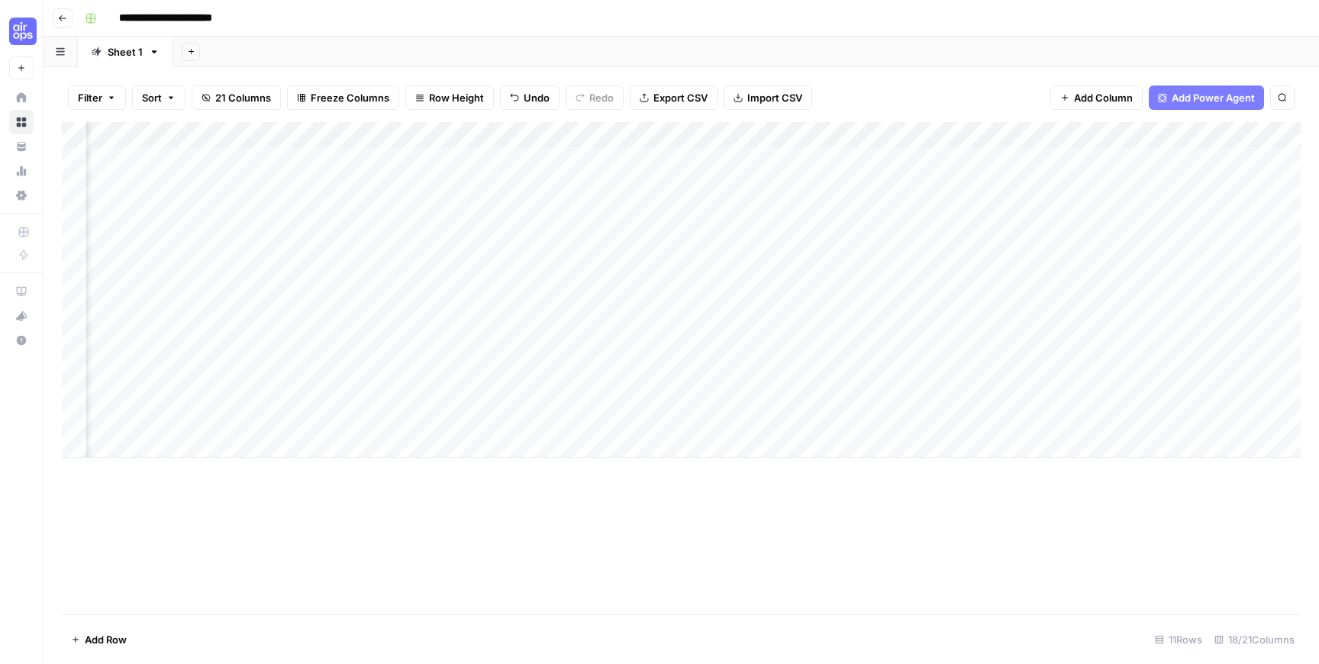
click at [956, 237] on div "Add Column" at bounding box center [681, 290] width 1239 height 336
click at [954, 259] on div "Add Column" at bounding box center [681, 290] width 1239 height 336
click at [953, 289] on div "Add Column" at bounding box center [681, 290] width 1239 height 336
click at [1077, 240] on div "Add Column" at bounding box center [681, 290] width 1239 height 336
click at [1143, 237] on div "Add Column" at bounding box center [681, 290] width 1239 height 336
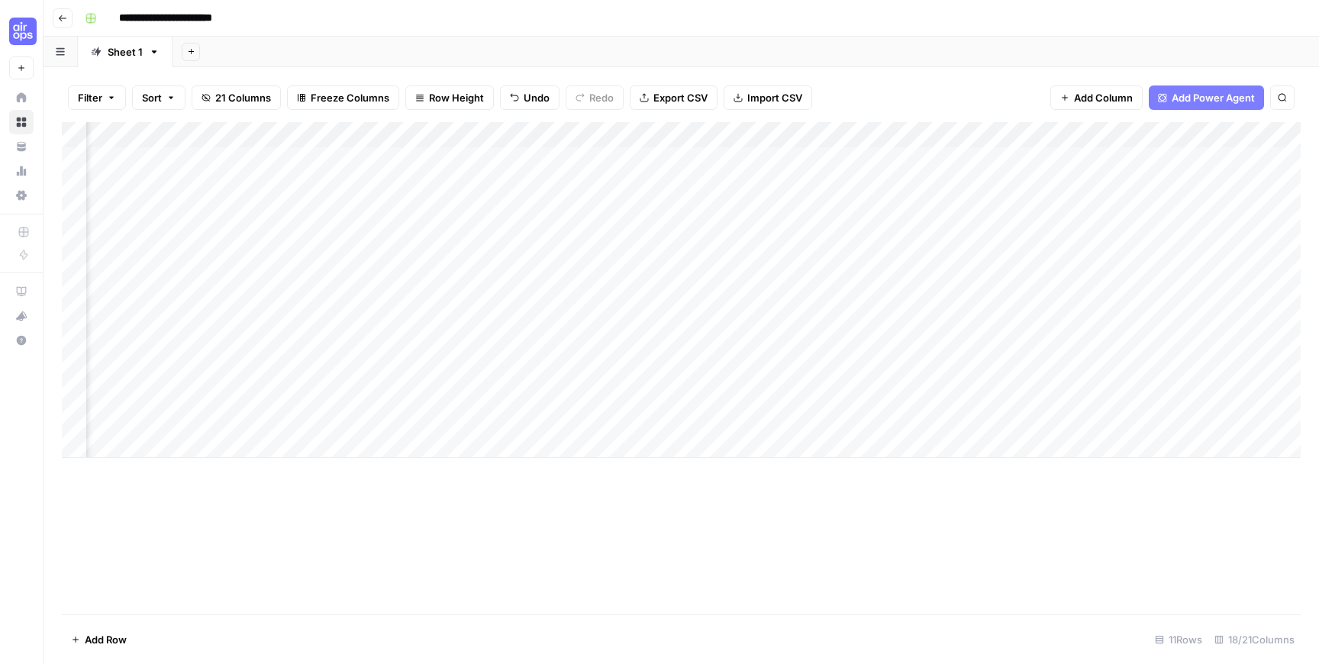
click at [1201, 239] on div "Add Column" at bounding box center [681, 290] width 1239 height 336
type textarea "****"
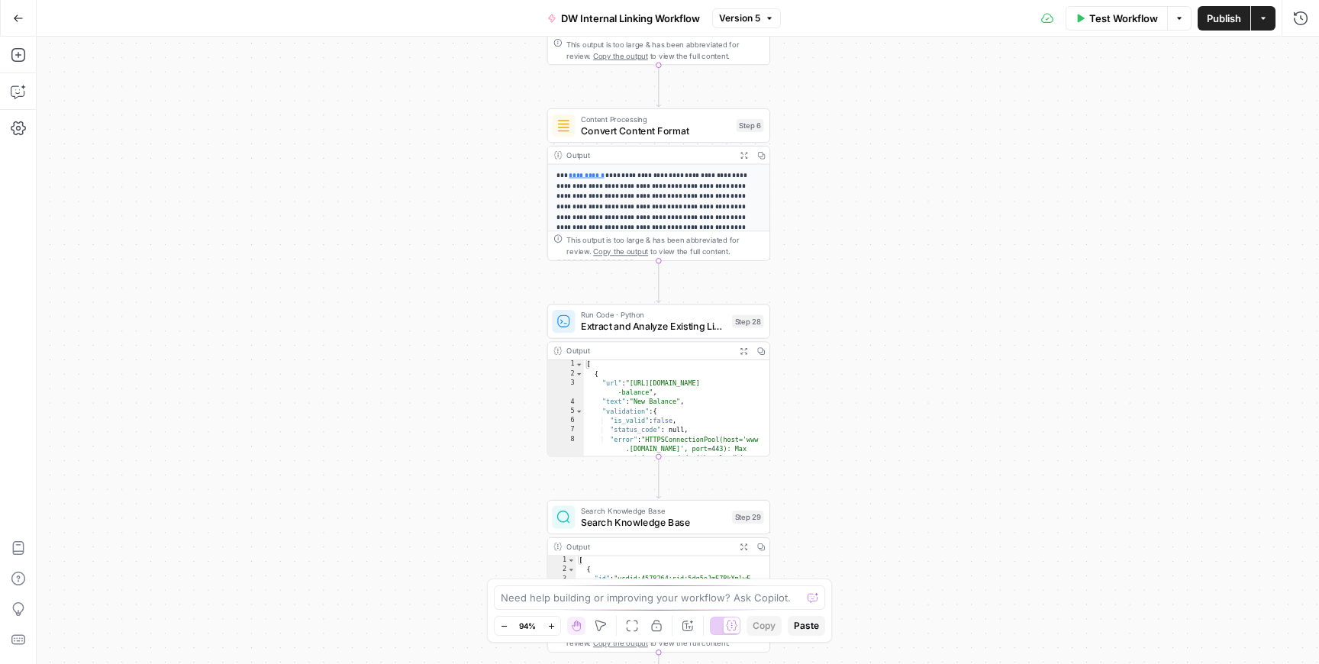
click at [591, 607] on div "Need help building or improving your workflow? Ask Copilot." at bounding box center [659, 597] width 331 height 24
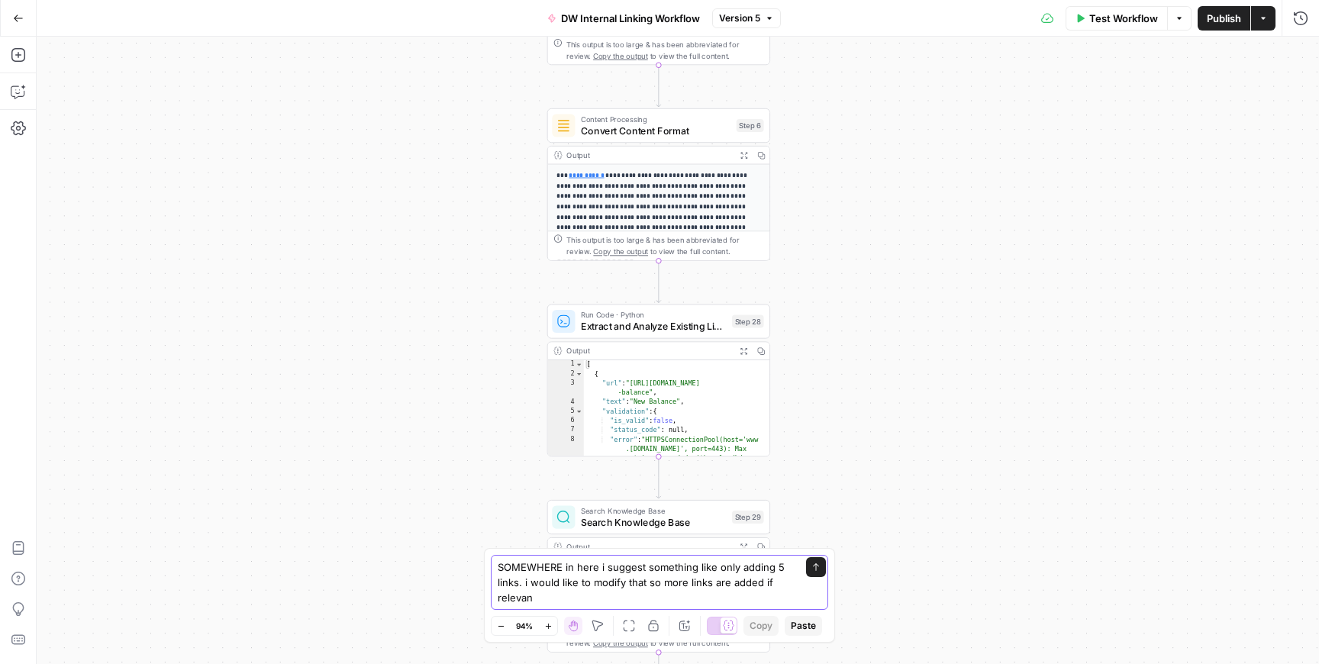
type textarea "SOMEWHERE in here i suggest something like only adding 5 links. i would like to…"
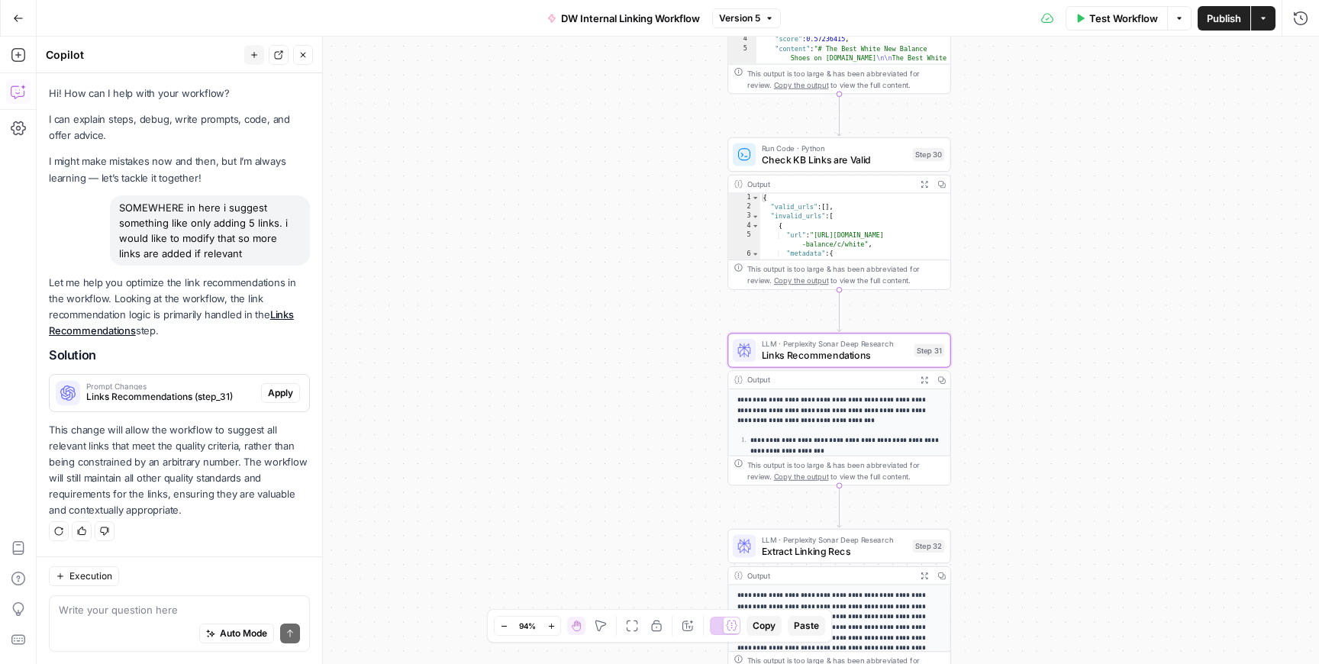
click at [279, 402] on button "Apply" at bounding box center [280, 393] width 39 height 20
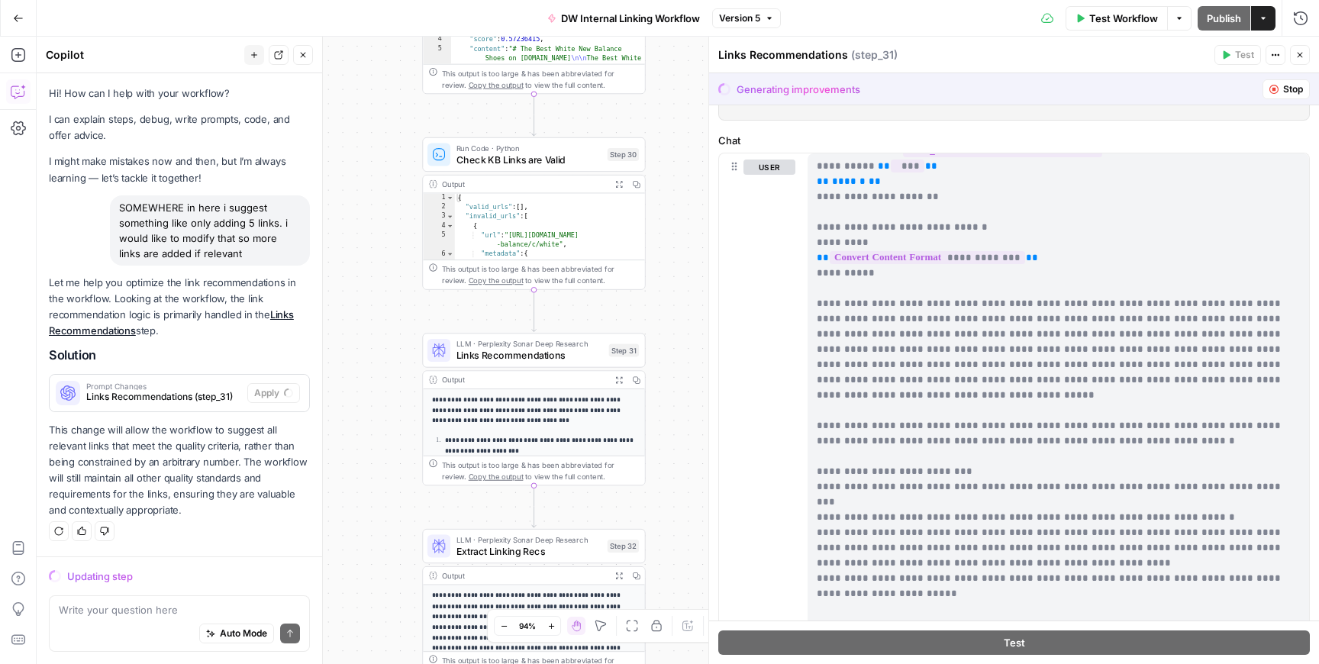
scroll to position [121, 0]
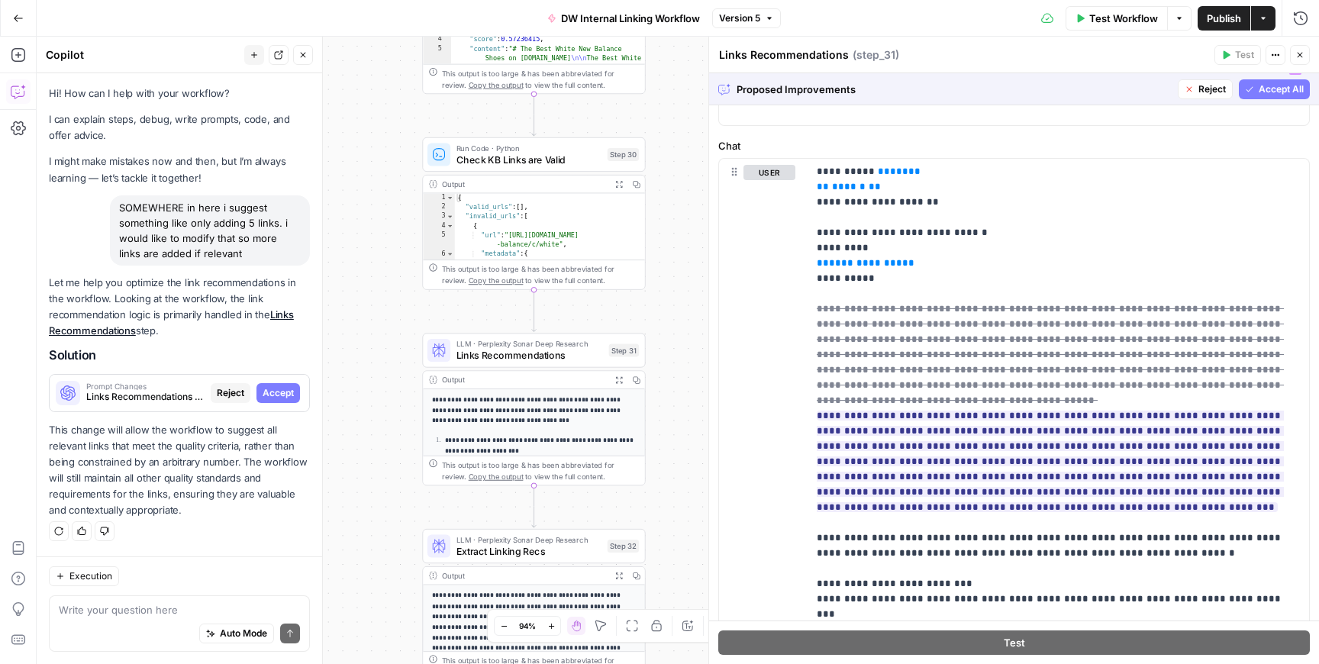
click at [1259, 101] on div "Proposed Improvements Reject Accept All" at bounding box center [1014, 88] width 610 height 31
click at [1258, 96] on button "Accept All" at bounding box center [1274, 89] width 71 height 20
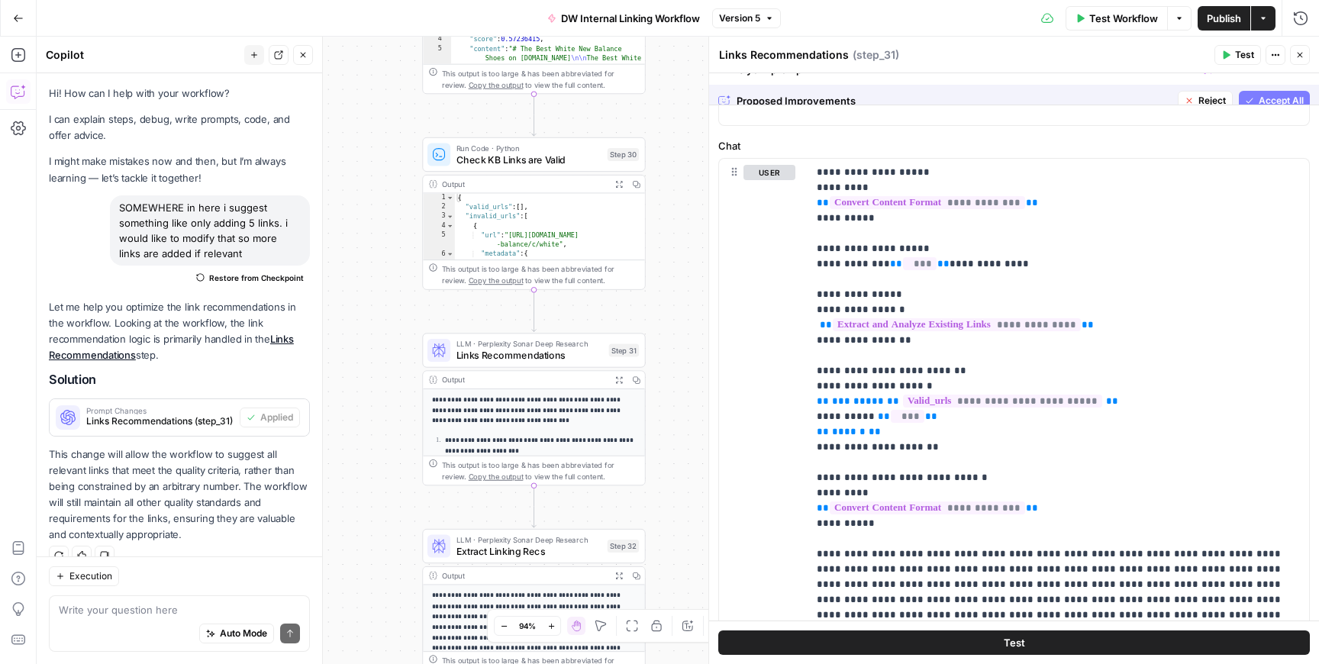
scroll to position [0, 0]
